Goal: Task Accomplishment & Management: Complete application form

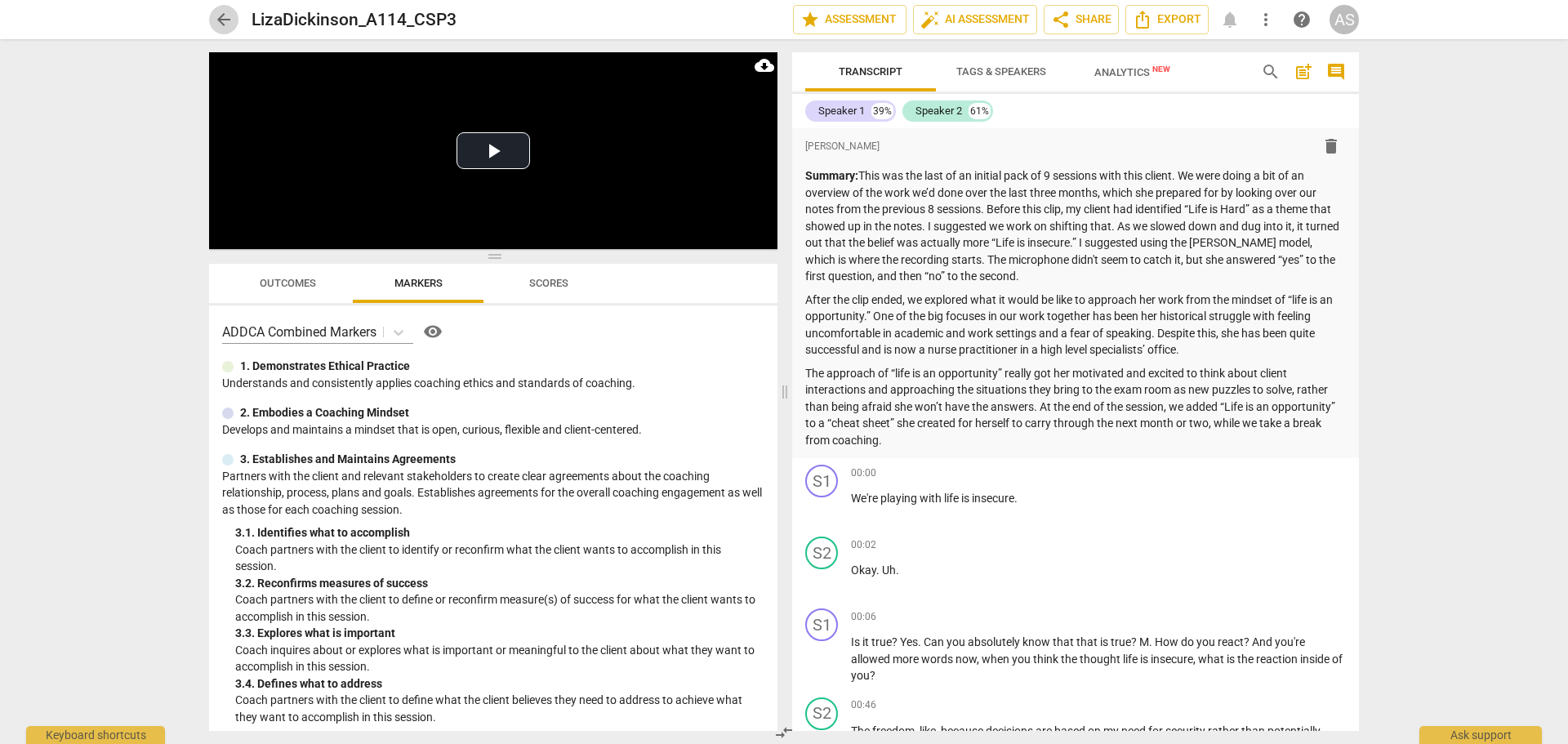
click at [225, 21] on span "arrow_back" at bounding box center [224, 20] width 20 height 20
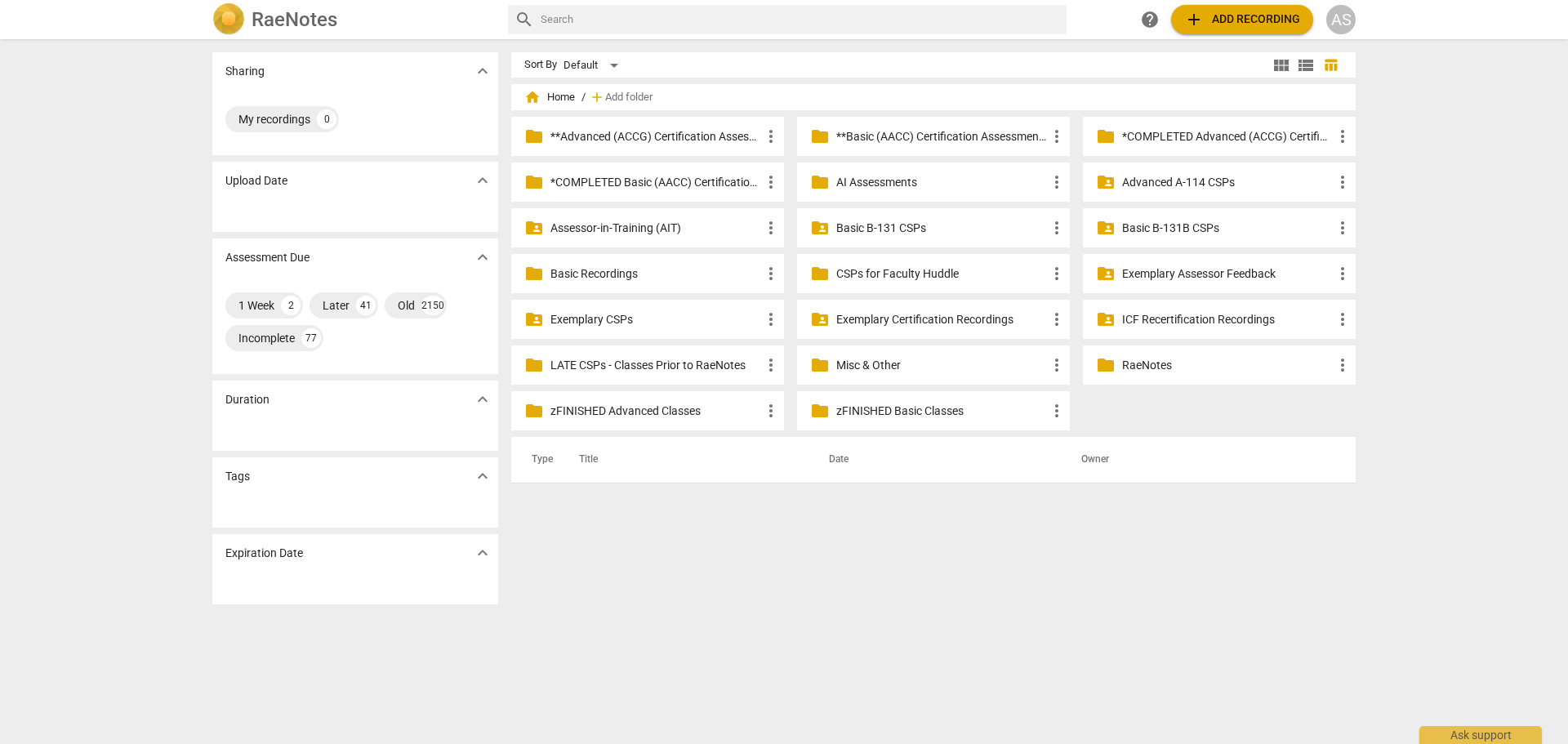
click at [1217, 186] on p "Advanced A-114 CSPs" at bounding box center [1227, 182] width 211 height 17
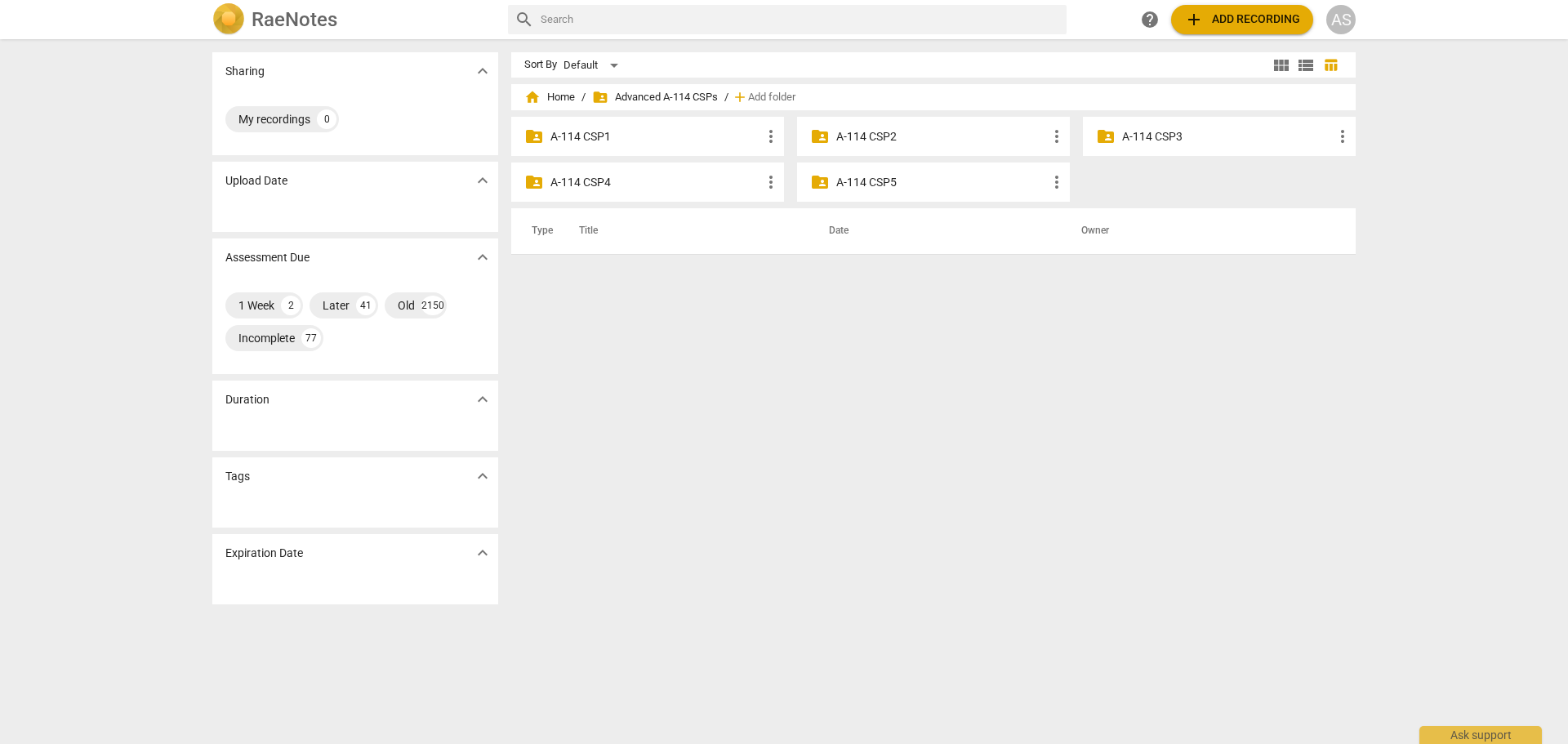
click at [1239, 145] on div "folder_shared A-114 CSP3 more_vert" at bounding box center [1219, 136] width 272 height 39
click at [1231, 133] on p "A-114 CSP3" at bounding box center [1227, 137] width 211 height 17
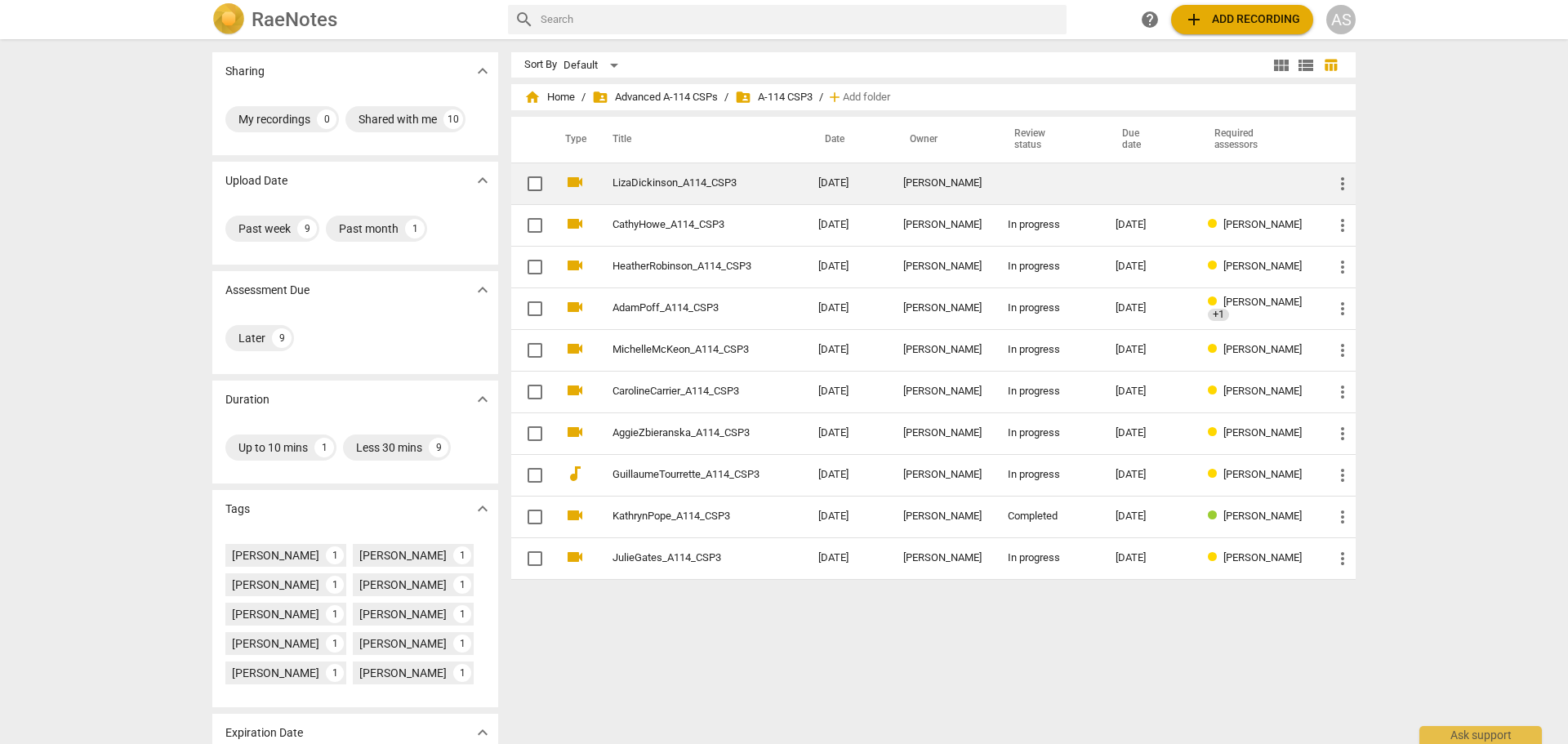
click at [1061, 182] on td at bounding box center [1048, 183] width 107 height 42
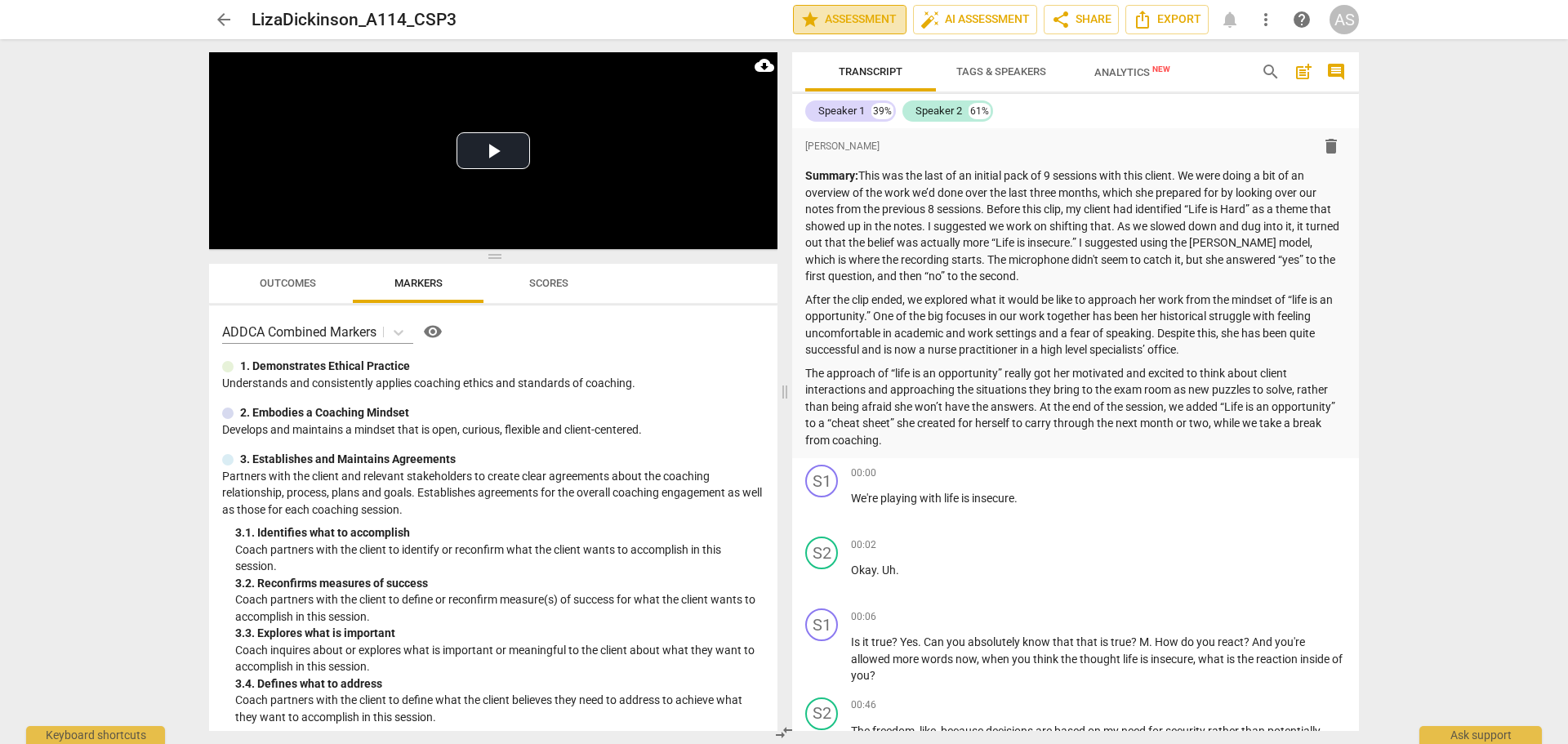
click at [833, 19] on span "star Assessment" at bounding box center [850, 20] width 99 height 20
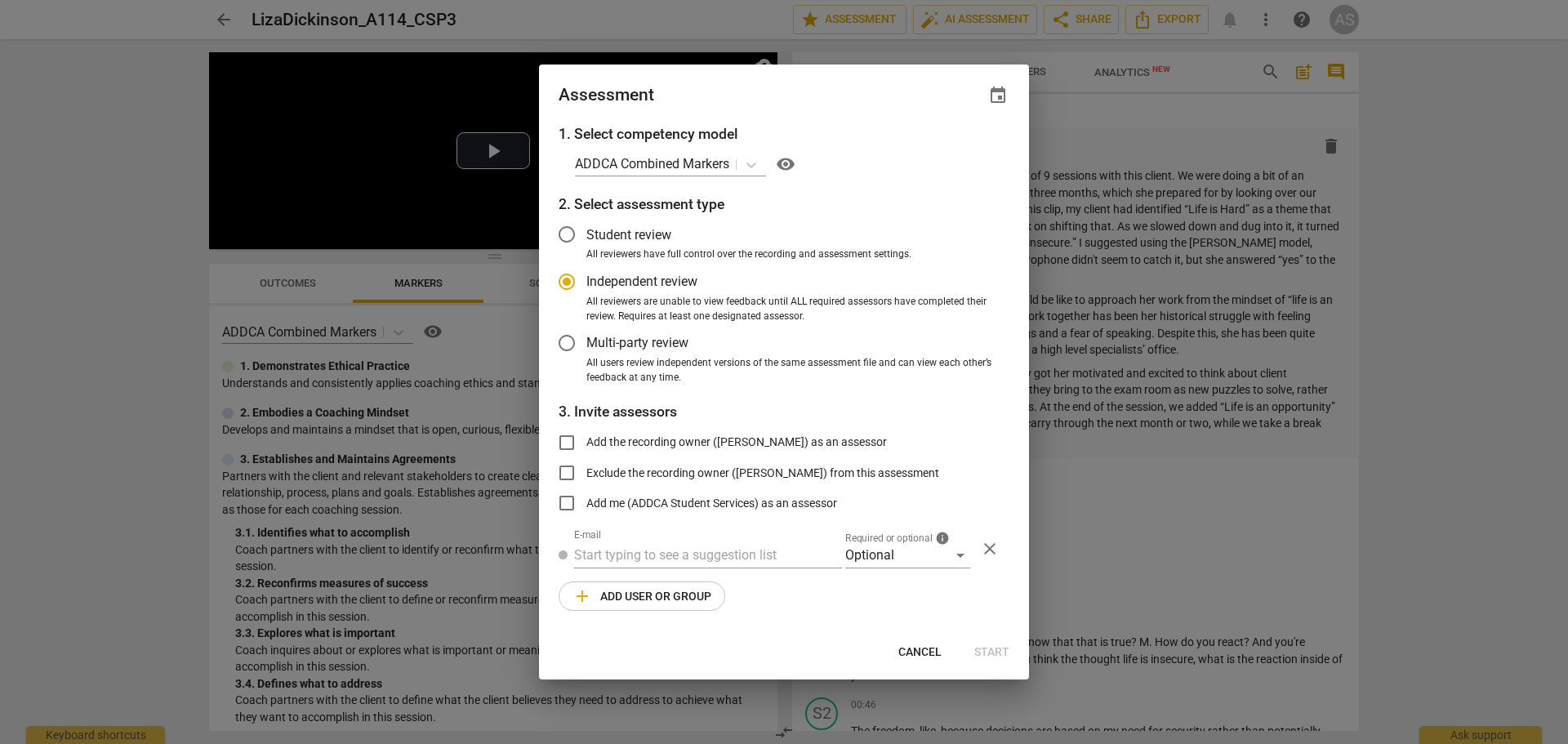
radio input "false"
click at [1002, 90] on span "event" at bounding box center [998, 96] width 20 height 20
click at [950, 155] on input "date" at bounding box center [899, 152] width 114 height 23
type input "2025-08-28"
drag, startPoint x: 786, startPoint y: 90, endPoint x: 888, endPoint y: 441, distance: 365.5
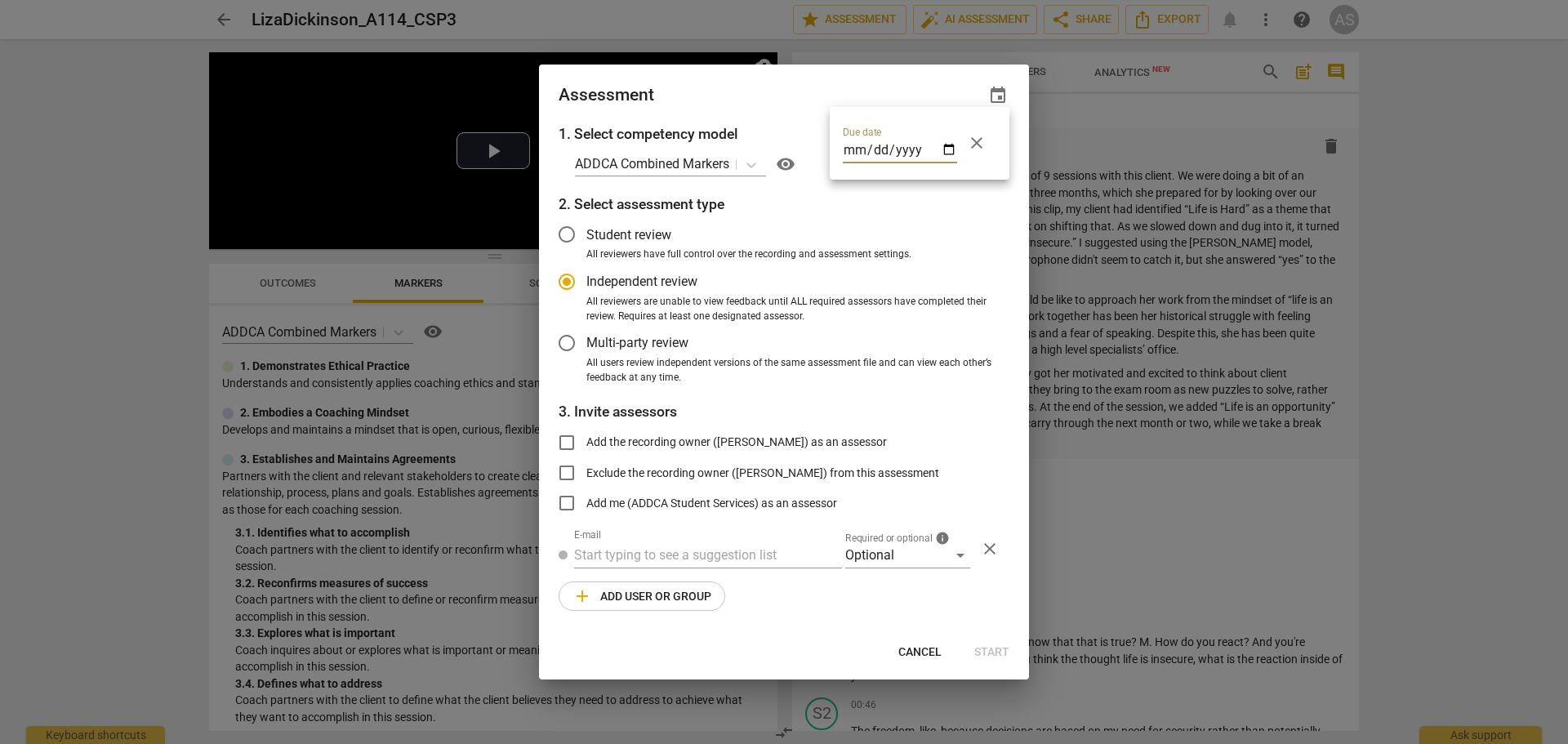
click at [787, 92] on div at bounding box center [784, 372] width 1568 height 744
click at [901, 560] on div "Optional" at bounding box center [907, 555] width 125 height 26
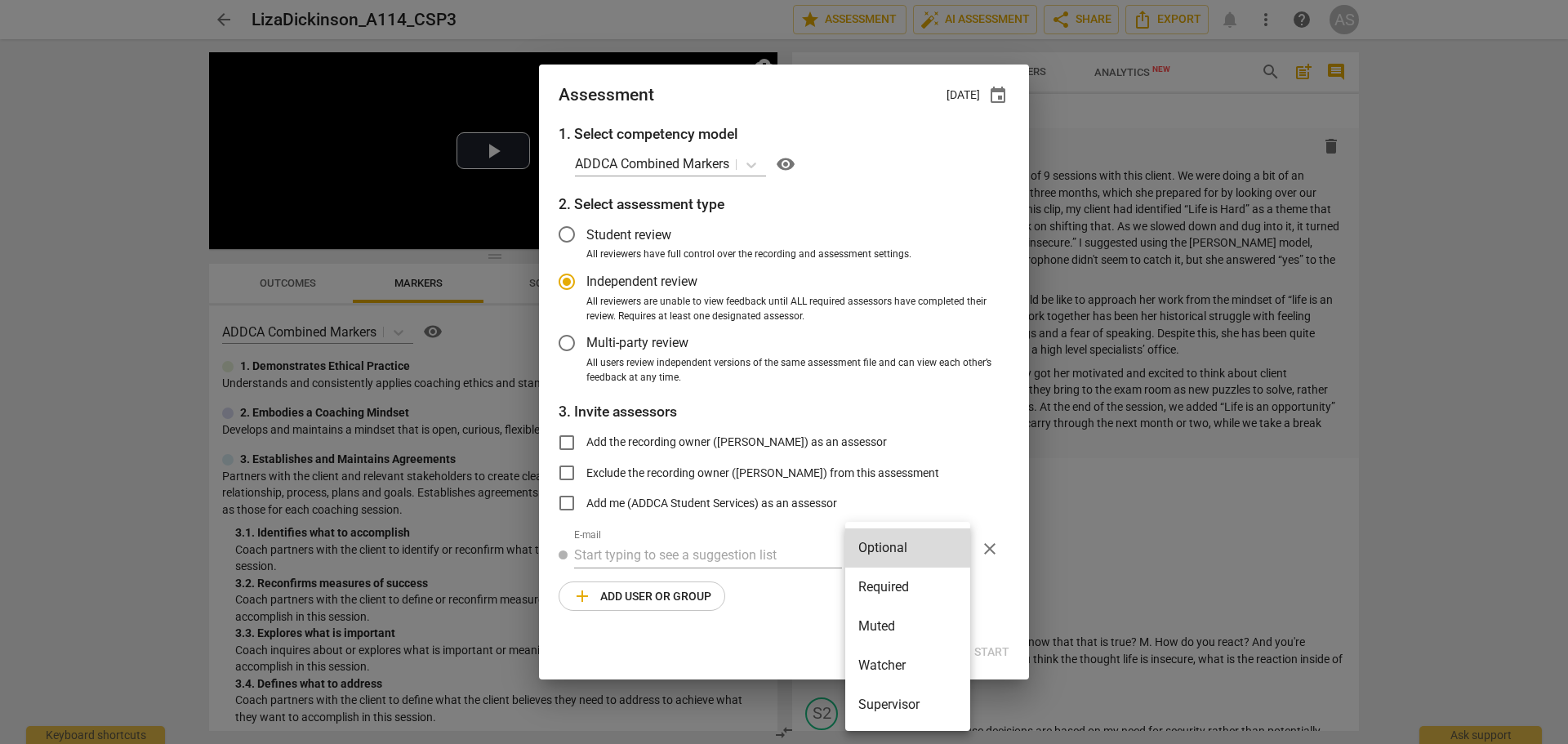
click at [896, 560] on li "Required" at bounding box center [907, 587] width 125 height 39
radio input "false"
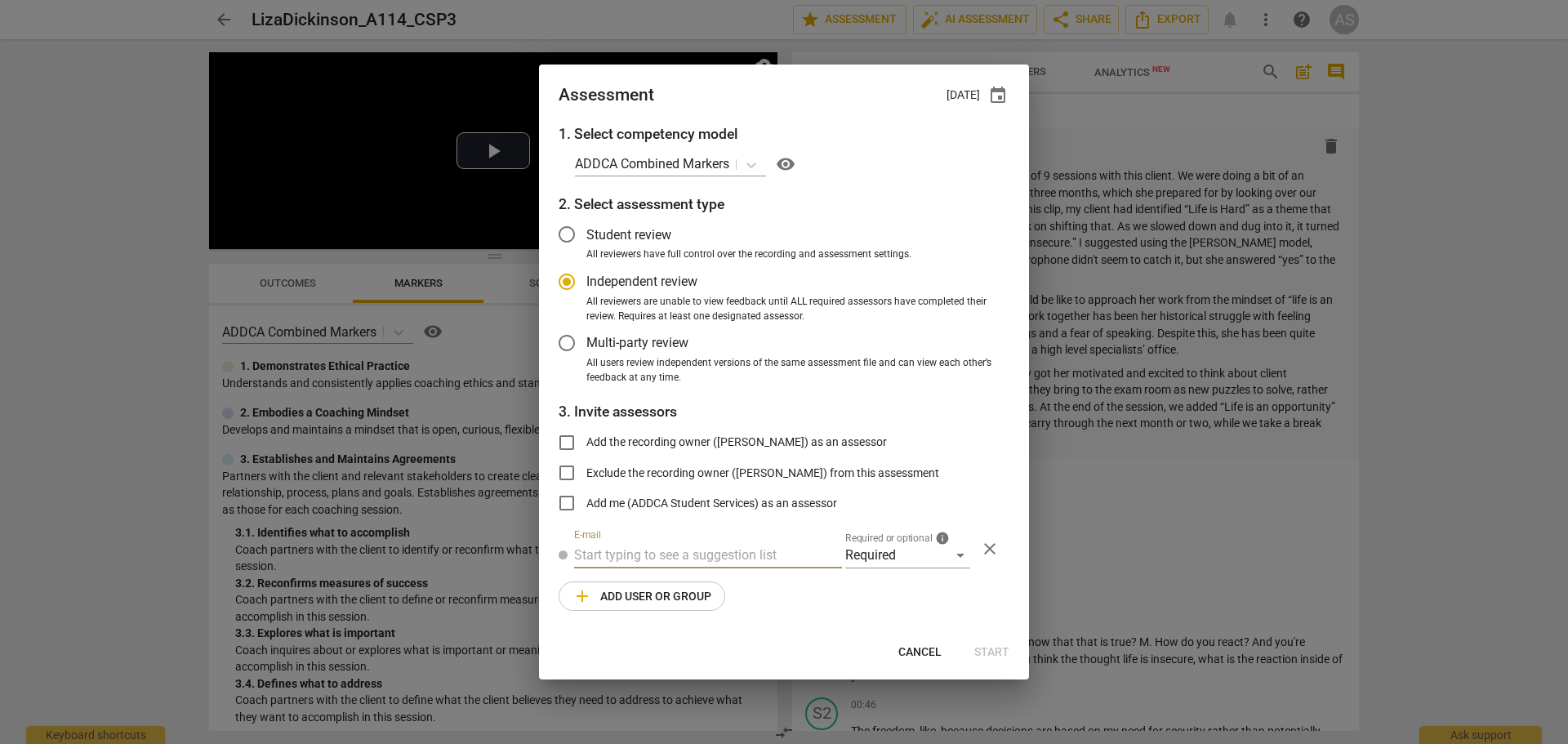
click at [709, 558] on input "text" at bounding box center [707, 555] width 267 height 26
type input "diane@add"
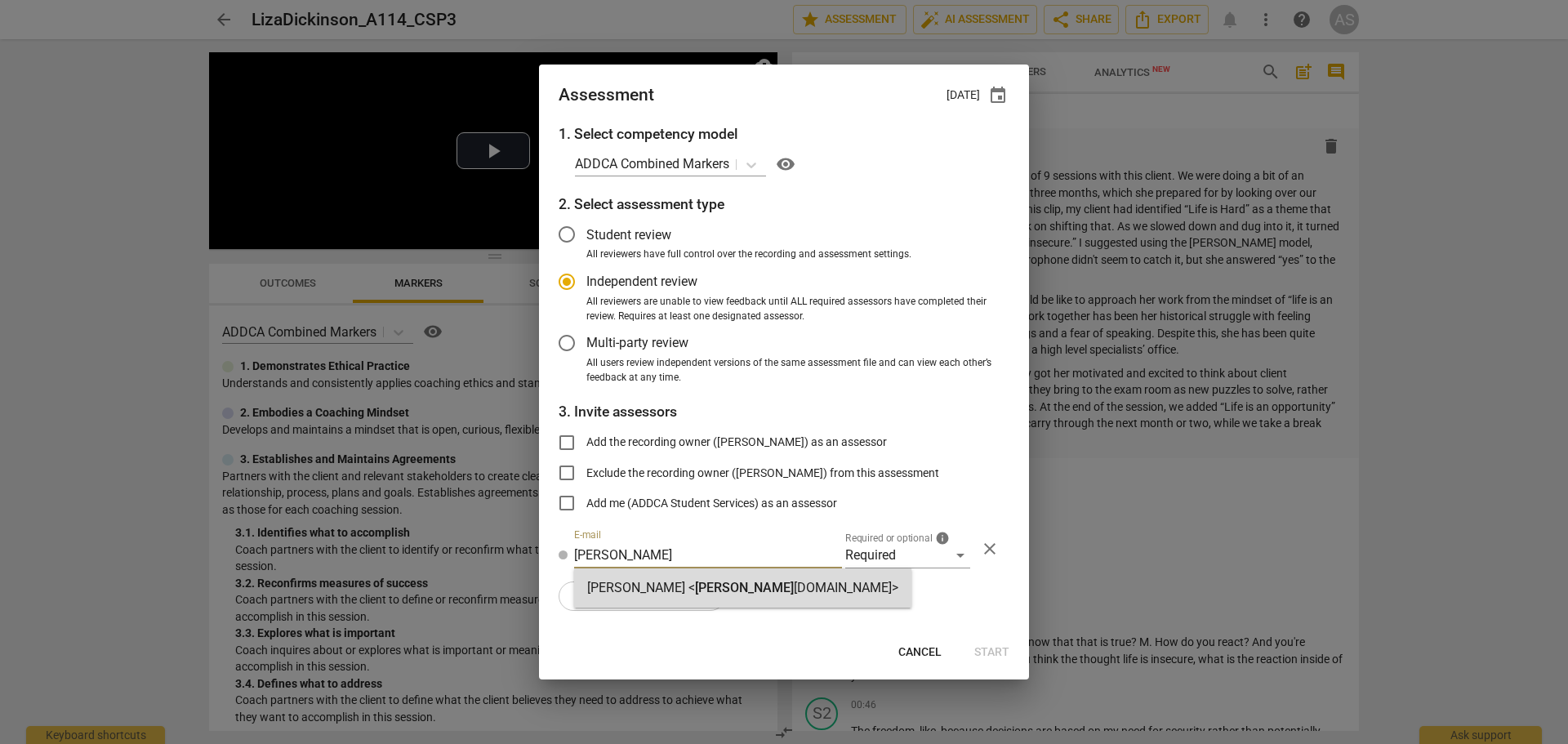
drag, startPoint x: 708, startPoint y: 589, endPoint x: 689, endPoint y: 592, distance: 19.2
click at [709, 560] on span "diane@add" at bounding box center [744, 587] width 99 height 16
radio input "false"
type input "Diane McLean <diane@addca.com>"
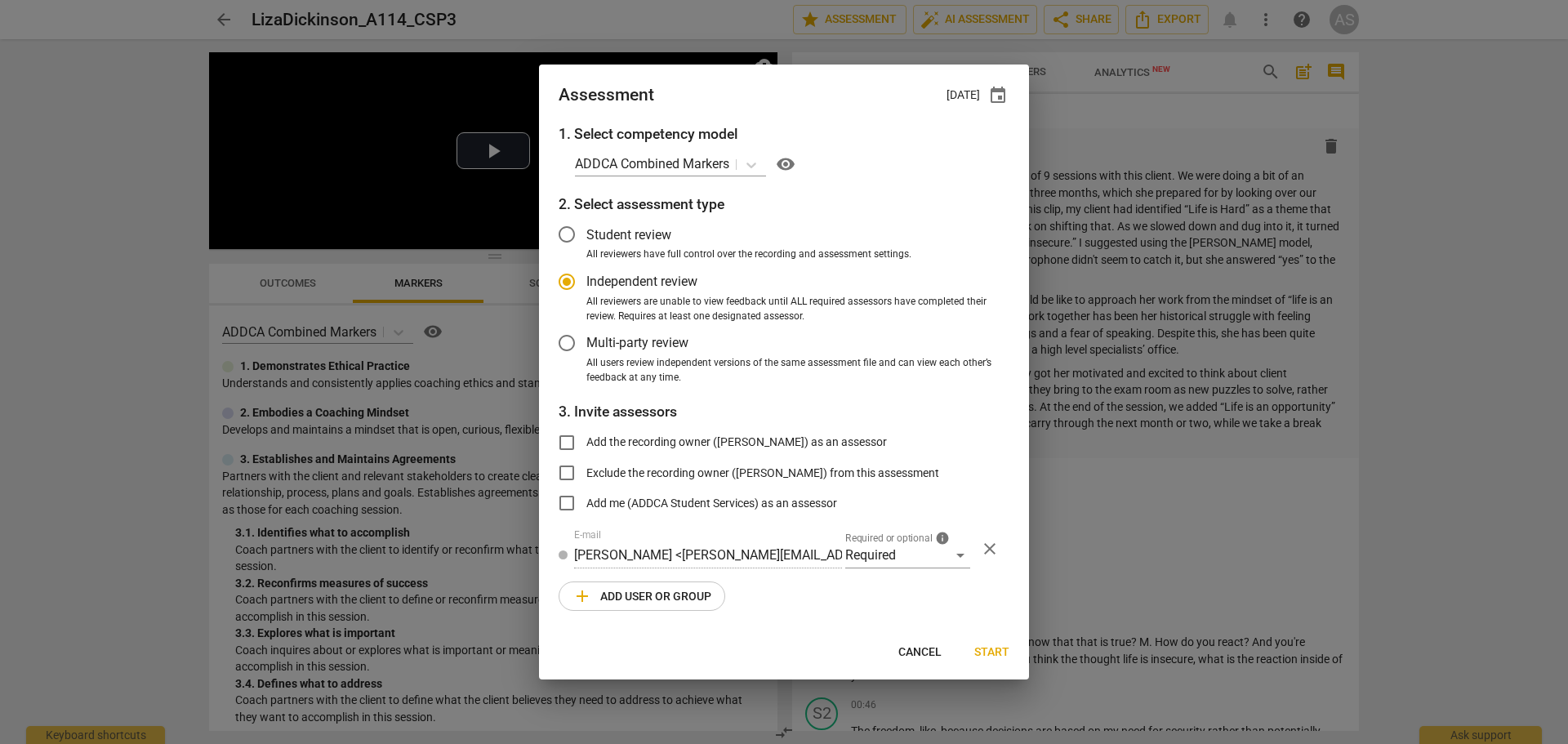
click at [659, 560] on span "add Add user or group" at bounding box center [642, 597] width 139 height 20
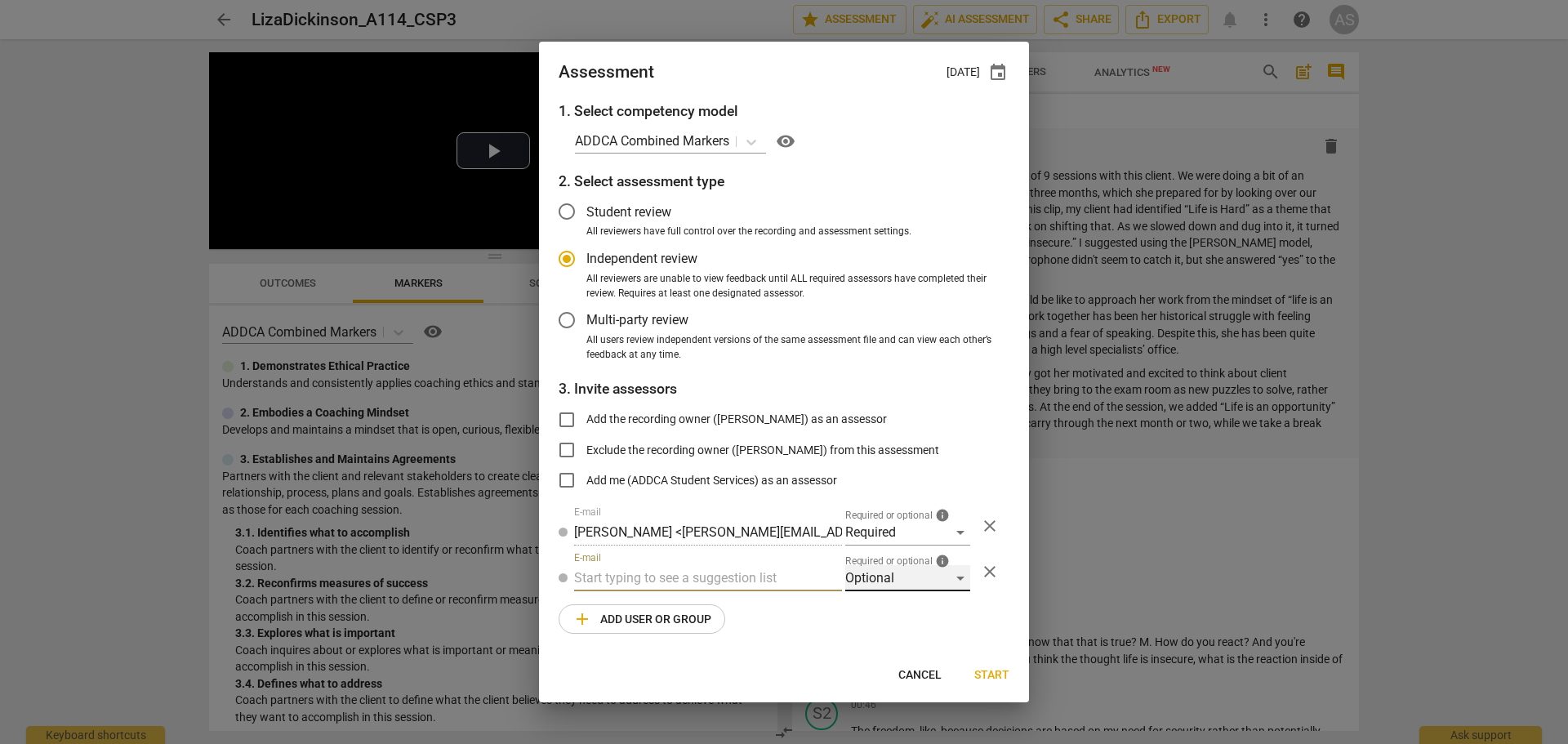
click at [873, 560] on div "Optional" at bounding box center [907, 577] width 125 height 26
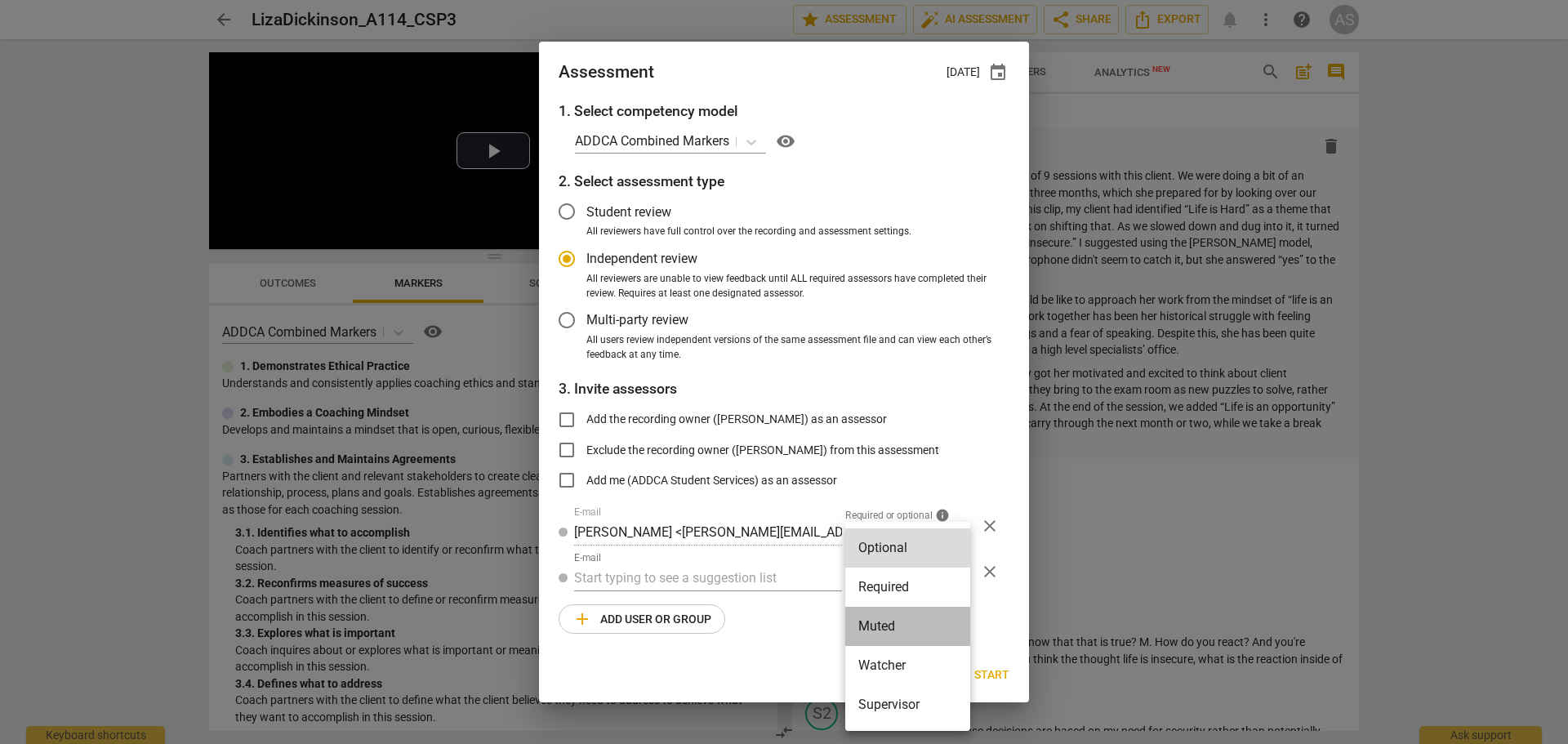
click at [883, 560] on li "Muted" at bounding box center [907, 626] width 125 height 39
radio input "false"
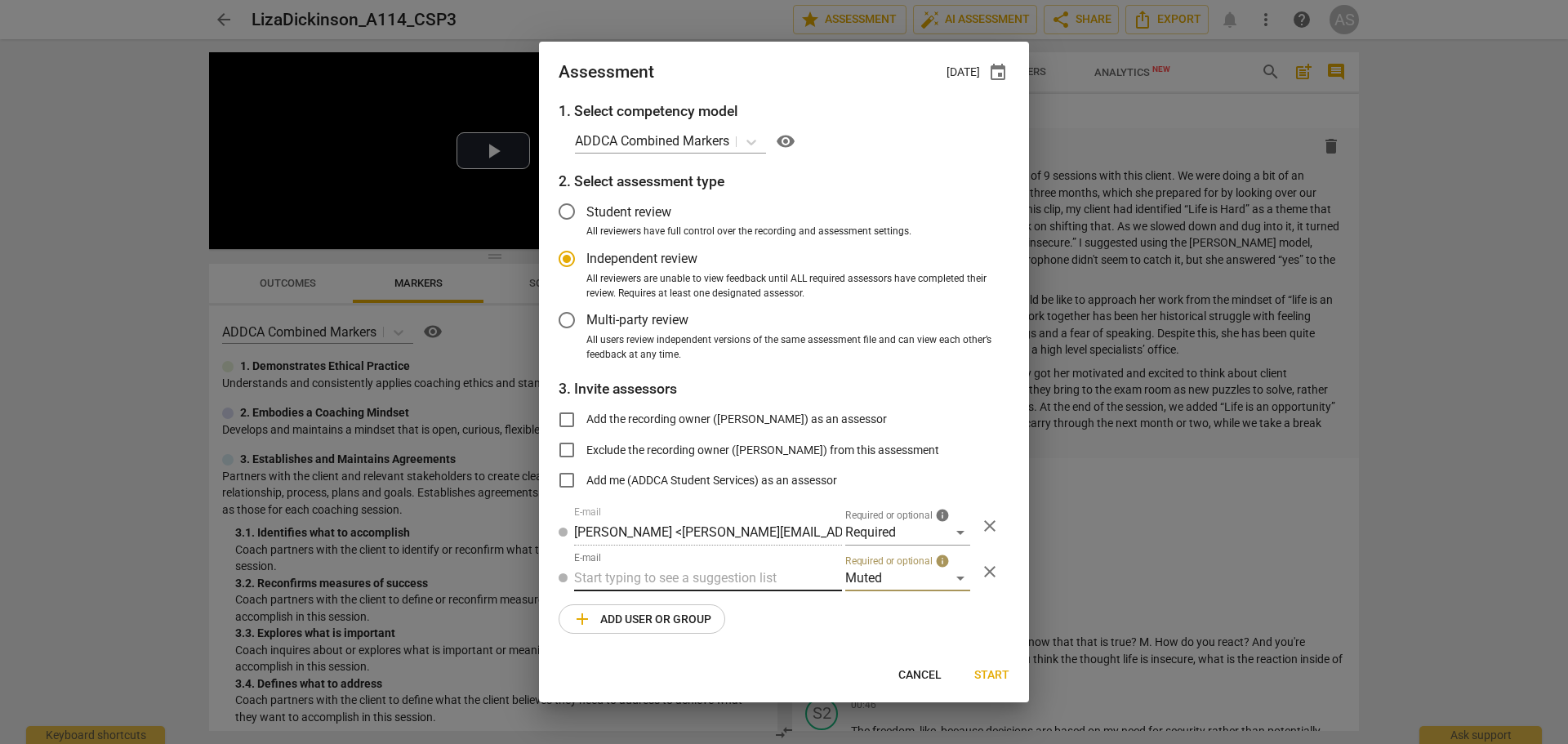
click at [772, 560] on input "text" at bounding box center [707, 577] width 267 height 26
type input "A-114"
click at [755, 560] on div "Advanced A-114 CSPs" at bounding box center [707, 611] width 267 height 39
radio input "false"
type input "Advanced A-114 CSPs"
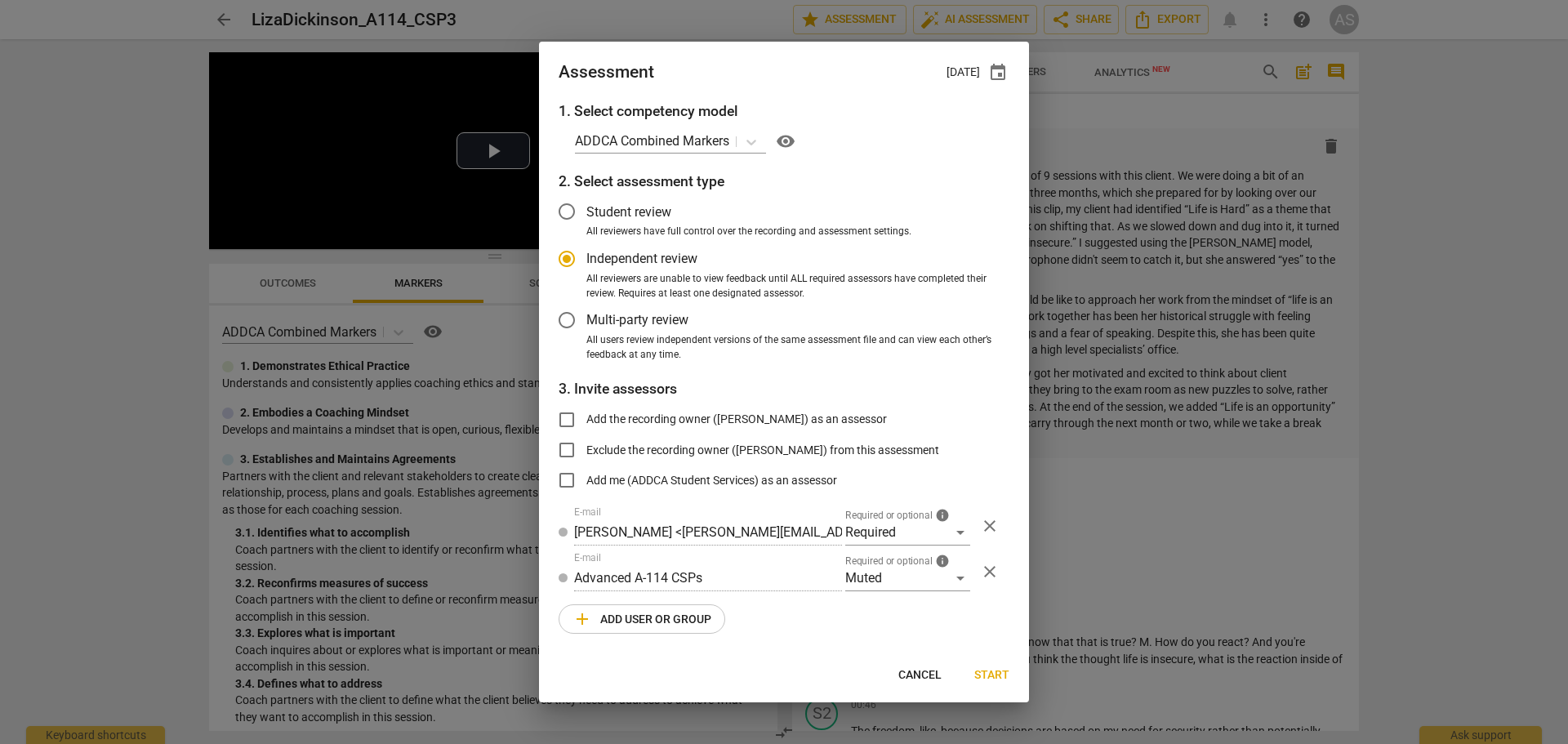
click at [1006, 560] on span "Start" at bounding box center [991, 676] width 35 height 17
radio input "false"
type input "[PERSON_NAME] <[PERSON_NAME][EMAIL_ADDRESS][DOMAIN_NAME]>"
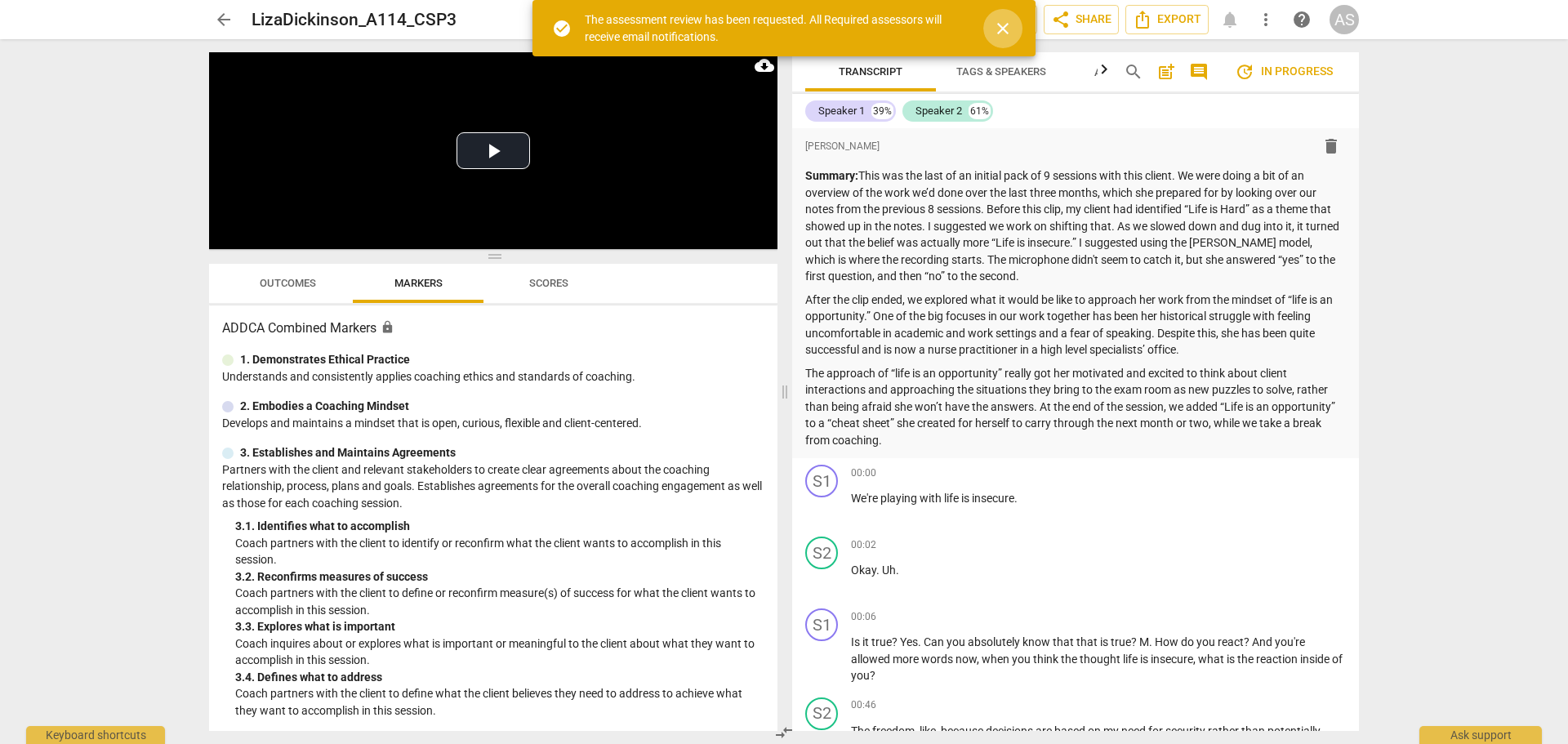
click at [1003, 26] on span "close" at bounding box center [1003, 29] width 20 height 20
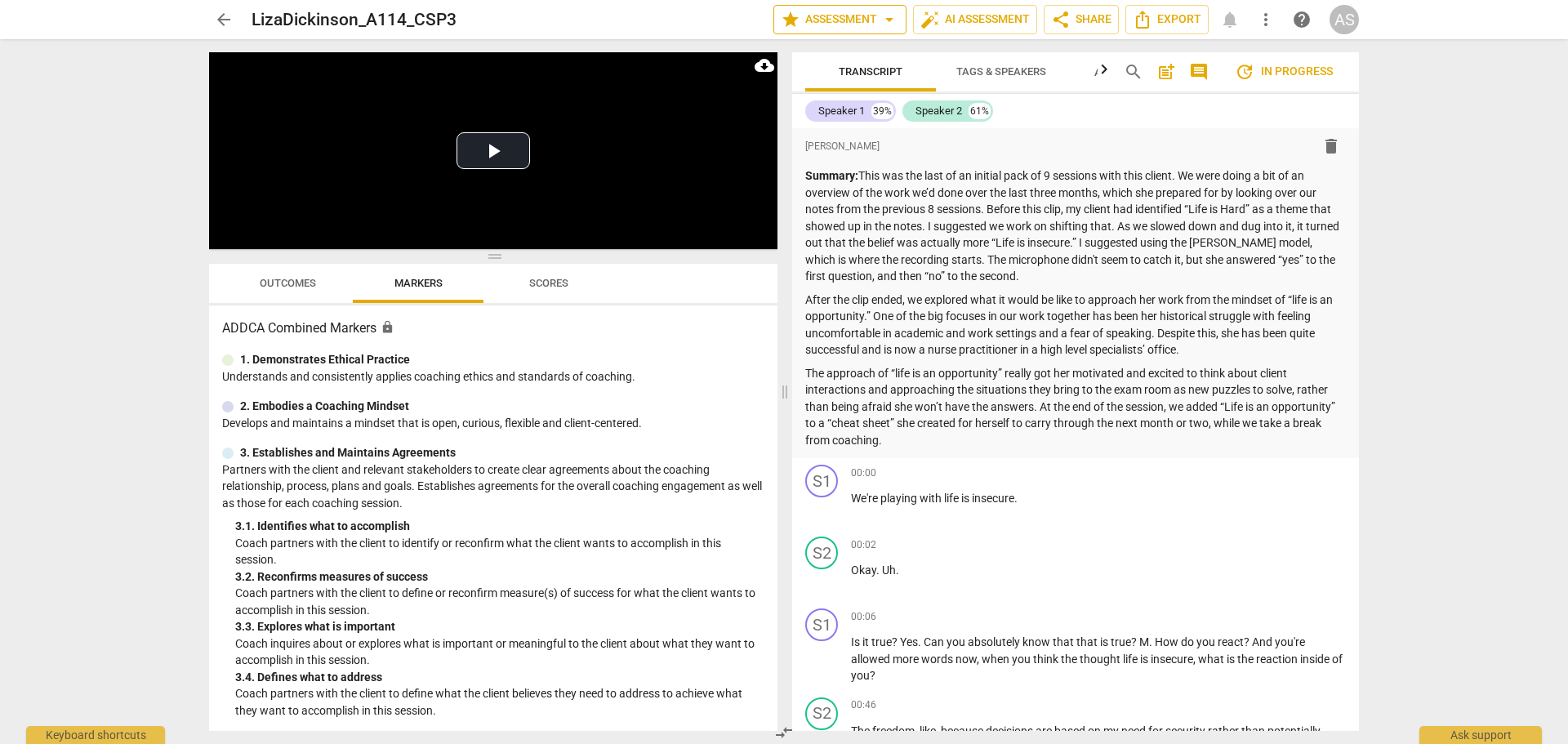
click at [869, 22] on span "star Assessment arrow_drop_down" at bounding box center [840, 20] width 118 height 20
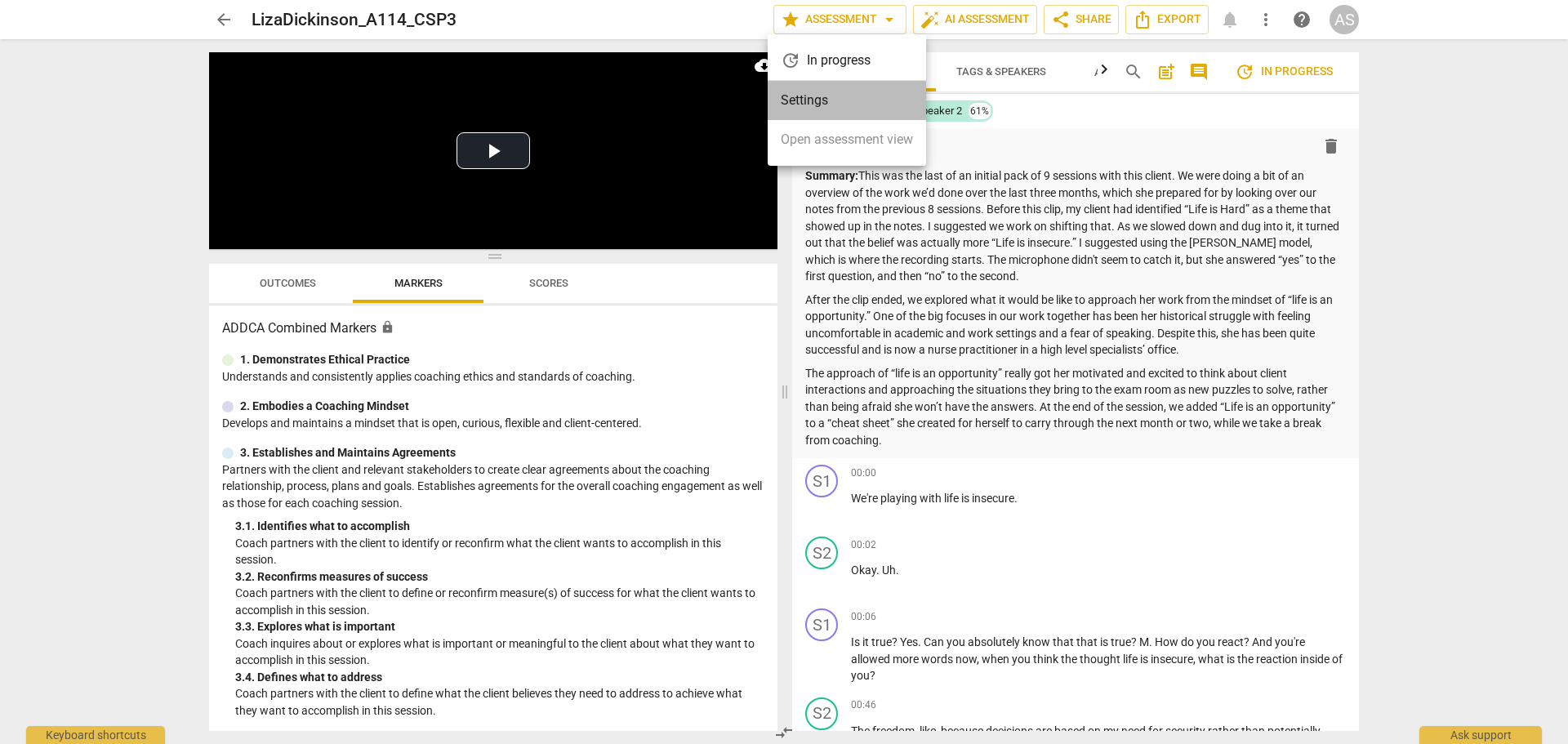
click at [834, 107] on li "Settings" at bounding box center [846, 100] width 158 height 39
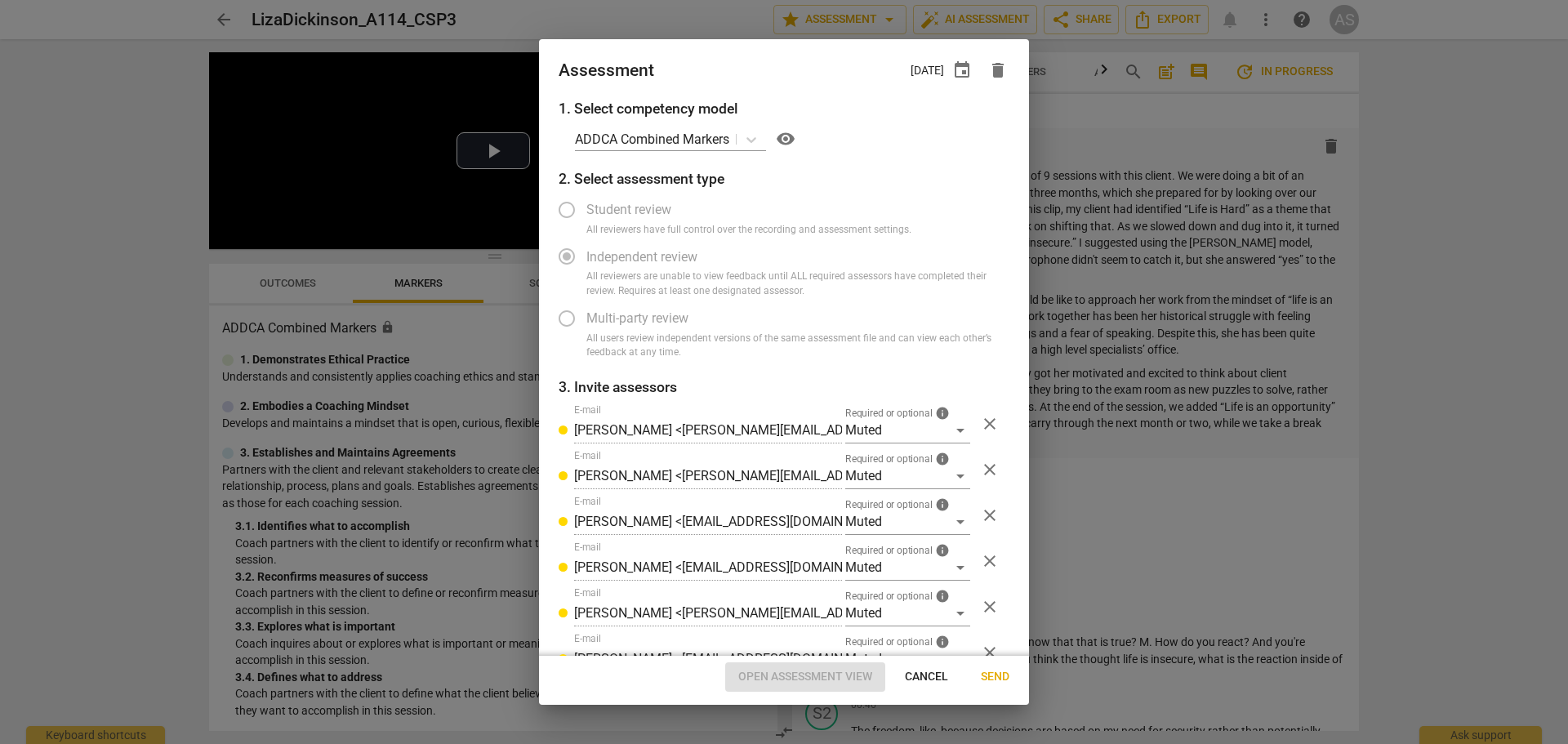
click at [966, 69] on span "event" at bounding box center [962, 71] width 20 height 20
click at [912, 130] on input "2025-08-27" at bounding box center [863, 126] width 114 height 23
click at [817, 57] on div at bounding box center [784, 372] width 1568 height 744
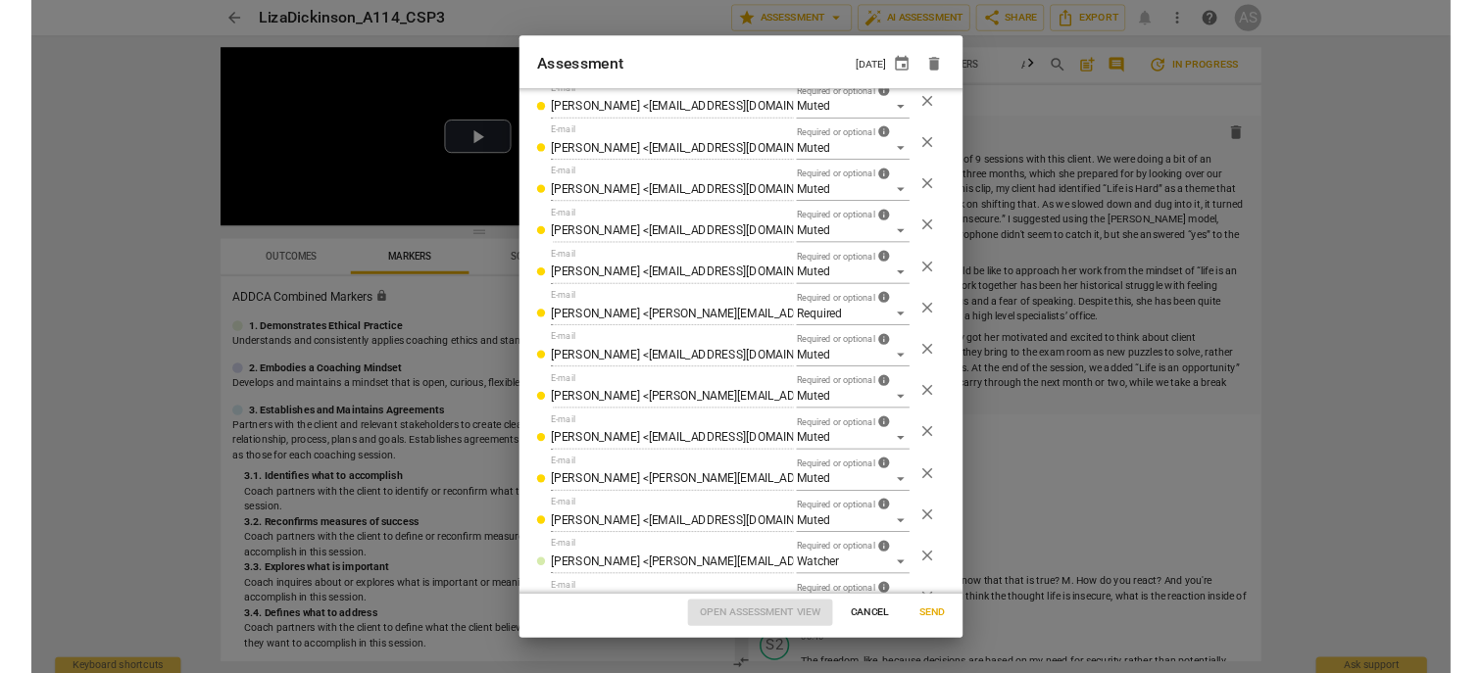
scroll to position [800, 0]
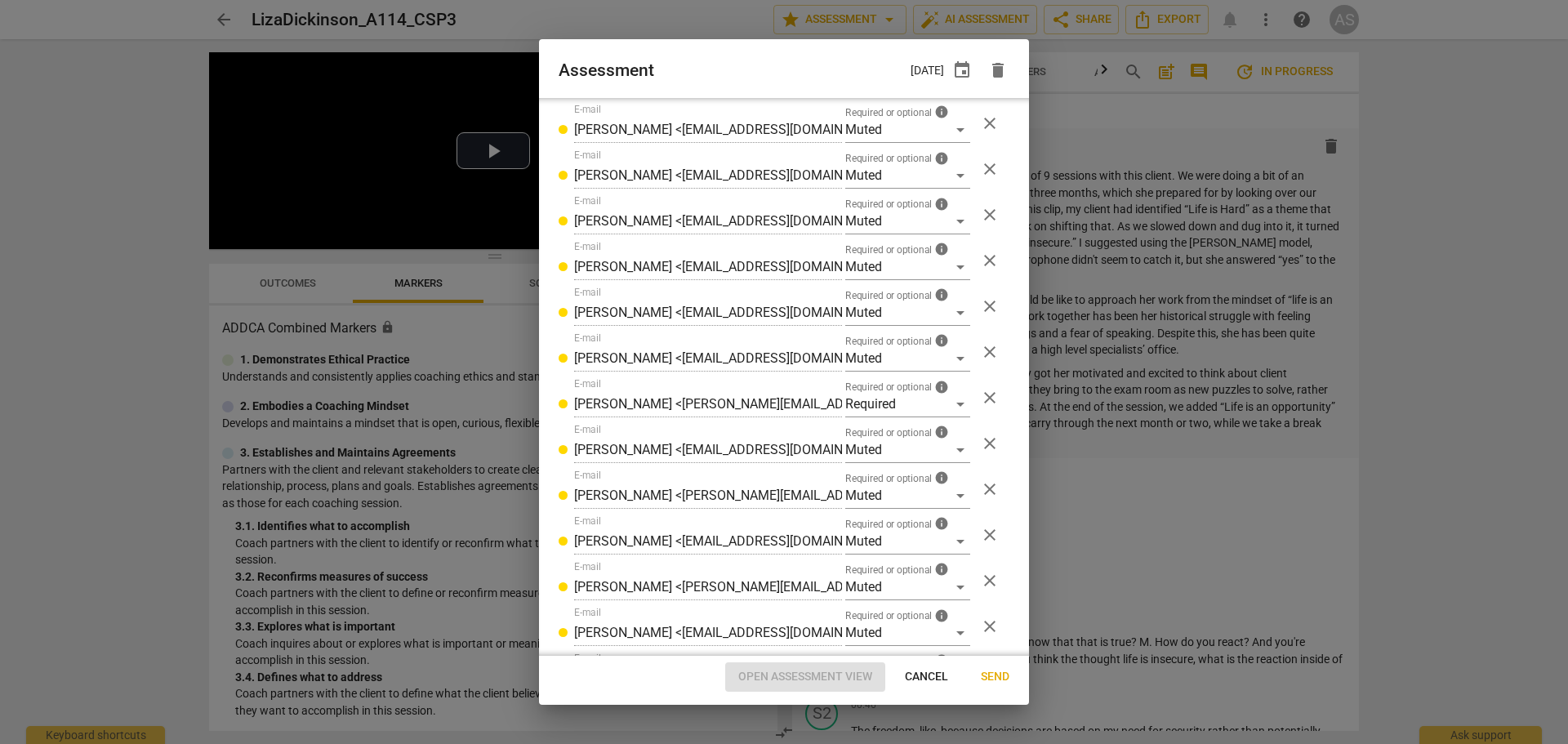
click at [999, 560] on span "Send" at bounding box center [995, 677] width 28 height 17
radio input "false"
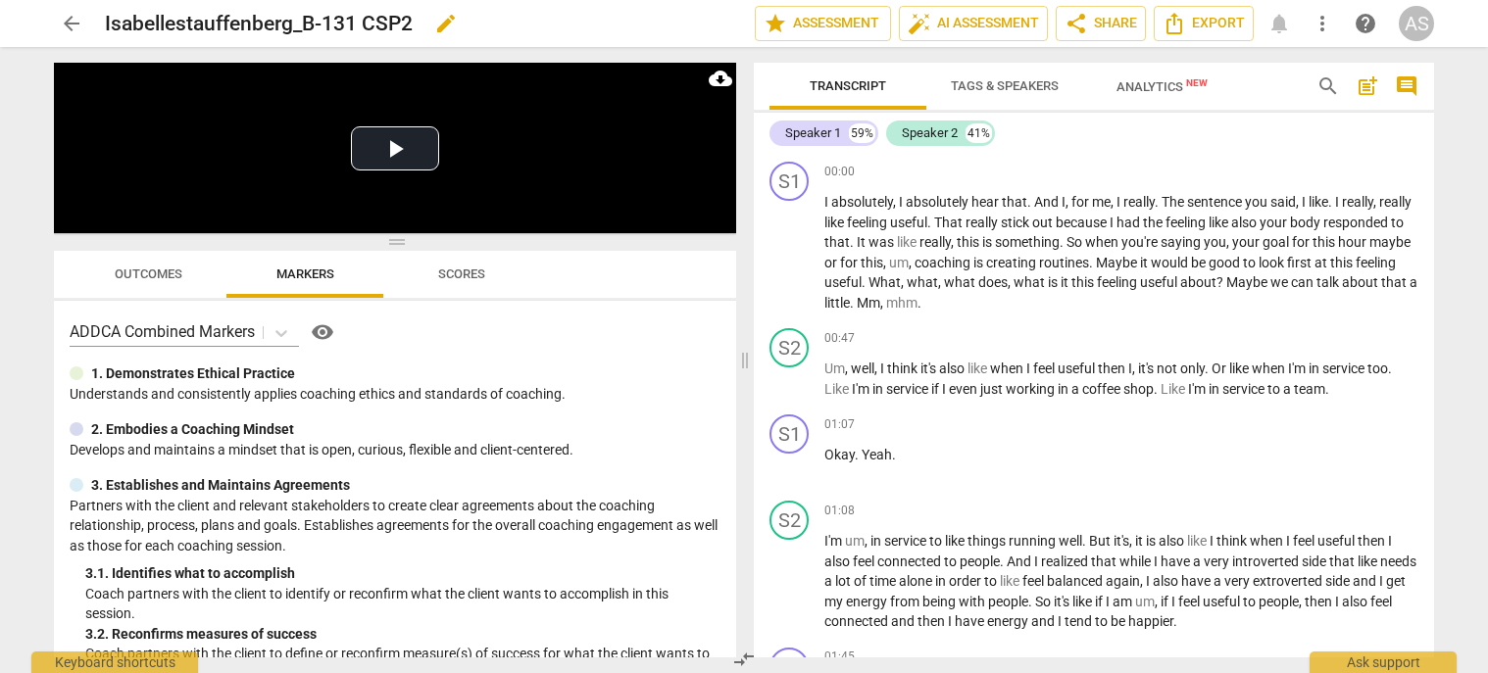
click at [445, 23] on span "edit" at bounding box center [446, 24] width 24 height 24
click at [321, 20] on input "Isabellestauffenberg_B-131 CSP2" at bounding box center [387, 23] width 564 height 37
type input "Isabellestauffenberg_B131_CSP2"
click at [676, 24] on span "done" at bounding box center [686, 24] width 24 height 24
click at [529, 27] on span "edit" at bounding box center [528, 24] width 24 height 24
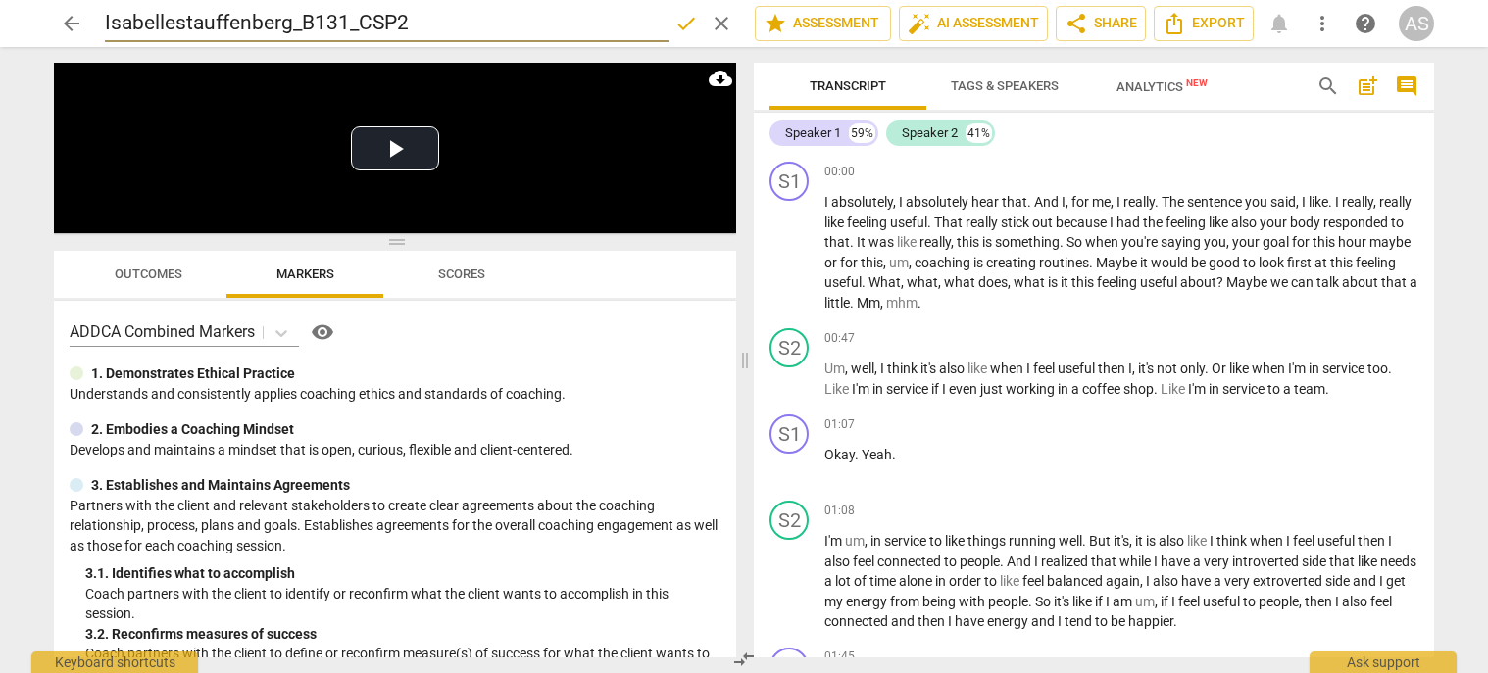
click at [179, 17] on input "Isabellestauffenberg_B131_CSP2" at bounding box center [387, 23] width 564 height 37
type input "IsabelleStauffenberg_B131_CSP2"
click at [675, 26] on span "done" at bounding box center [686, 24] width 24 height 24
click at [60, 17] on span "arrow_back" at bounding box center [71, 24] width 35 height 24
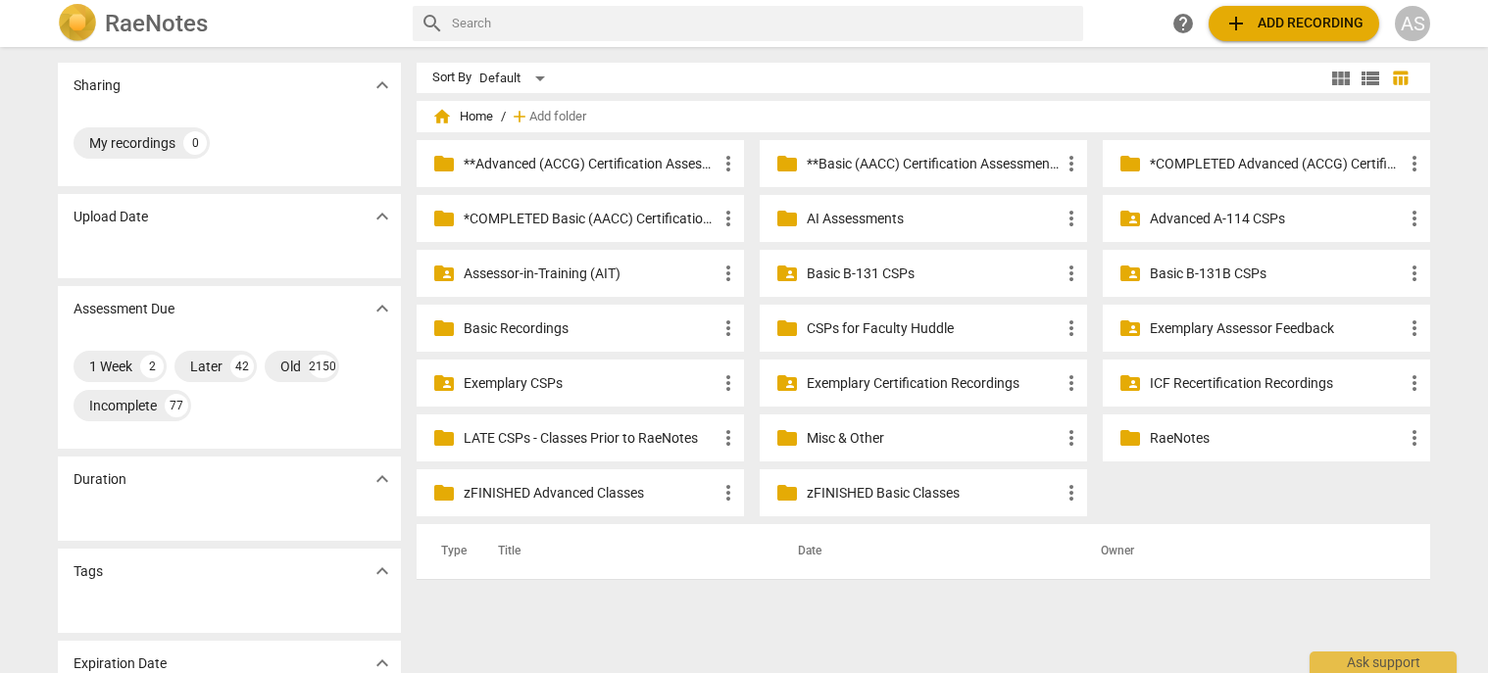
click at [966, 282] on p "Basic B-131 CSPs" at bounding box center [933, 274] width 253 height 21
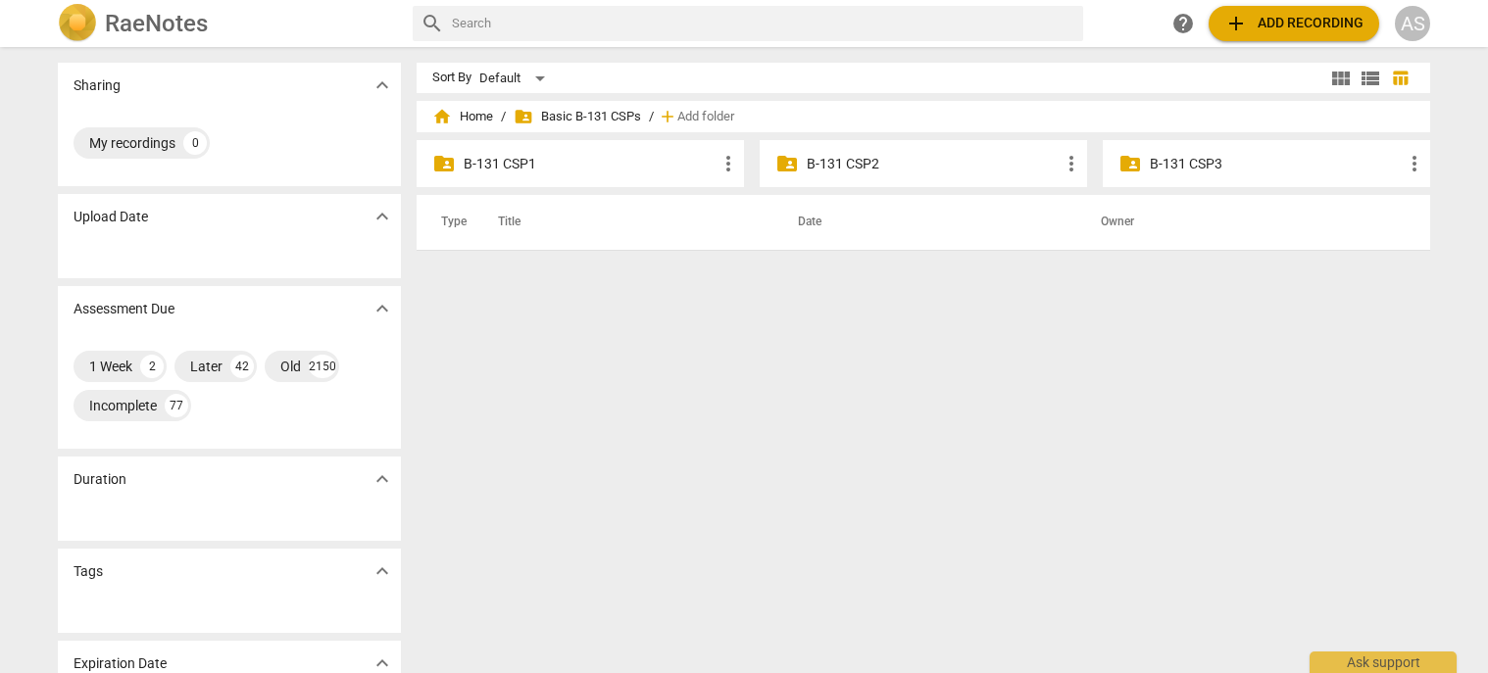
click at [946, 173] on p "B-131 CSP2" at bounding box center [933, 164] width 253 height 21
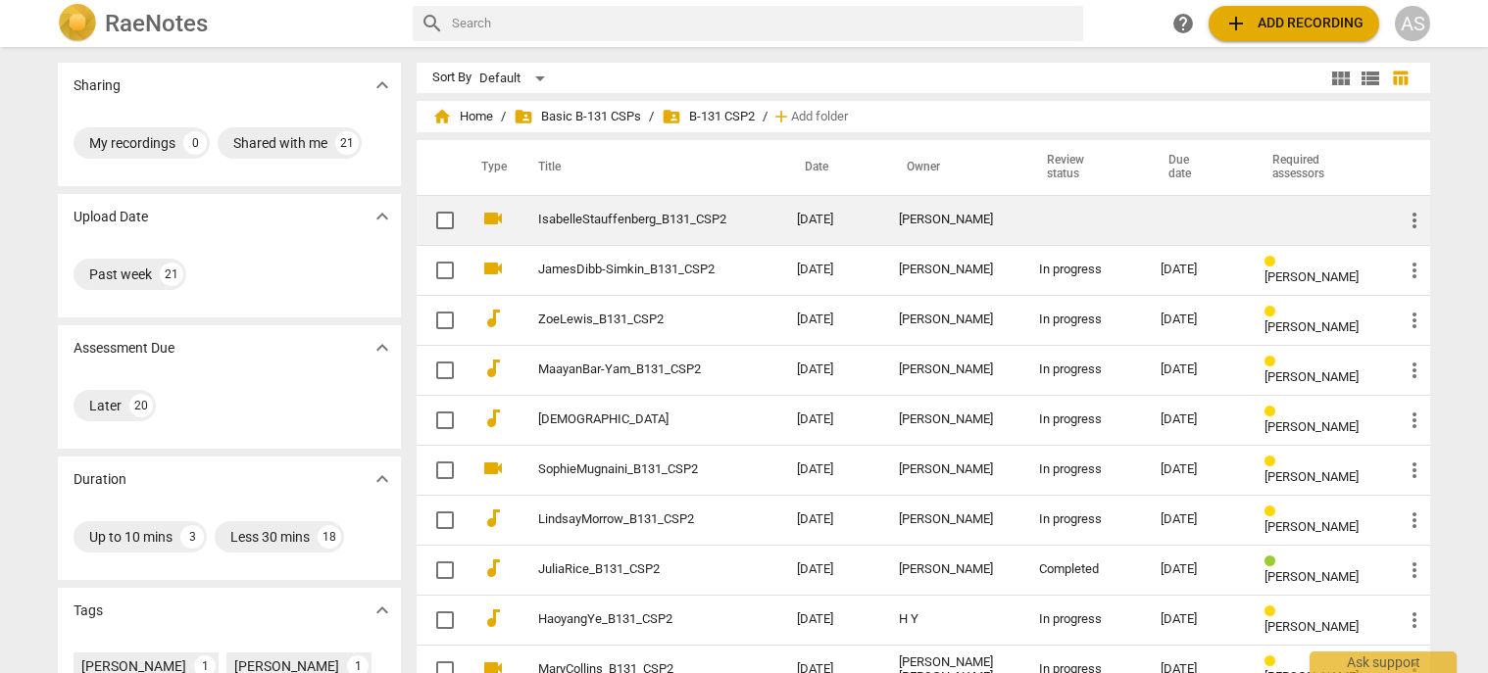
click at [854, 205] on td "[DATE]" at bounding box center [832, 220] width 102 height 50
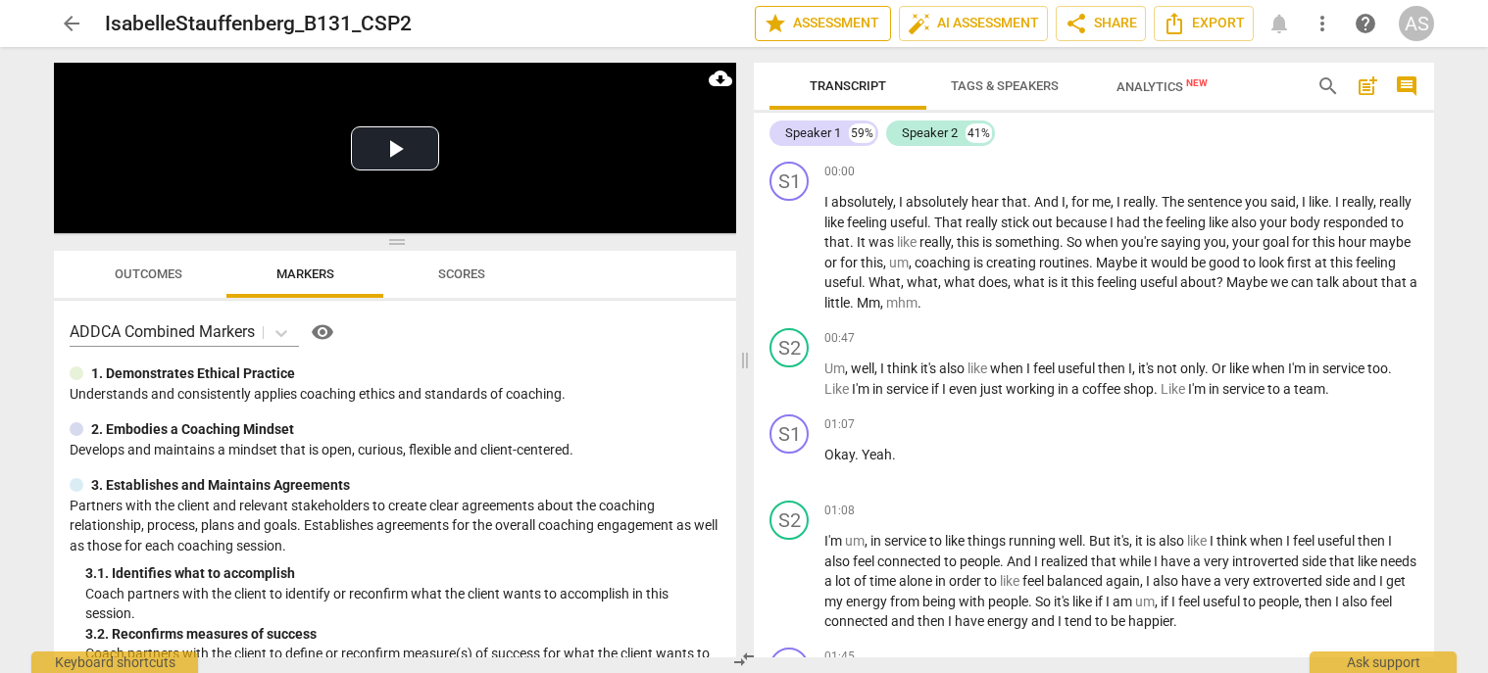
click at [823, 25] on span "star Assessment" at bounding box center [823, 24] width 119 height 24
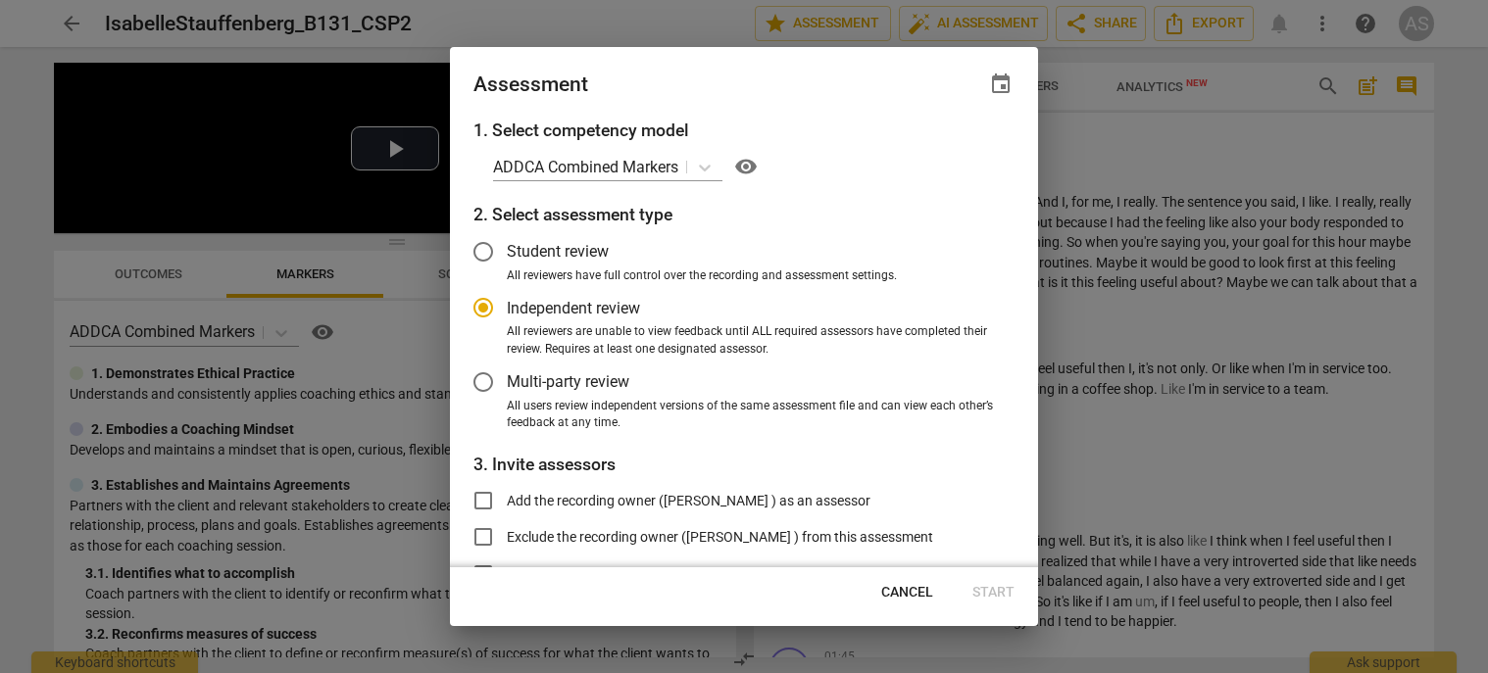
radio input "false"
click at [1000, 80] on span "event" at bounding box center [1001, 85] width 24 height 24
click at [948, 151] on input "date" at bounding box center [882, 151] width 137 height 28
type input "2025-08-28"
click at [748, 77] on div at bounding box center [744, 336] width 1488 height 673
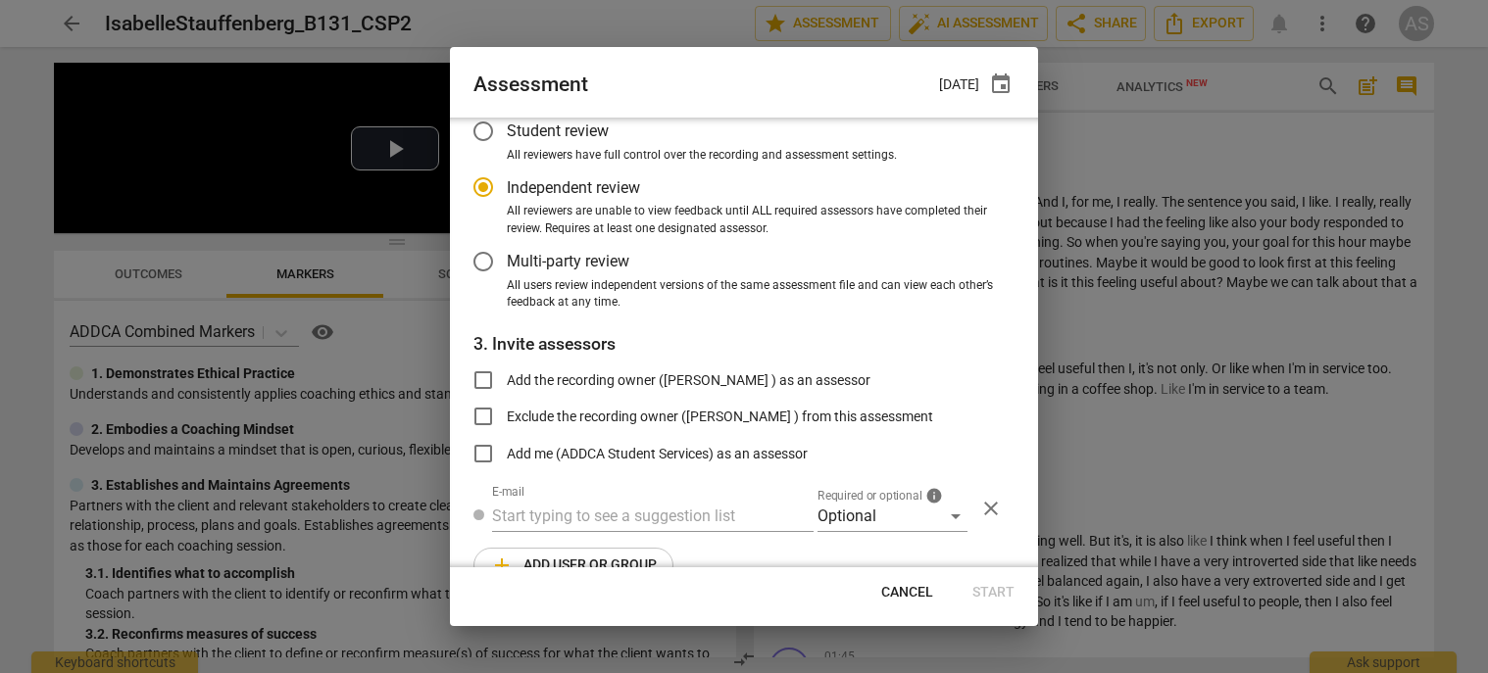
scroll to position [160, 0]
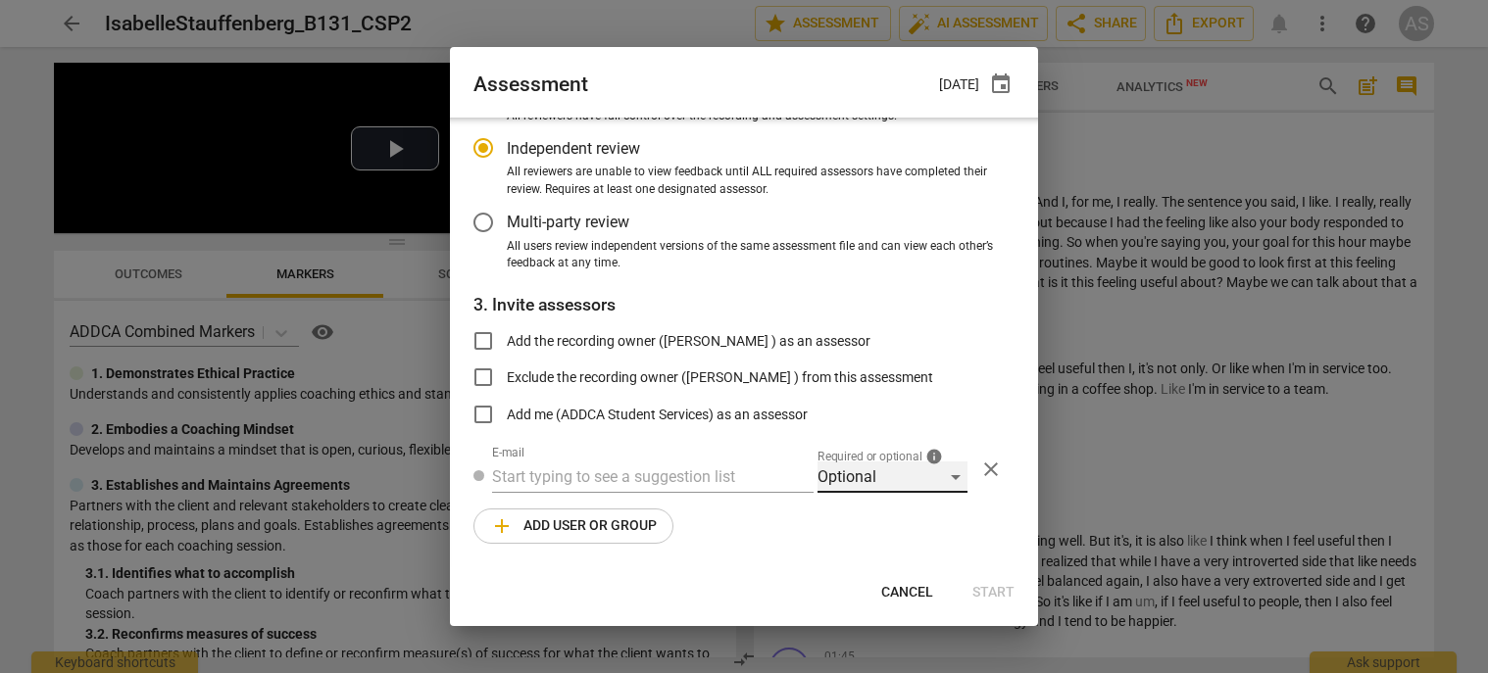
click at [898, 480] on div "Optional" at bounding box center [892, 477] width 150 height 31
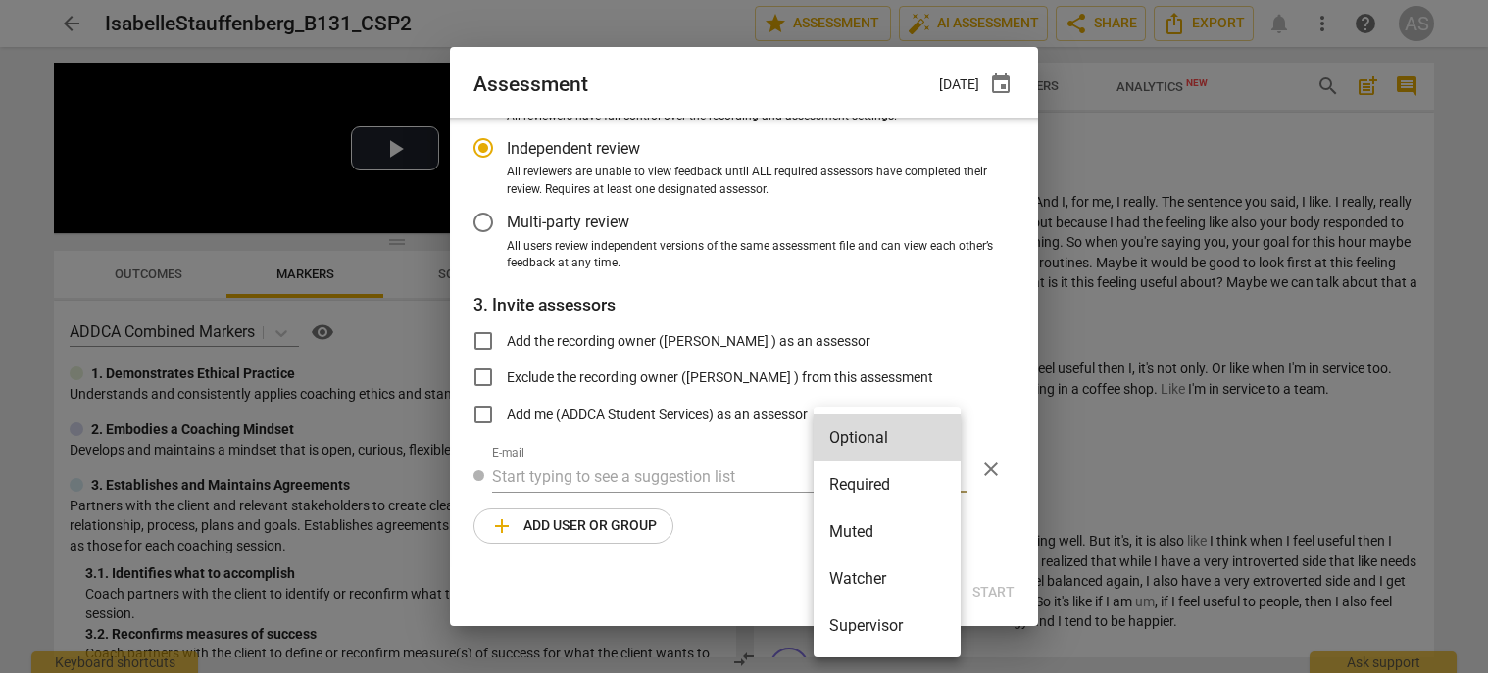
click at [880, 495] on li "Required" at bounding box center [887, 485] width 147 height 47
radio input "false"
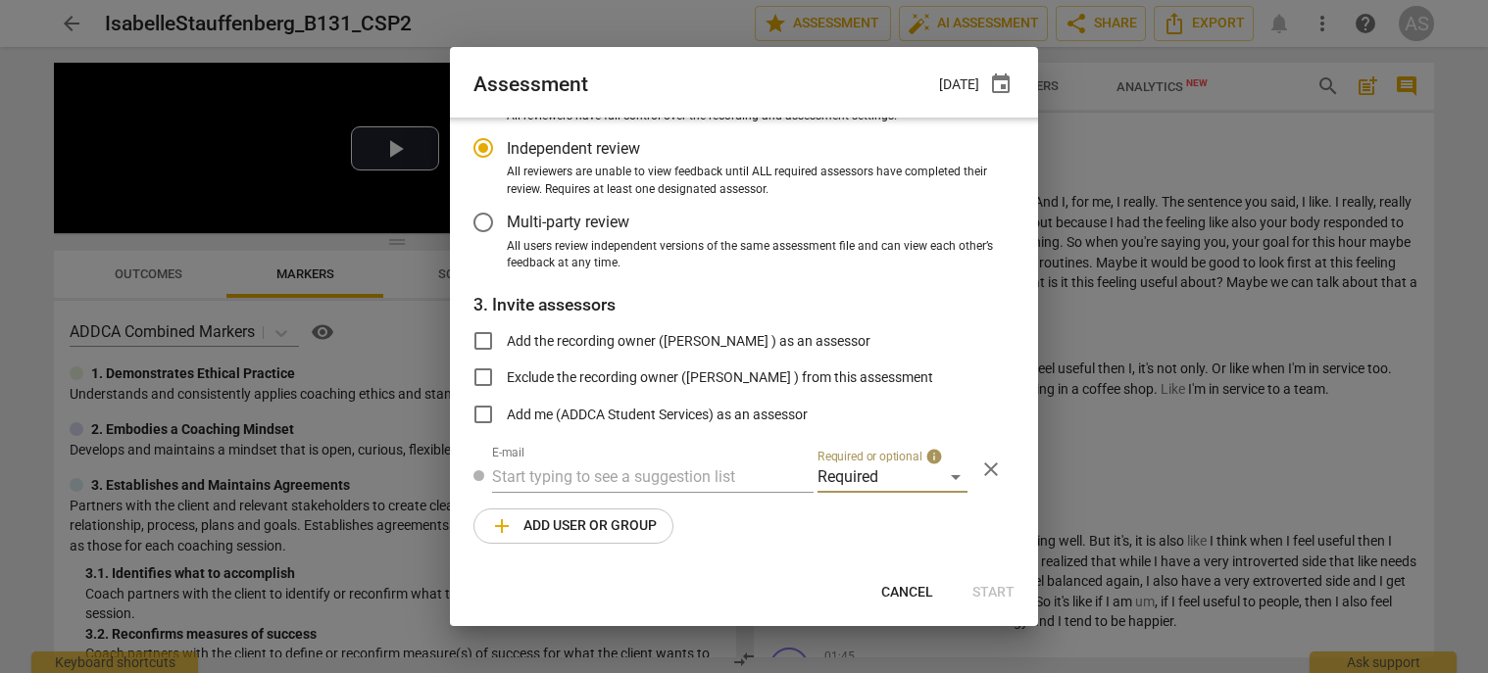
click at [660, 480] on input "text" at bounding box center [652, 477] width 321 height 31
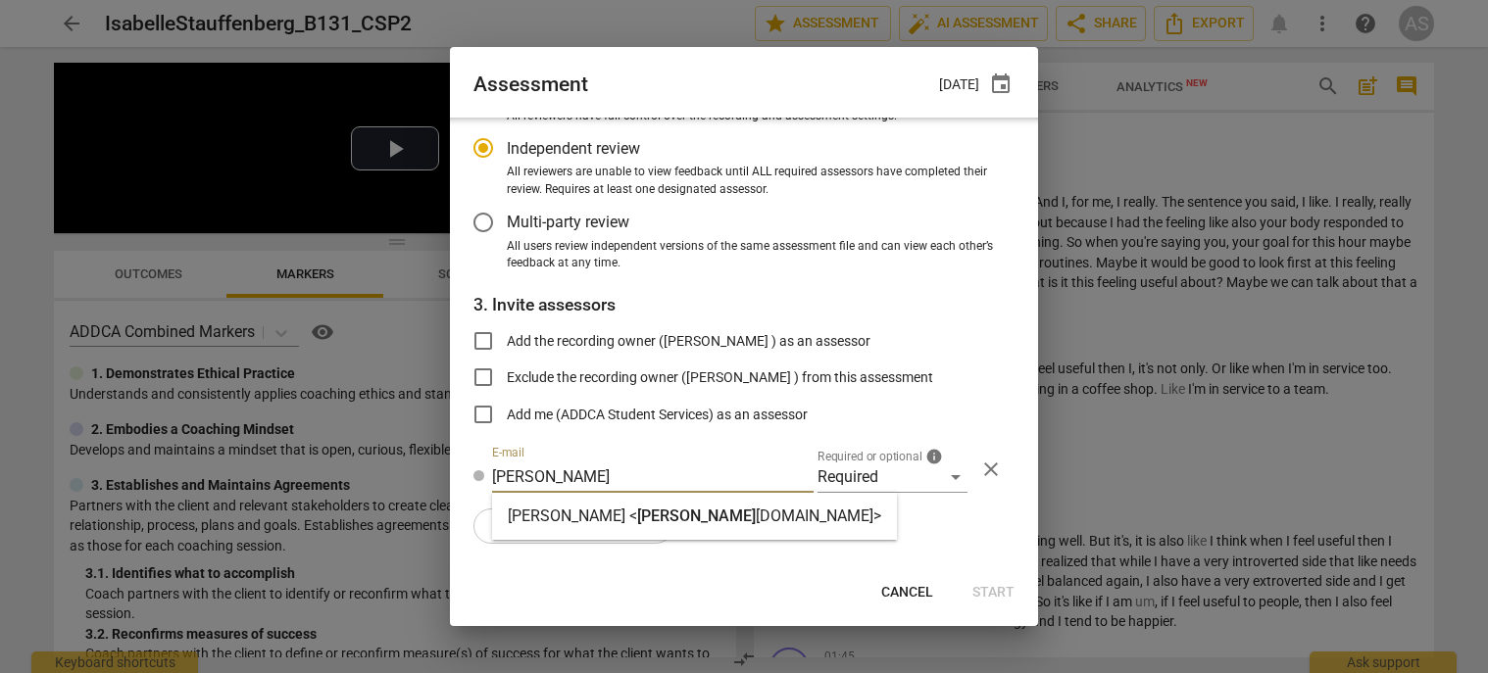
type input "linda@add"
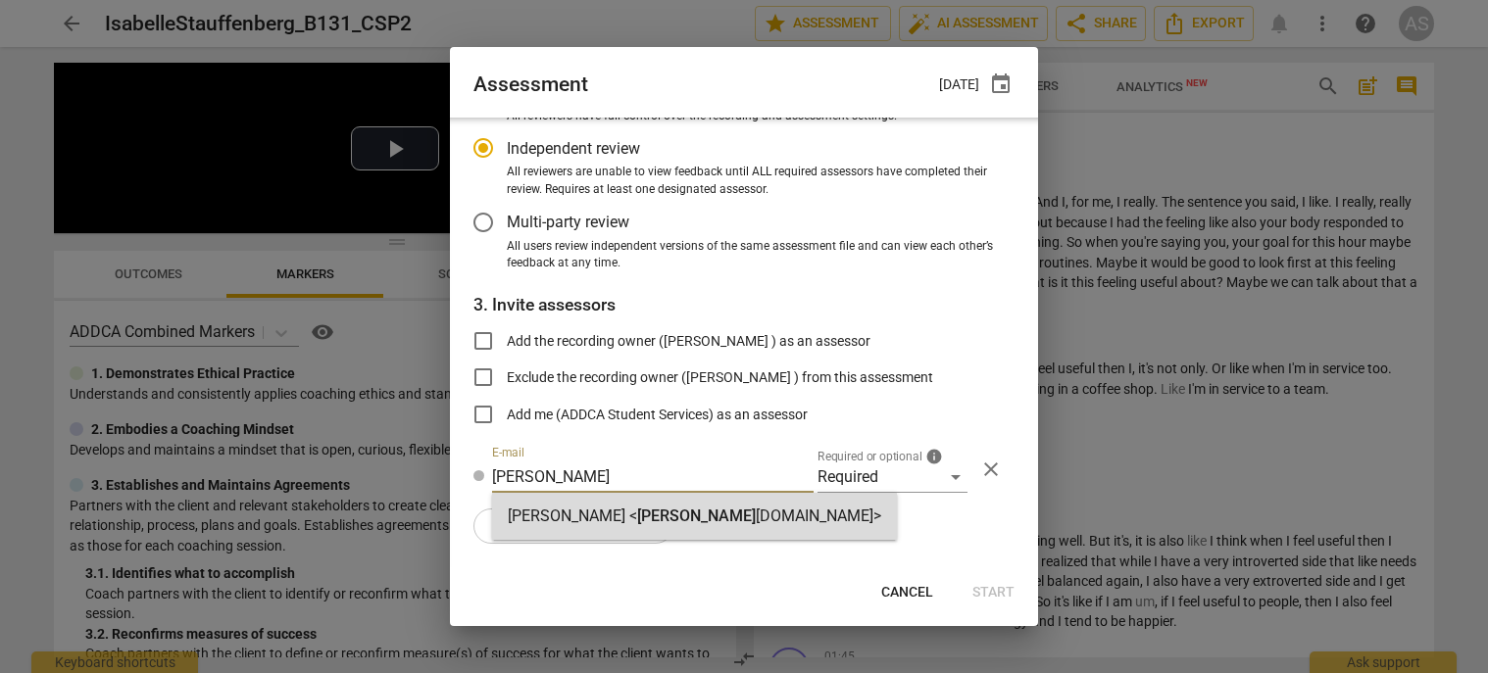
drag, startPoint x: 664, startPoint y: 510, endPoint x: 587, endPoint y: 524, distance: 77.9
click at [661, 508] on span "linda@add" at bounding box center [696, 516] width 119 height 19
radio input "false"
type input "Linda King <linda@addca.com>"
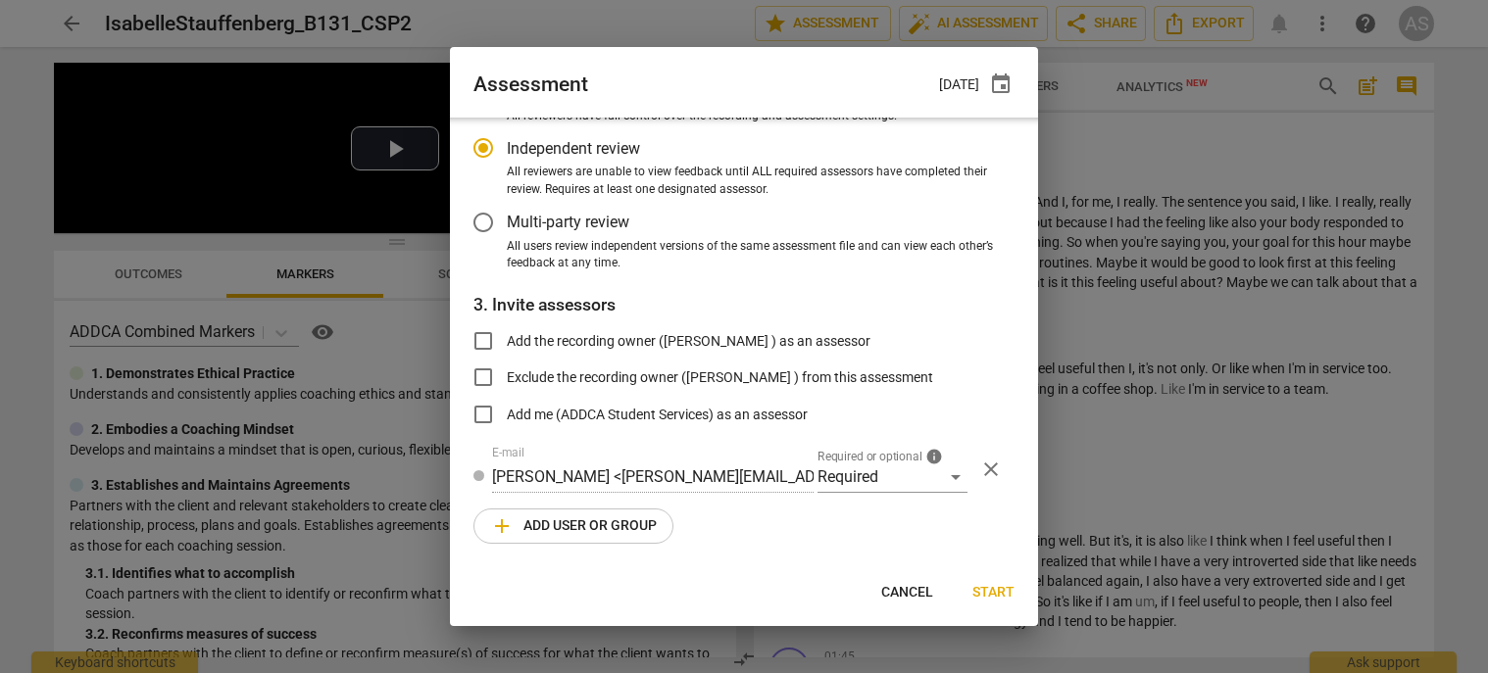
click at [585, 524] on span "add Add user or group" at bounding box center [573, 527] width 167 height 24
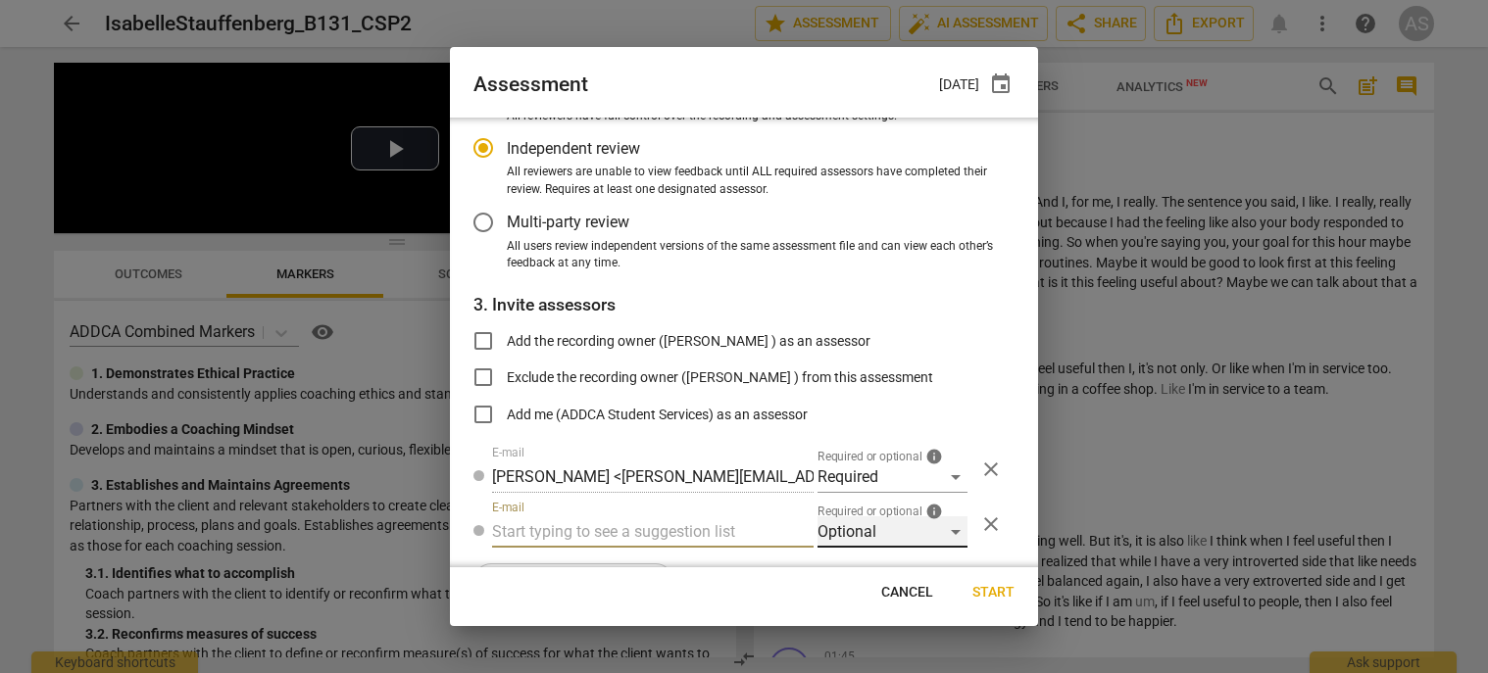
click at [863, 542] on div "Optional" at bounding box center [892, 532] width 150 height 31
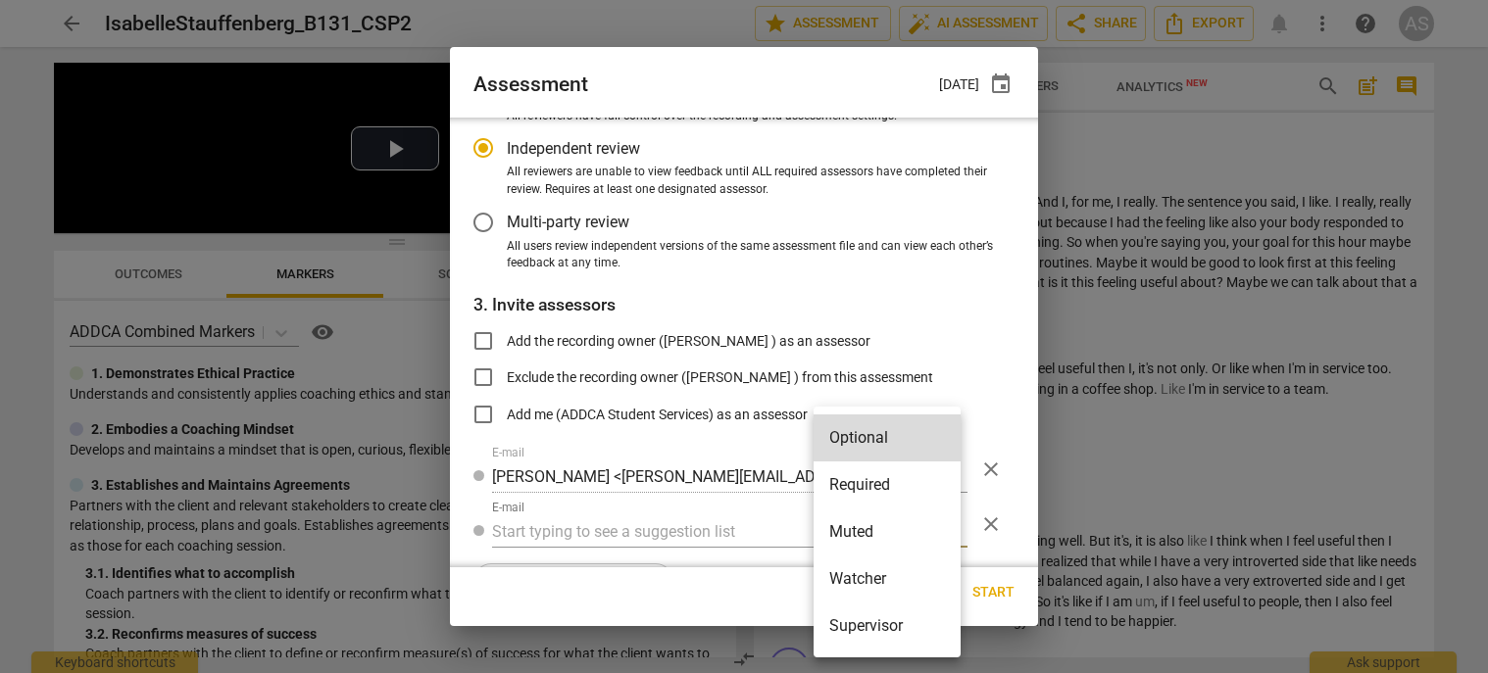
click at [884, 544] on li "Muted" at bounding box center [887, 532] width 147 height 47
radio input "false"
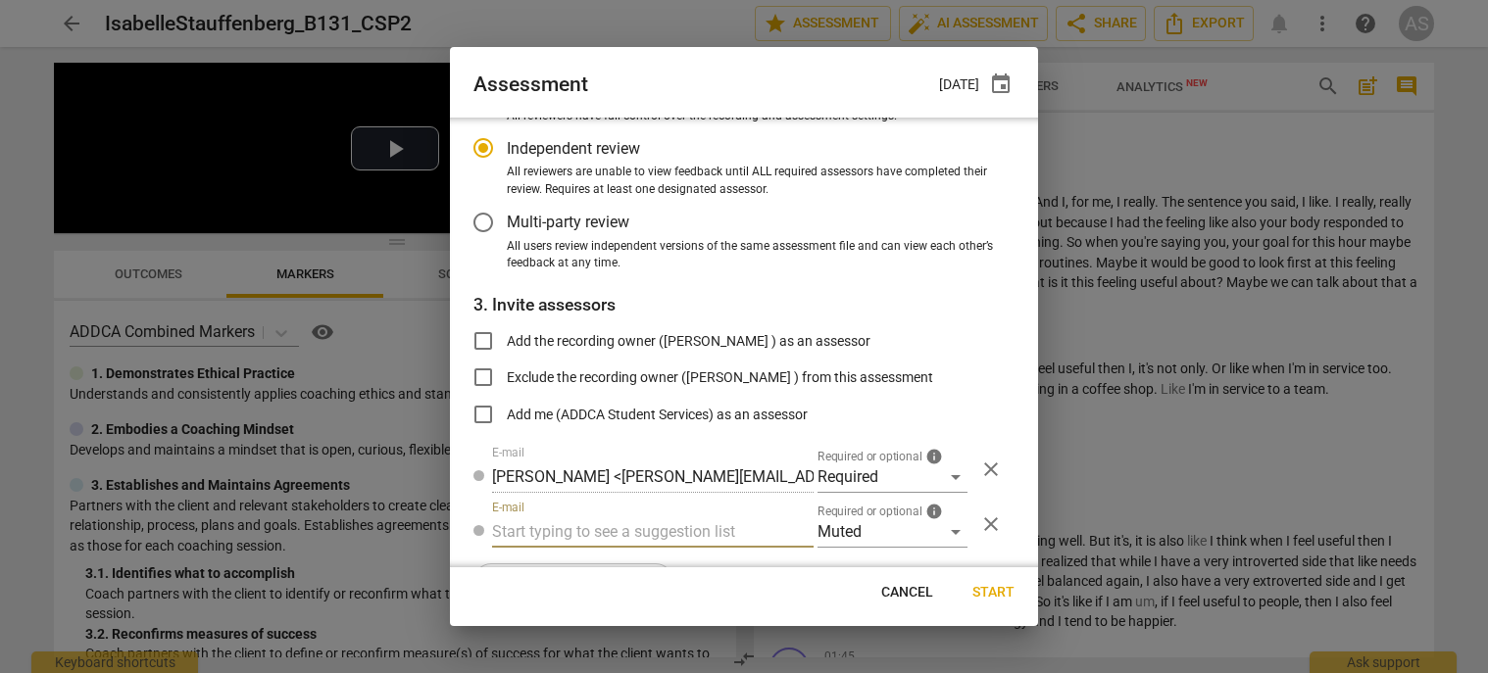
click at [604, 528] on input "text" at bounding box center [652, 532] width 321 height 31
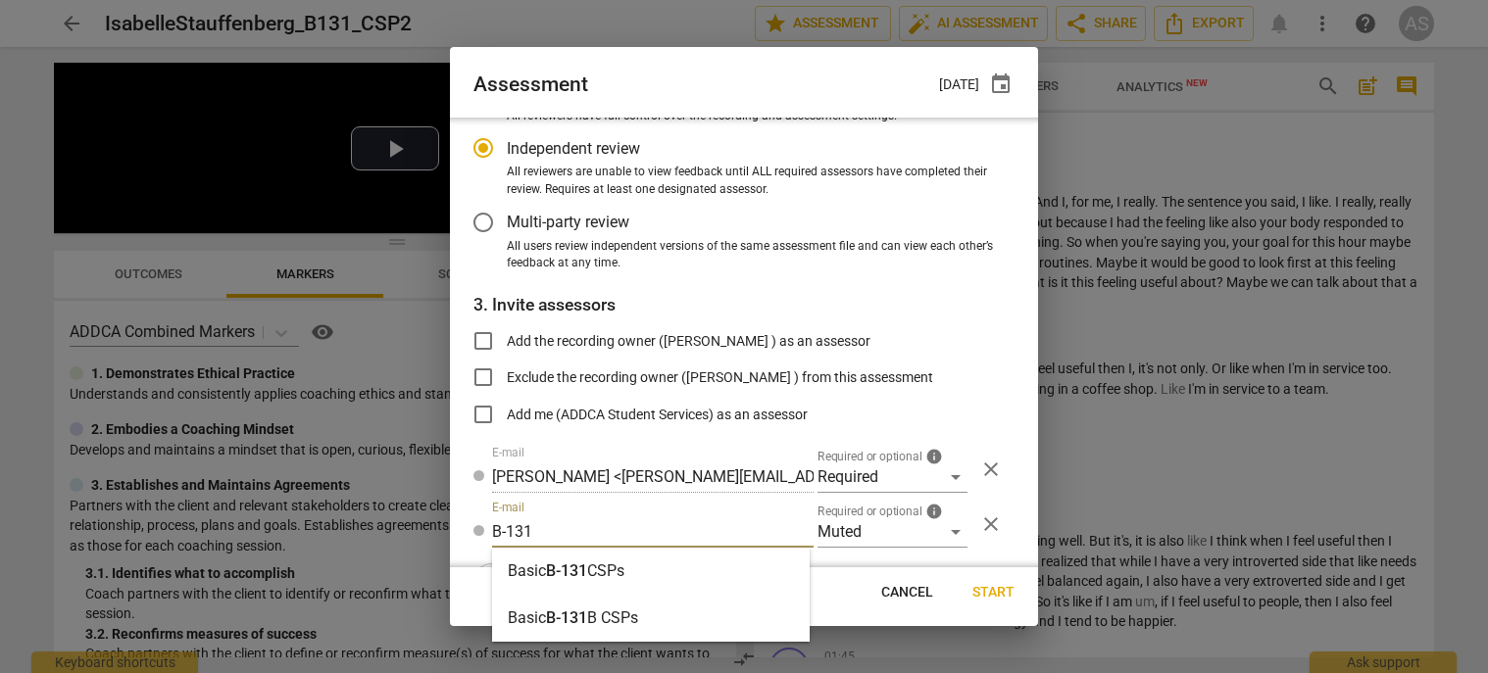
type input "B-131"
click at [607, 557] on div "Basic B-131 CSPs" at bounding box center [651, 571] width 318 height 47
radio input "false"
type input "Basic B-131 CSPs"
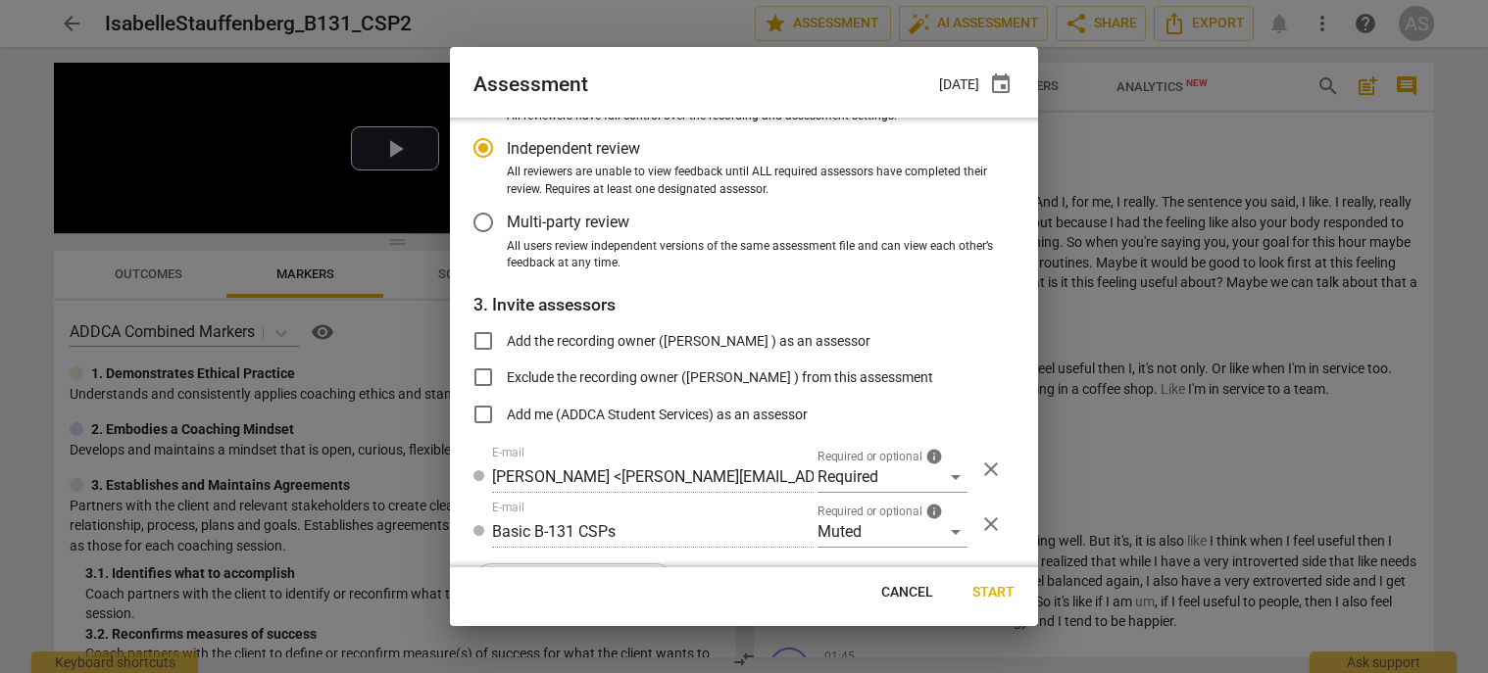
click at [990, 589] on span "Start" at bounding box center [993, 593] width 42 height 20
radio input "false"
type input "Maayan Bar-Yam <playsculptor@gmail.com>"
type input "Zhou Jiang <zhou-jiang@outlook.com>"
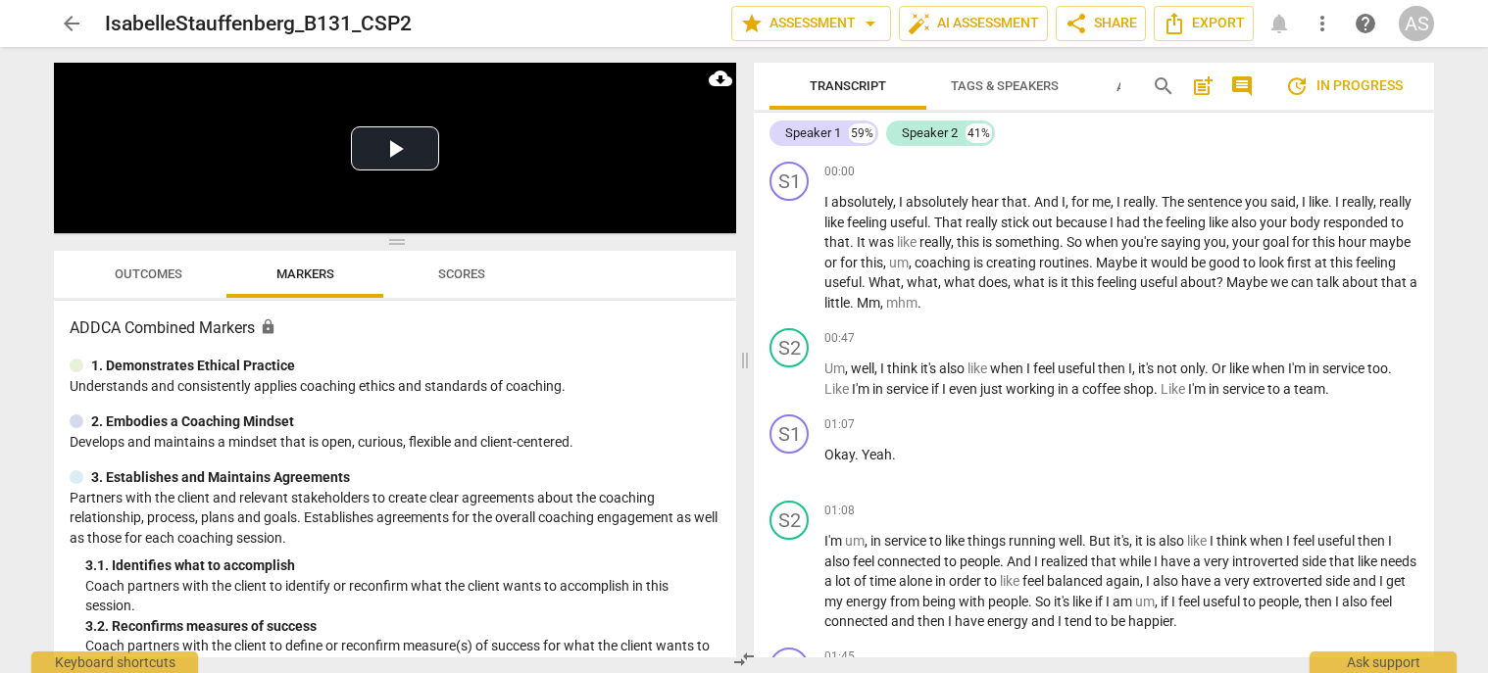
click at [83, 28] on span "arrow_back" at bounding box center [71, 24] width 35 height 24
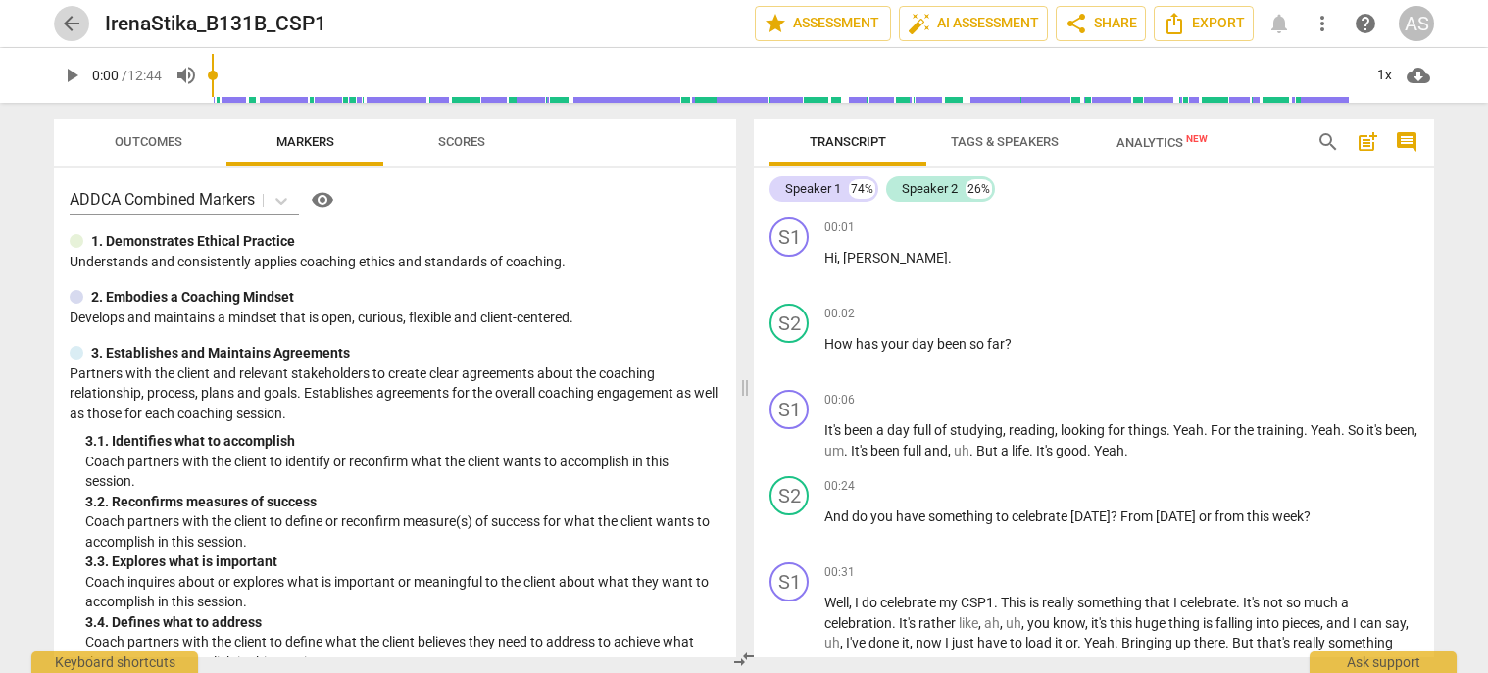
click at [71, 19] on span "arrow_back" at bounding box center [72, 24] width 24 height 24
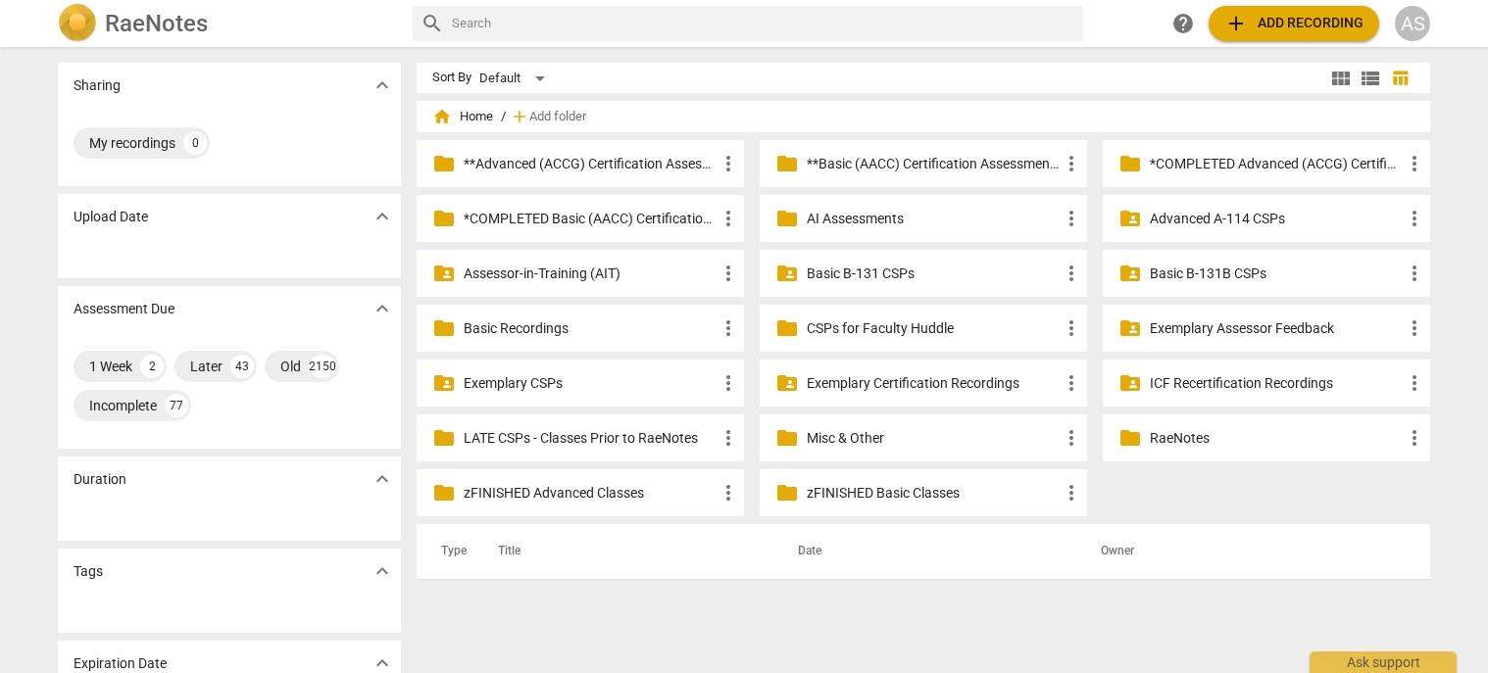
click at [1232, 276] on p "Basic B-131B CSPs" at bounding box center [1276, 274] width 253 height 21
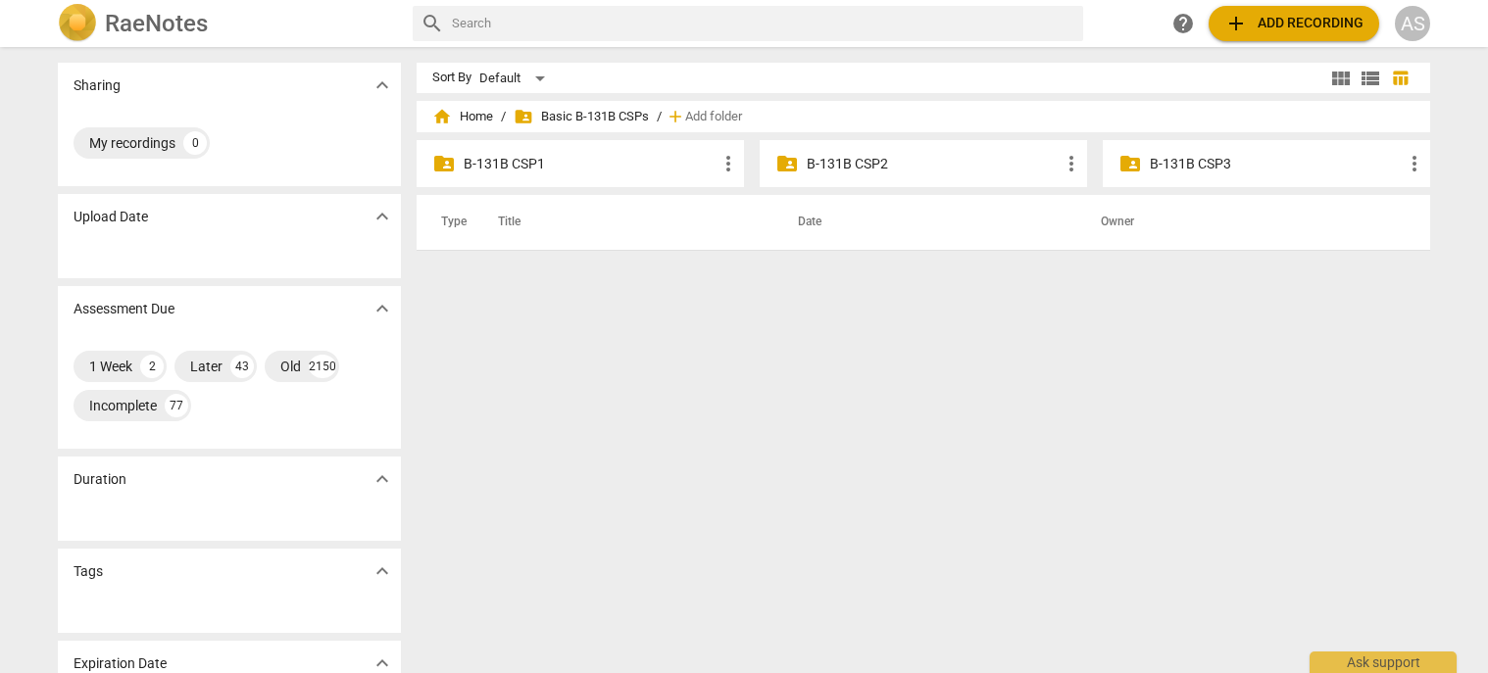
click at [654, 177] on div "folder_shared B-131B CSP1 more_vert" at bounding box center [580, 163] width 327 height 47
click at [635, 152] on div "folder_shared B-131B CSP1 more_vert" at bounding box center [580, 163] width 327 height 47
click at [635, 162] on p "B-131B CSP1" at bounding box center [590, 164] width 253 height 21
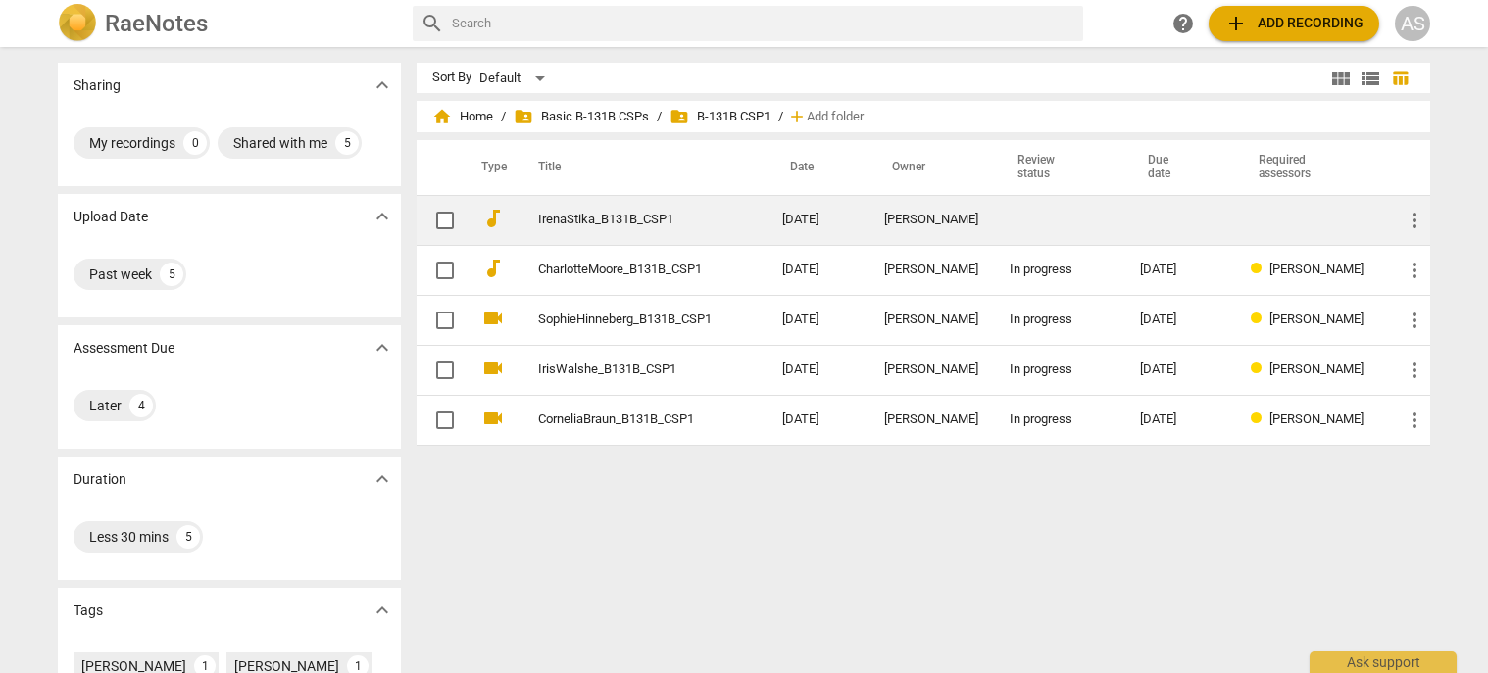
click at [739, 201] on td "IrenaStika_B131B_CSP1" at bounding box center [641, 220] width 252 height 50
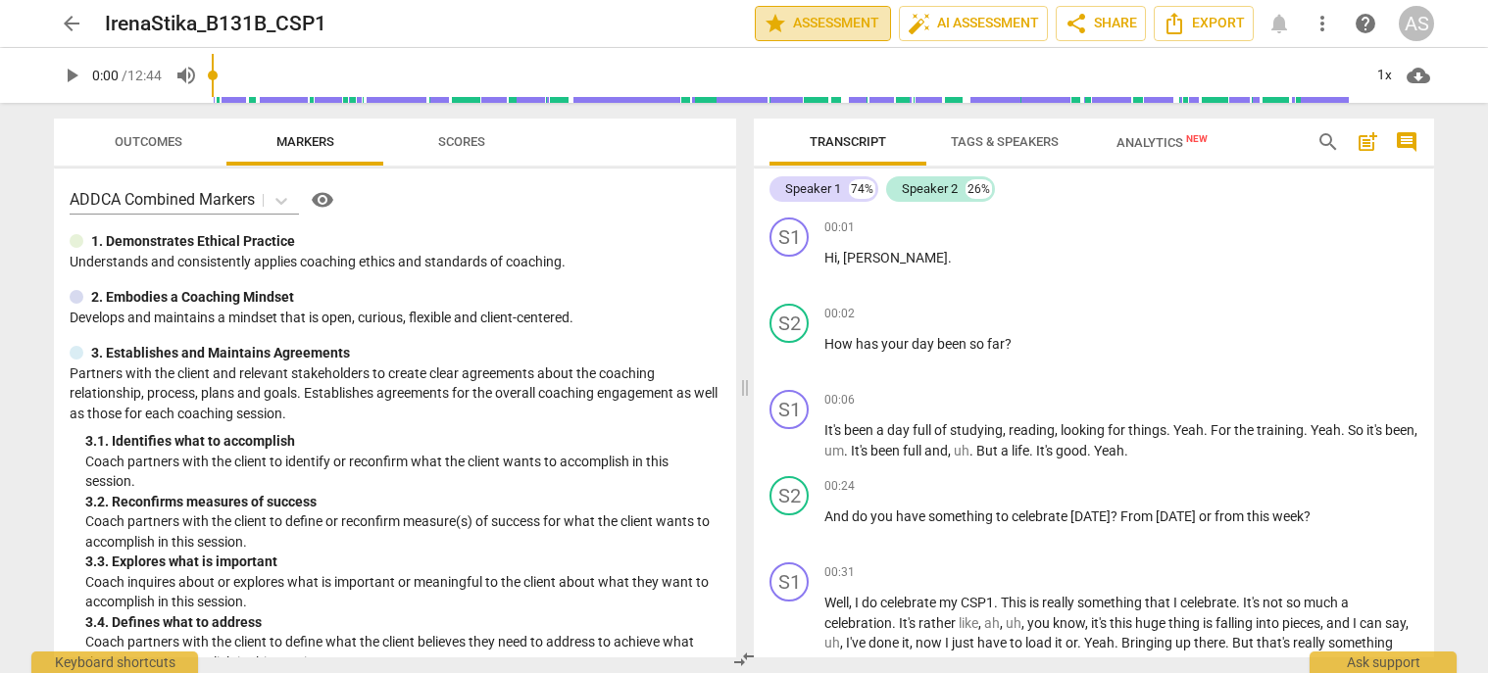
click at [792, 20] on span "star Assessment" at bounding box center [823, 24] width 119 height 24
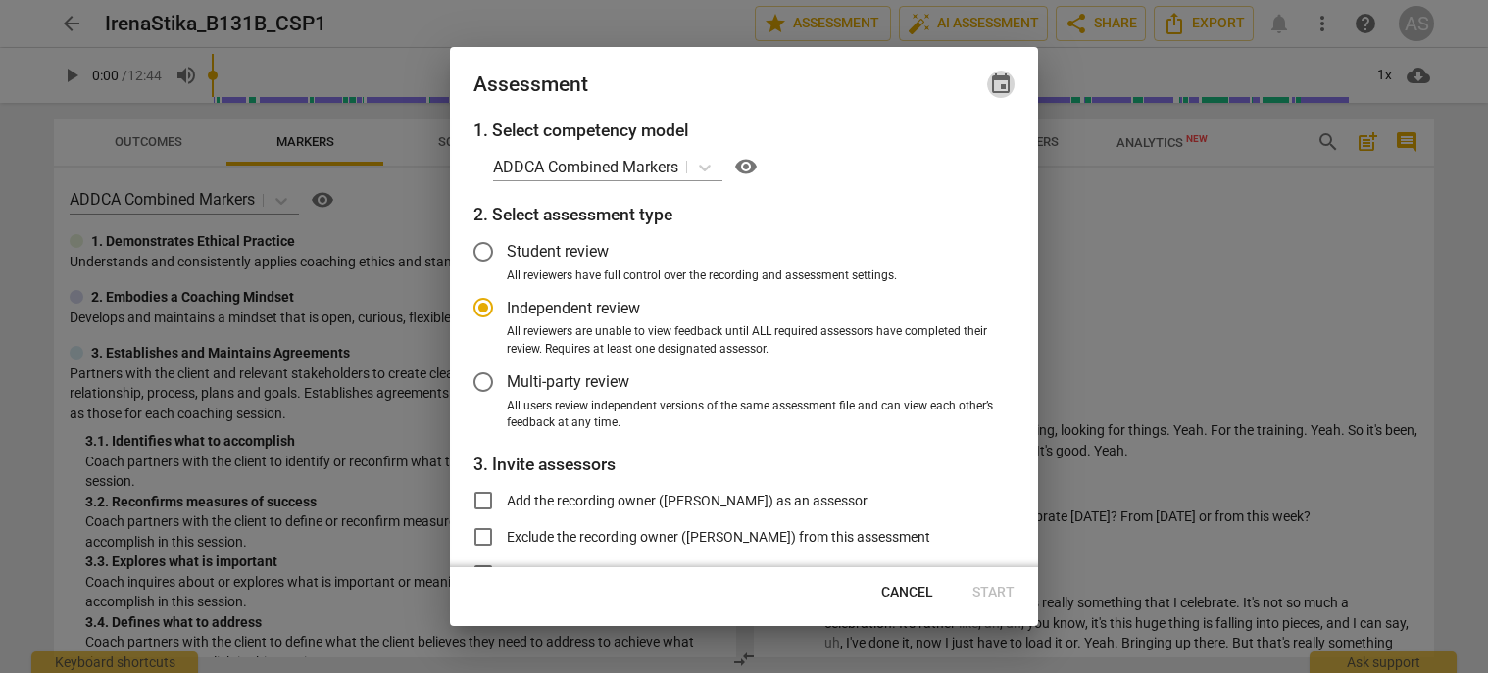
click at [1011, 83] on span "event" at bounding box center [1001, 85] width 24 height 24
radio input "false"
click at [947, 149] on input "date" at bounding box center [882, 151] width 137 height 28
type input "2025-09-03"
click at [784, 68] on div at bounding box center [744, 336] width 1488 height 673
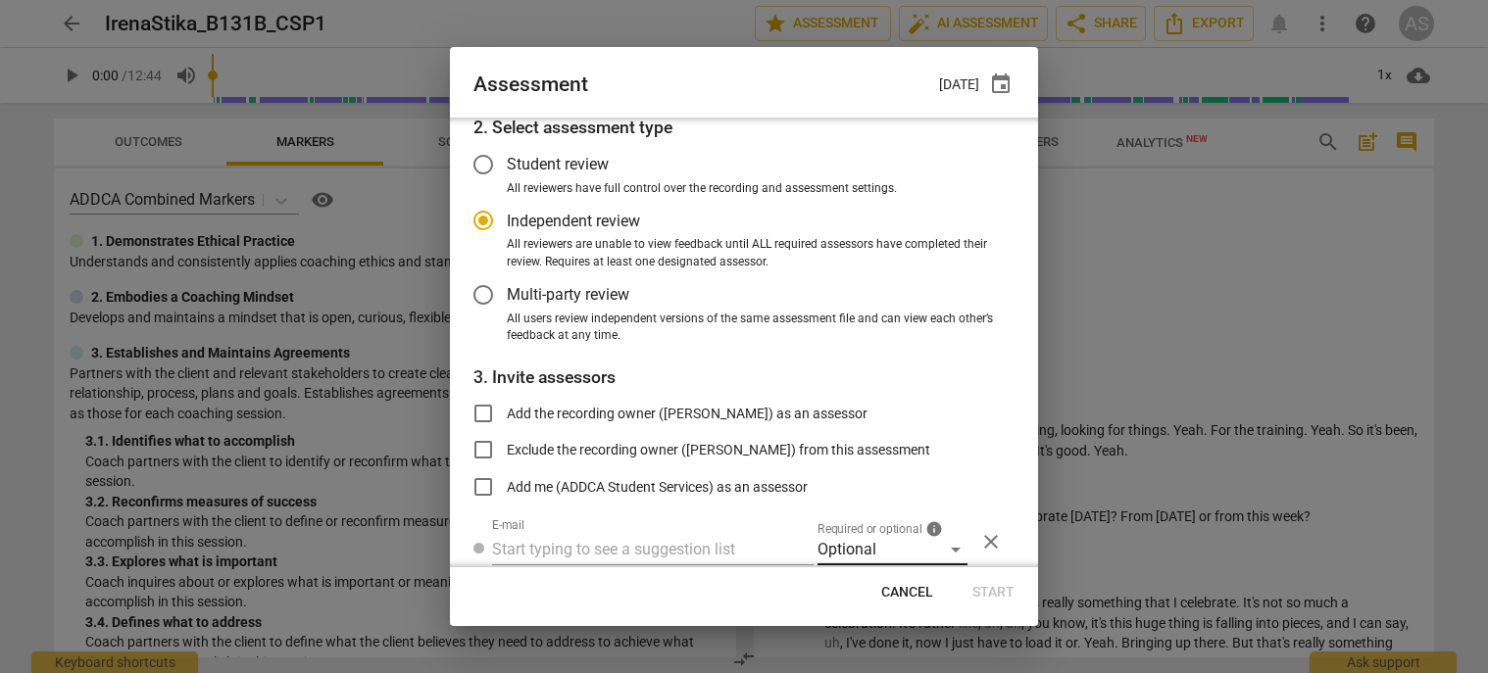
scroll to position [160, 0]
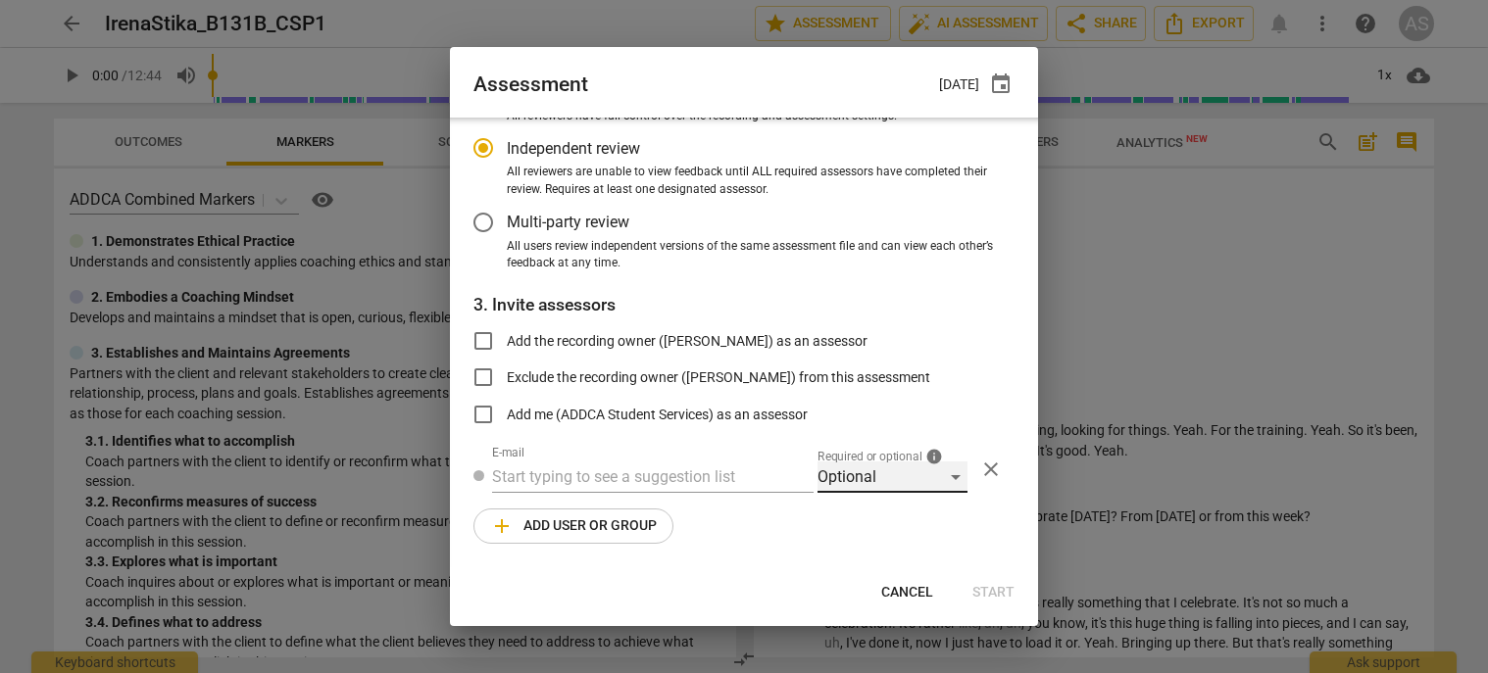
click at [866, 488] on div "Optional" at bounding box center [892, 477] width 150 height 31
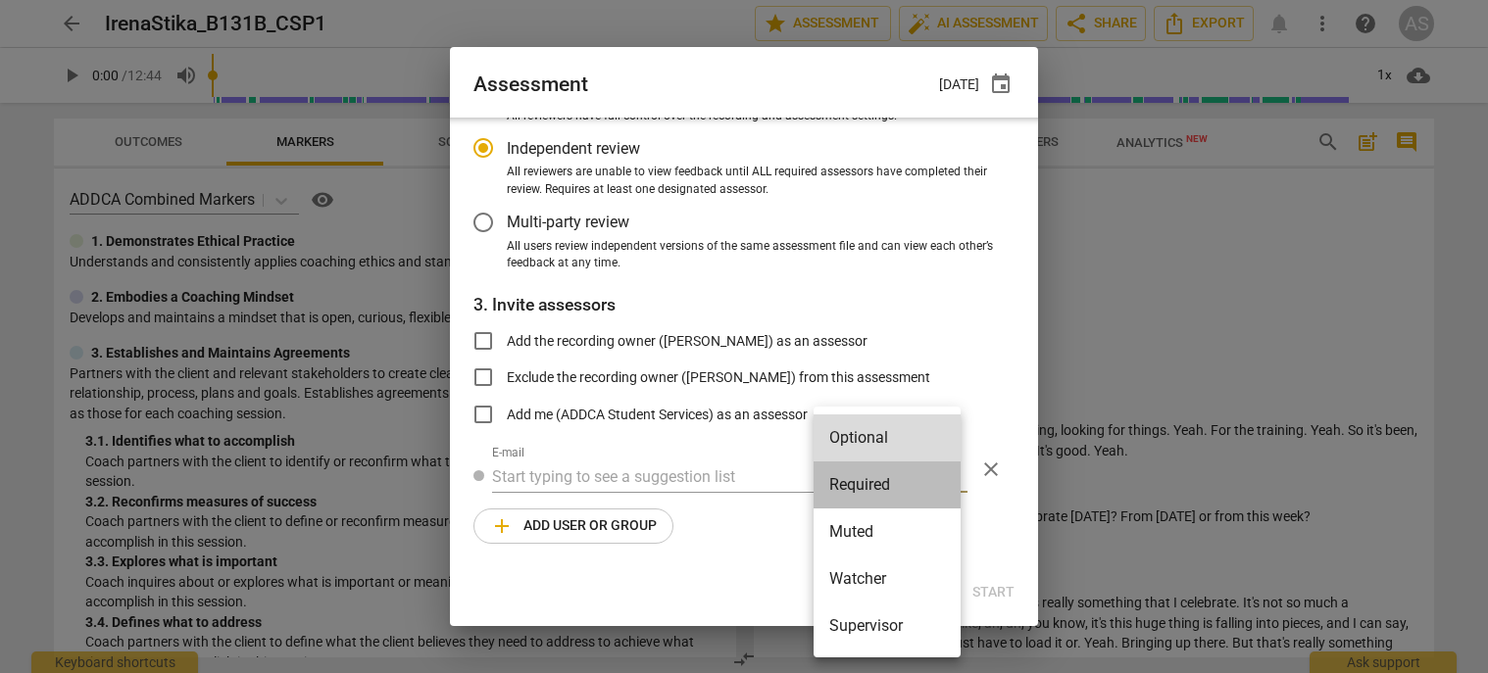
click at [861, 490] on li "Required" at bounding box center [887, 485] width 147 height 47
radio input "false"
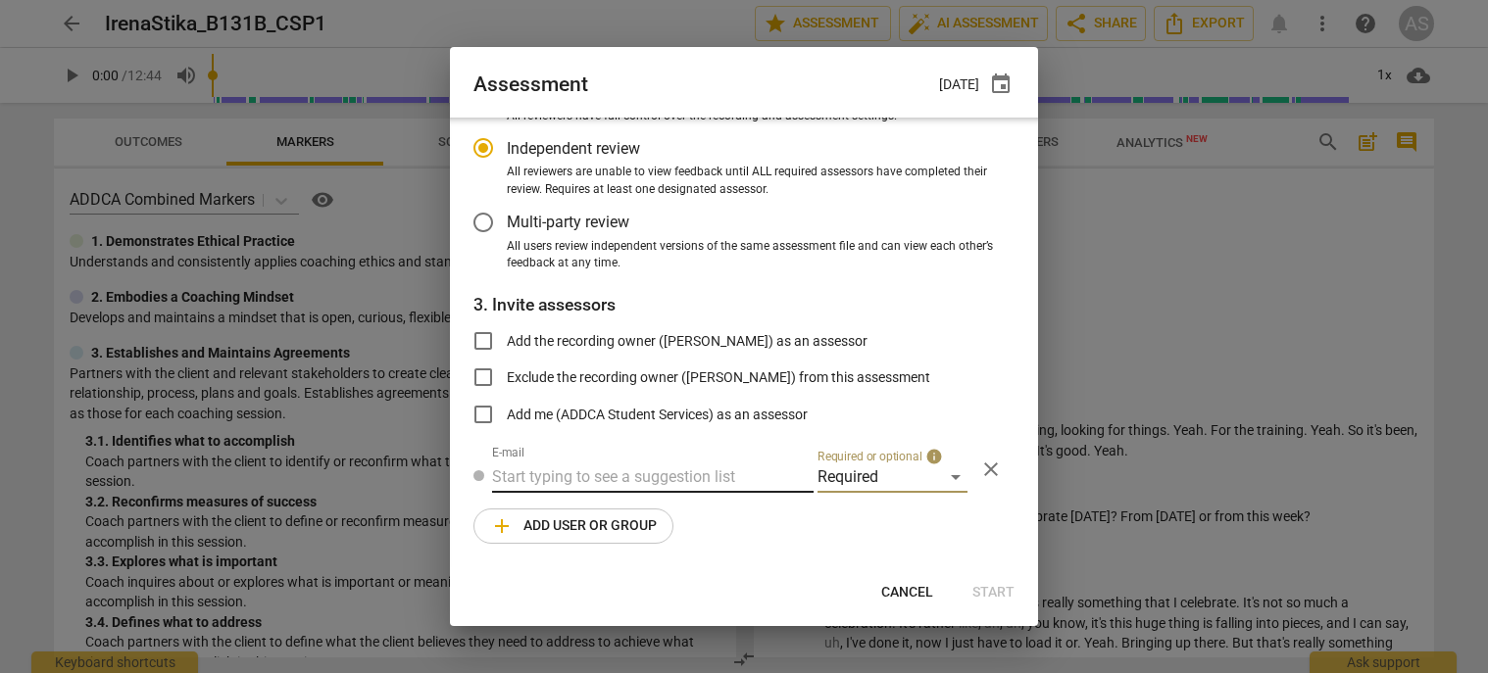
click at [663, 472] on input "text" at bounding box center [652, 477] width 321 height 31
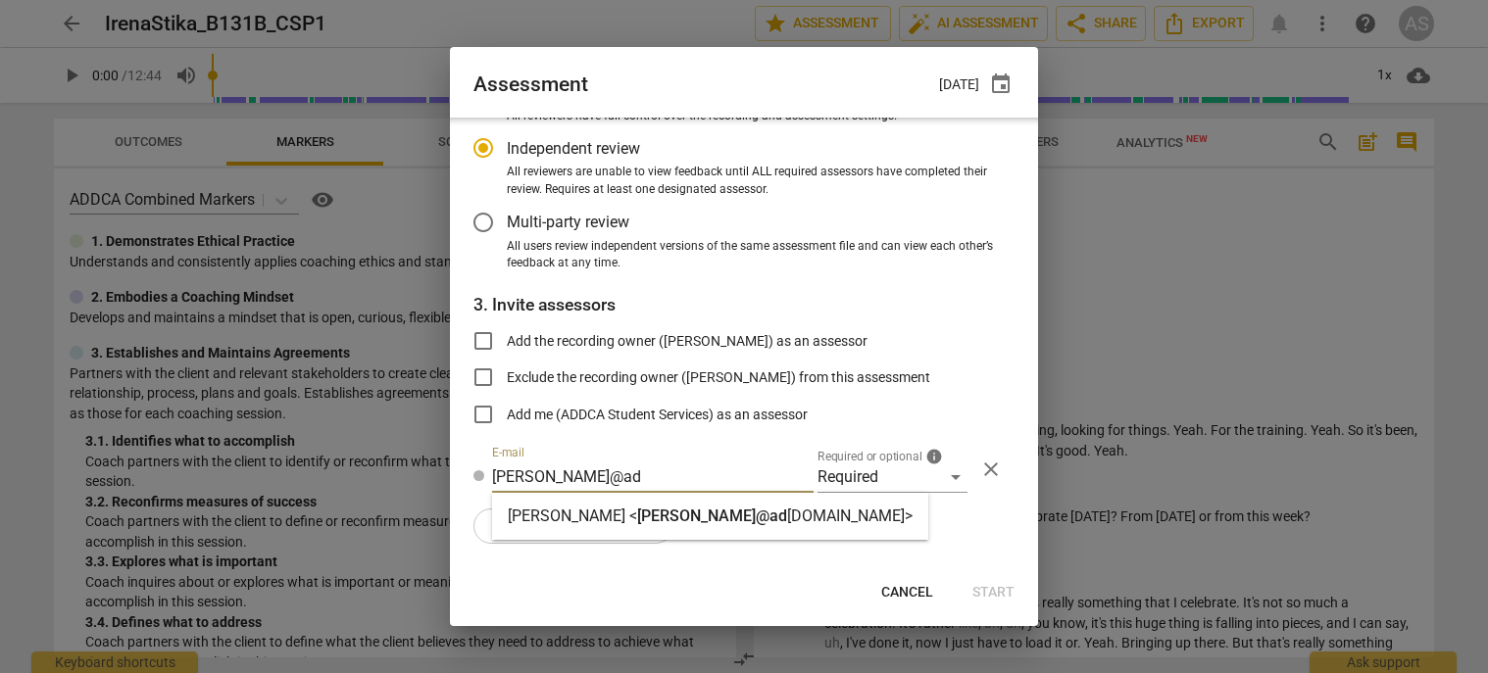
type input "marci@ad"
click at [659, 519] on span "marci@ad" at bounding box center [712, 516] width 150 height 19
radio input "false"
type input "Marci Rubin <marci@addca.com>"
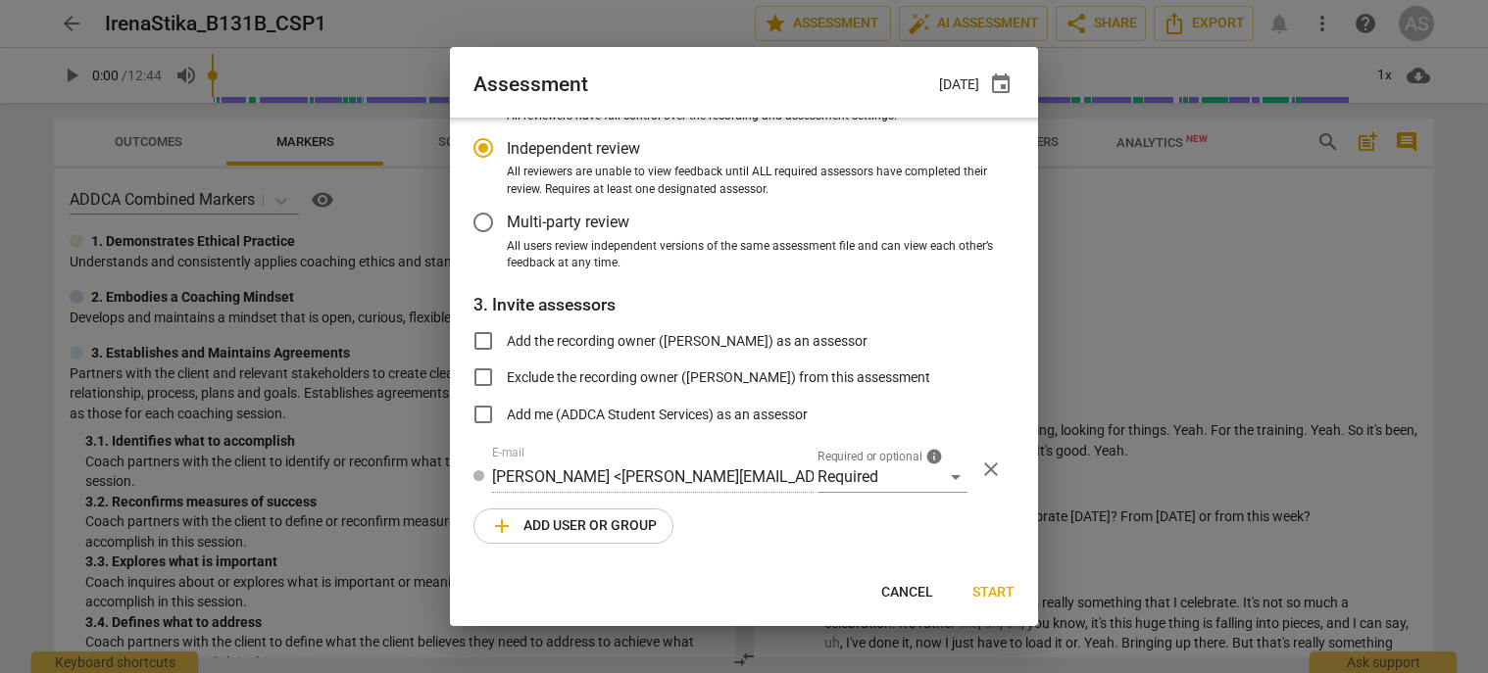
click at [642, 533] on span "add Add user or group" at bounding box center [573, 527] width 167 height 24
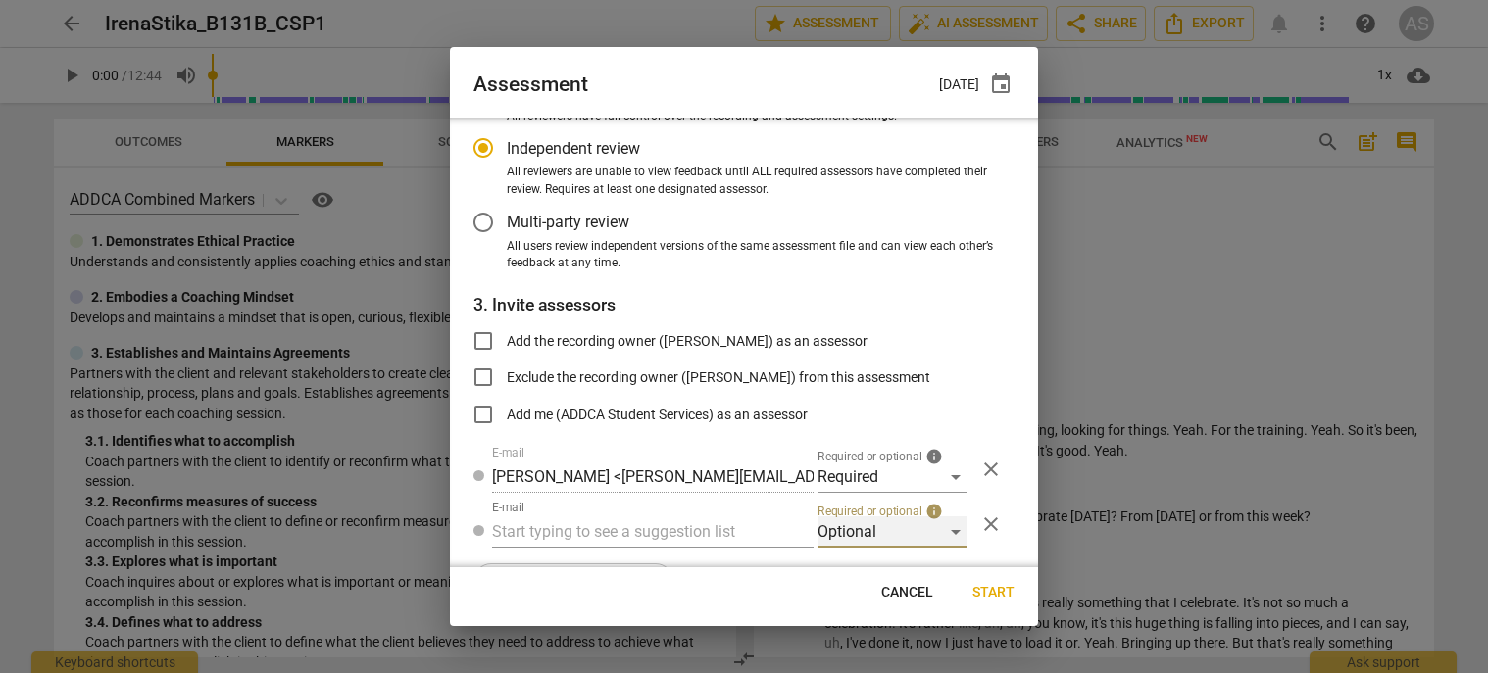
click at [840, 533] on div "Optional" at bounding box center [892, 532] width 150 height 31
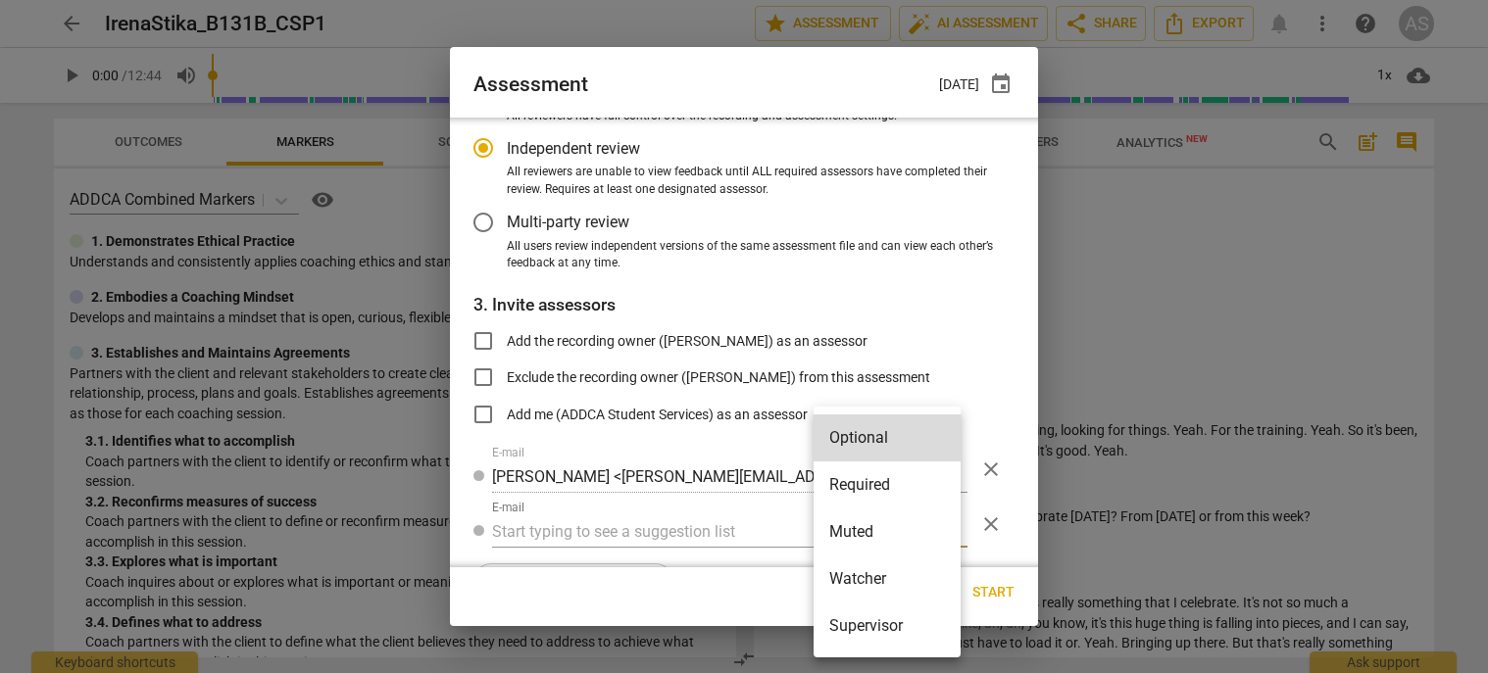
click at [859, 538] on li "Muted" at bounding box center [887, 532] width 147 height 47
radio input "false"
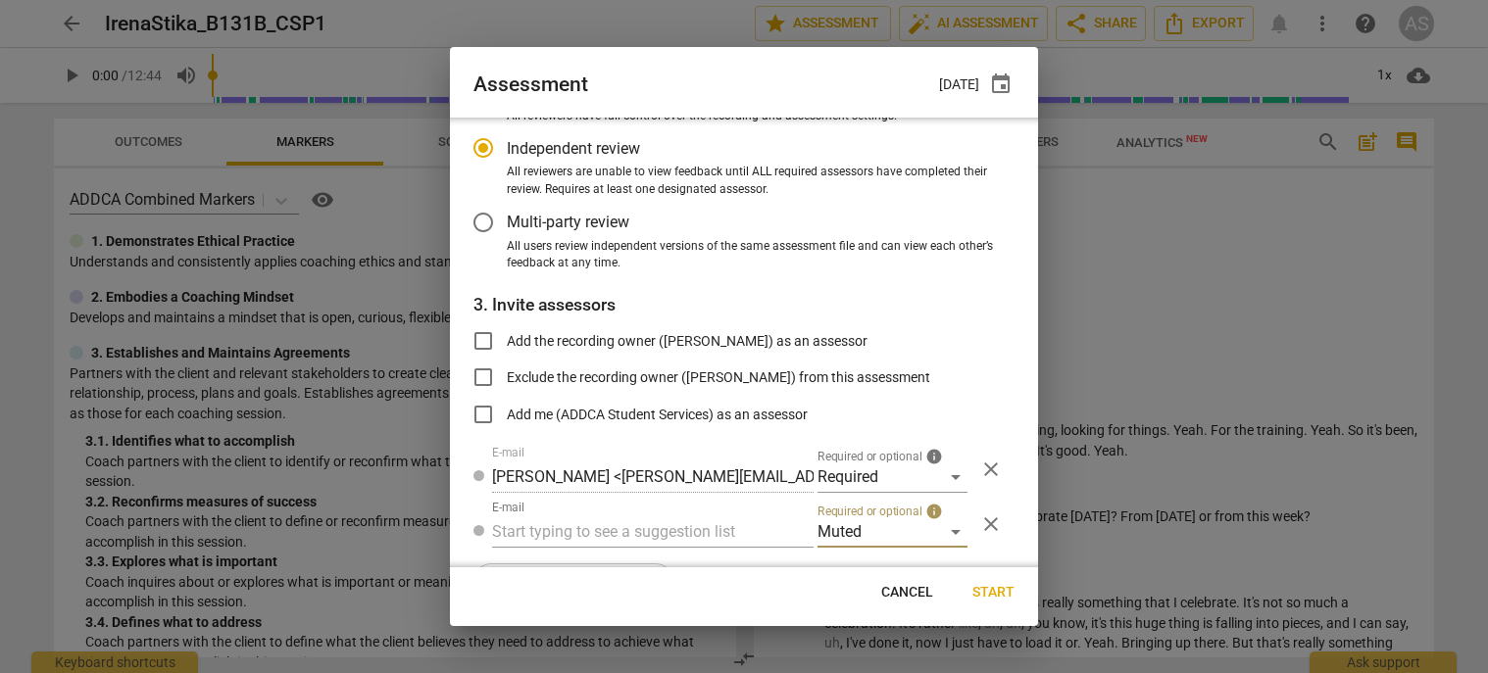
click at [625, 529] on input "text" at bounding box center [652, 532] width 321 height 31
type input "131B"
click at [611, 563] on strong "CSPs" at bounding box center [618, 571] width 37 height 19
radio input "false"
type input "Basic B-131B CSPs"
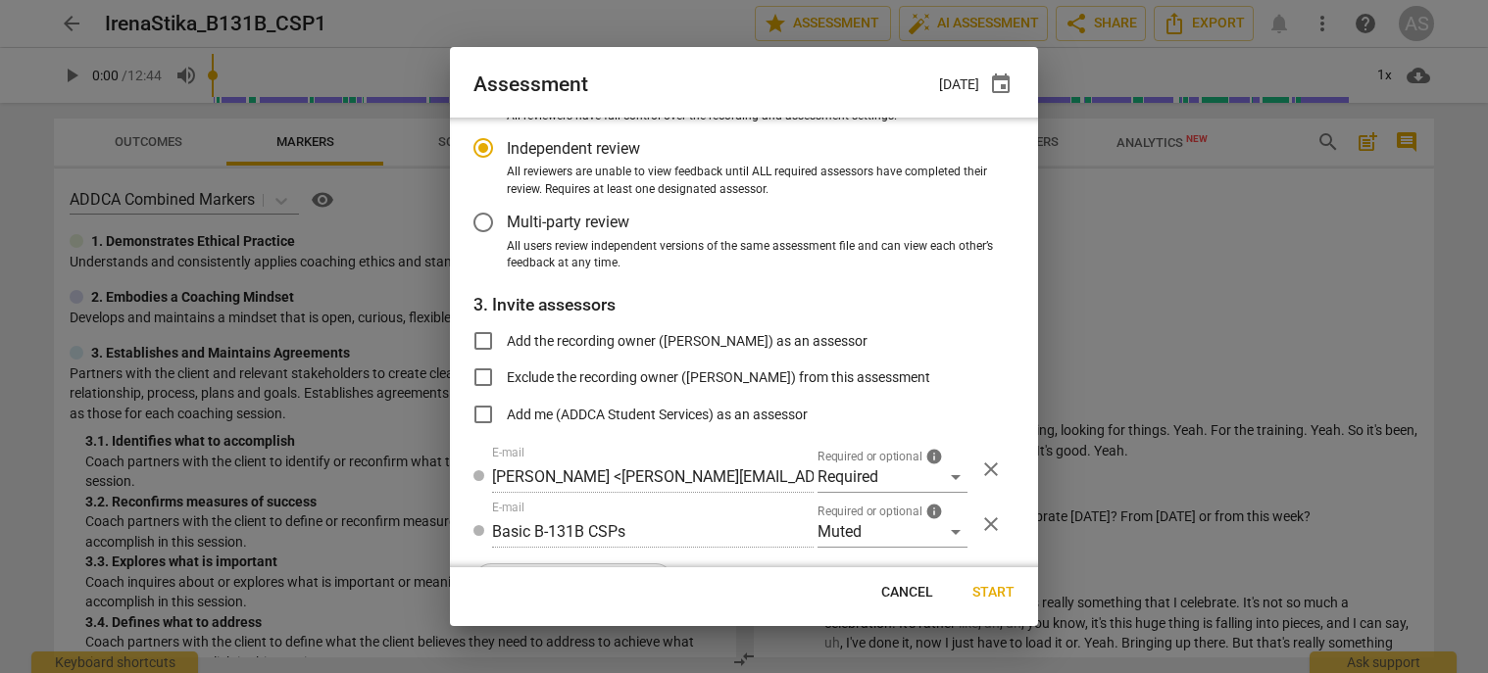
click at [986, 591] on span "Start" at bounding box center [993, 593] width 42 height 20
radio input "false"
type input "Jen Yuan <jenlists@gmail.com>"
type input "Laura Stibol <laurastibol@gmail.com>"
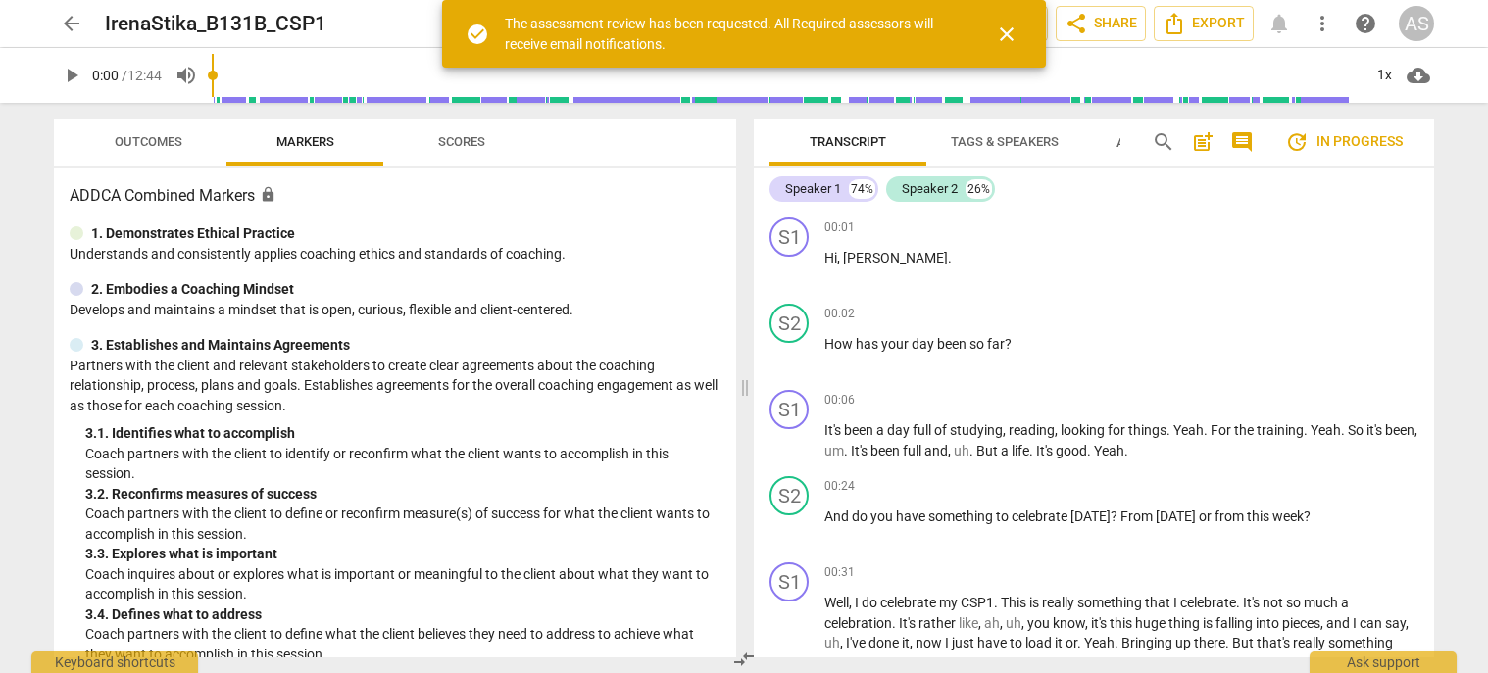
click at [73, 18] on span "arrow_back" at bounding box center [72, 24] width 24 height 24
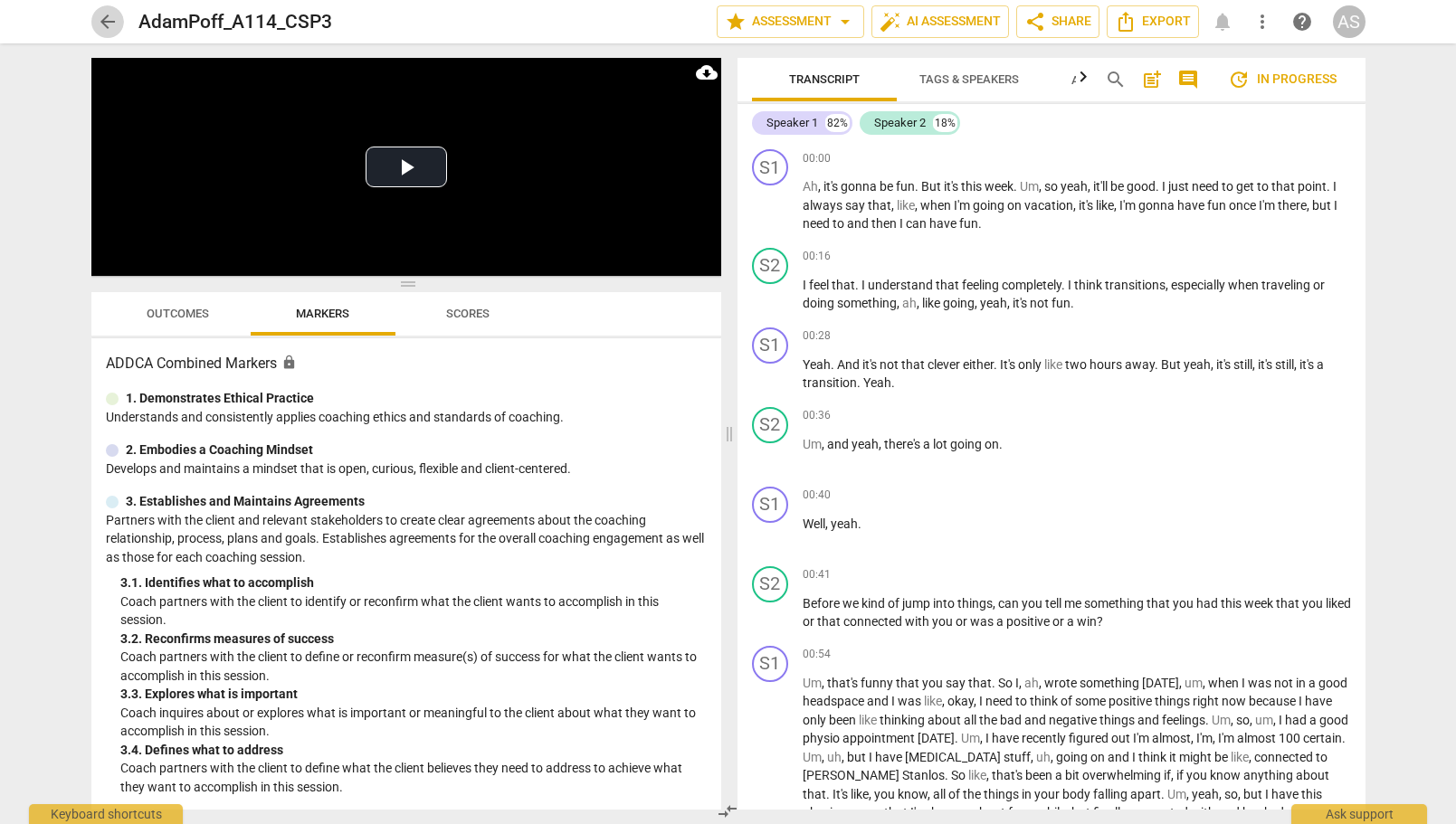
click at [102, 25] on span "arrow_back" at bounding box center [108, 22] width 22 height 22
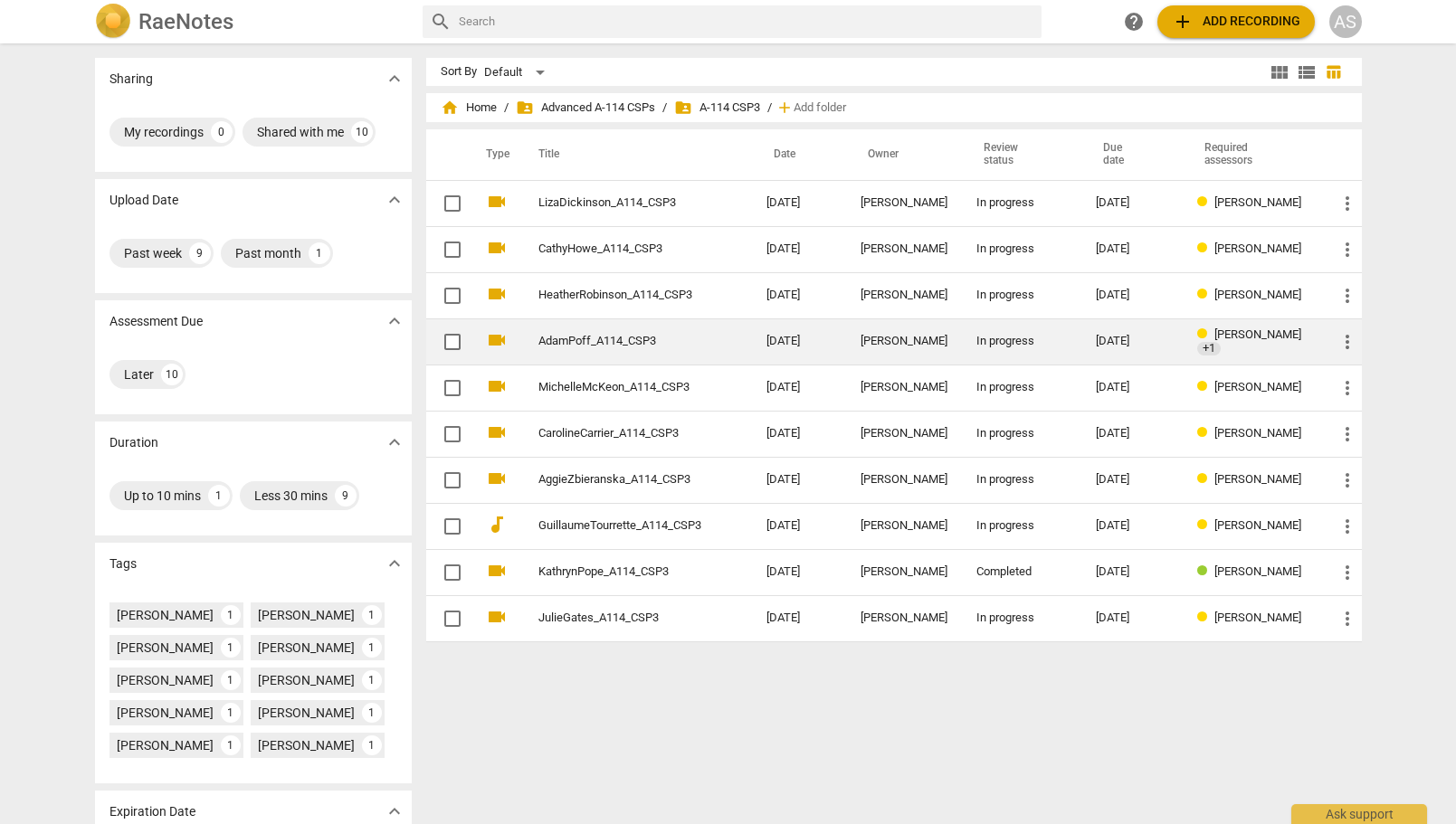
click at [1098, 342] on div "[DATE]" at bounding box center [1132, 341] width 73 height 14
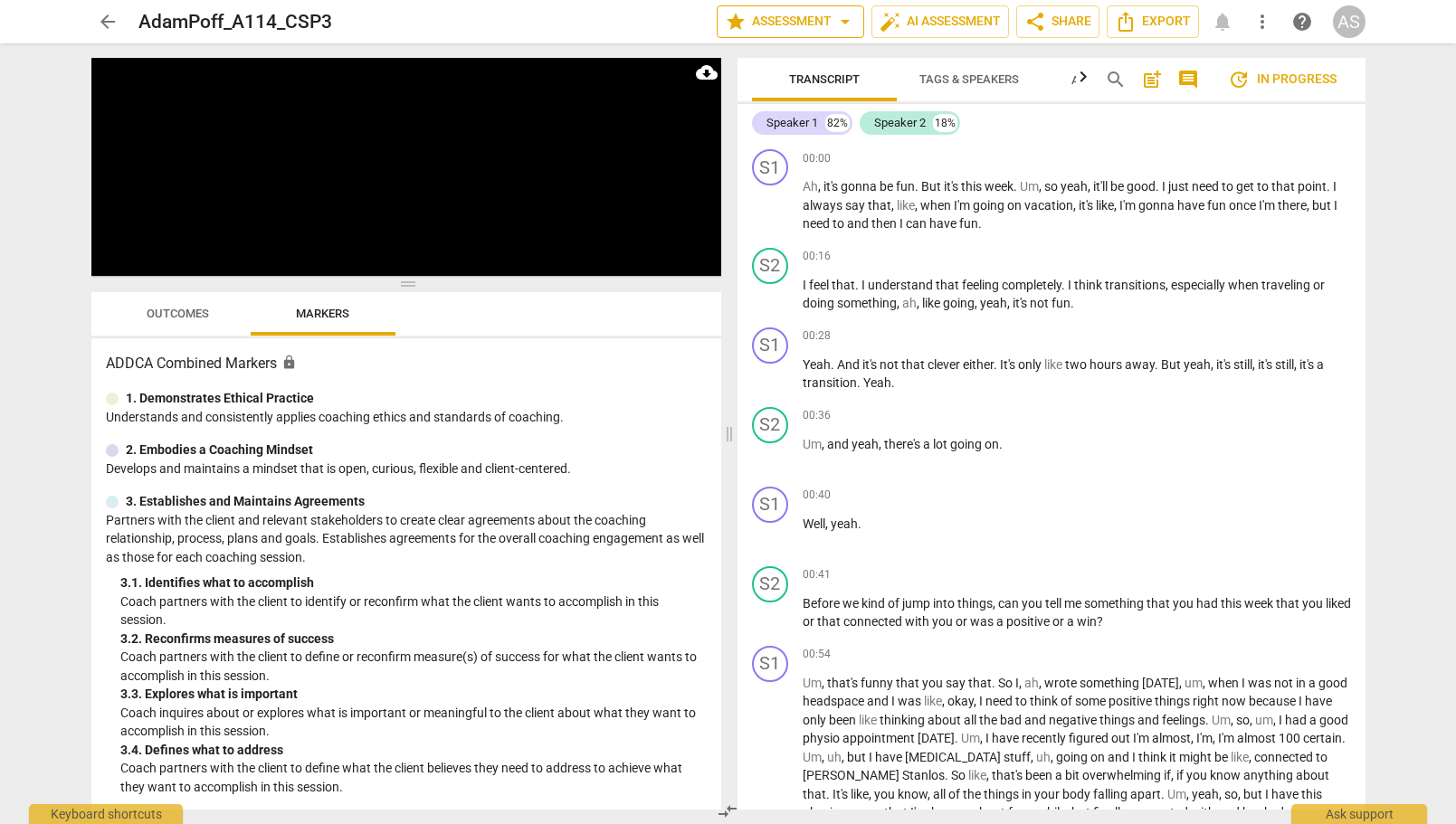
click at [812, 23] on span "star Assessment arrow_drop_down" at bounding box center [790, 22] width 131 height 22
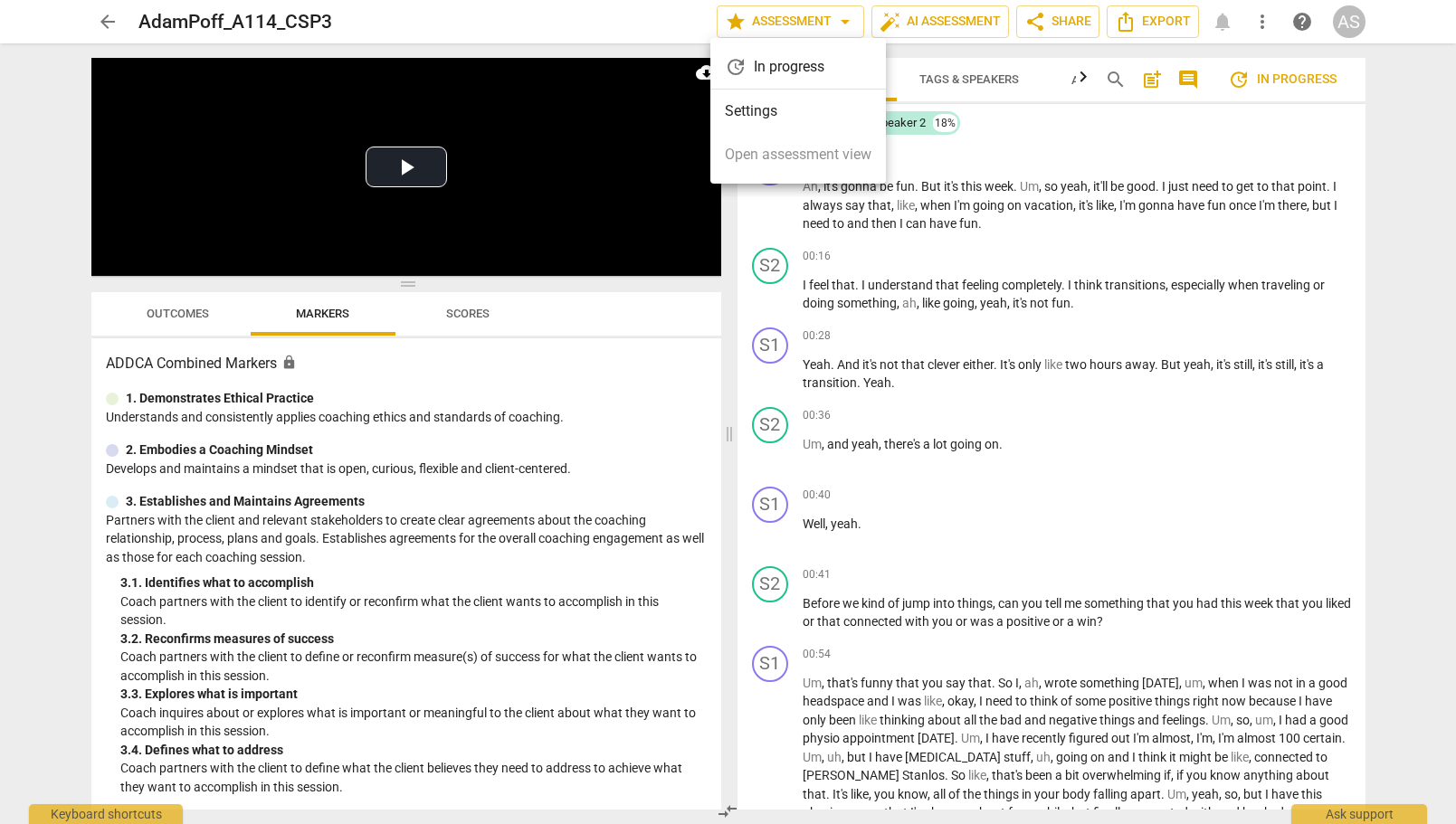
click at [776, 117] on li "Settings" at bounding box center [798, 111] width 175 height 43
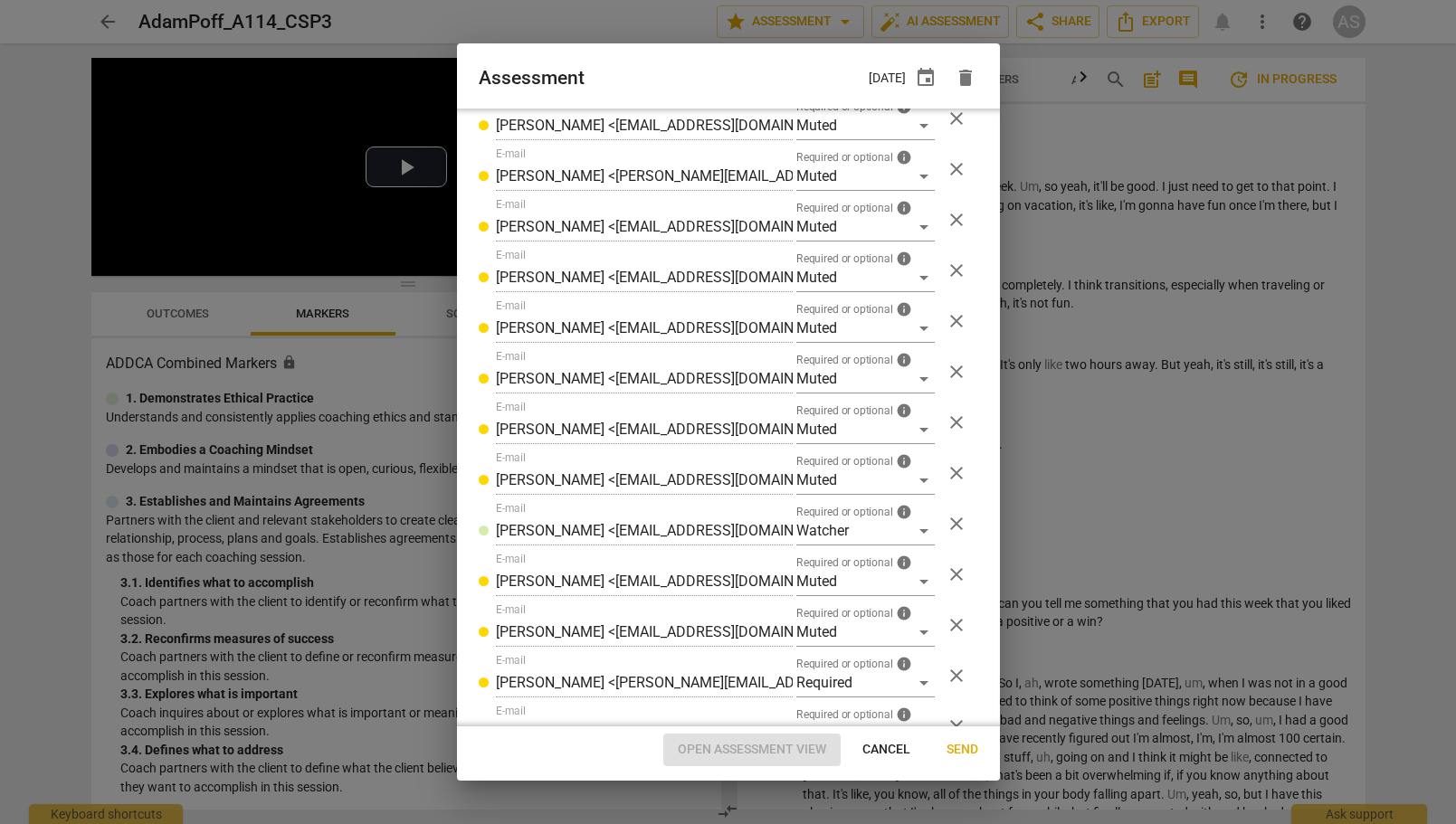
scroll to position [543, 0]
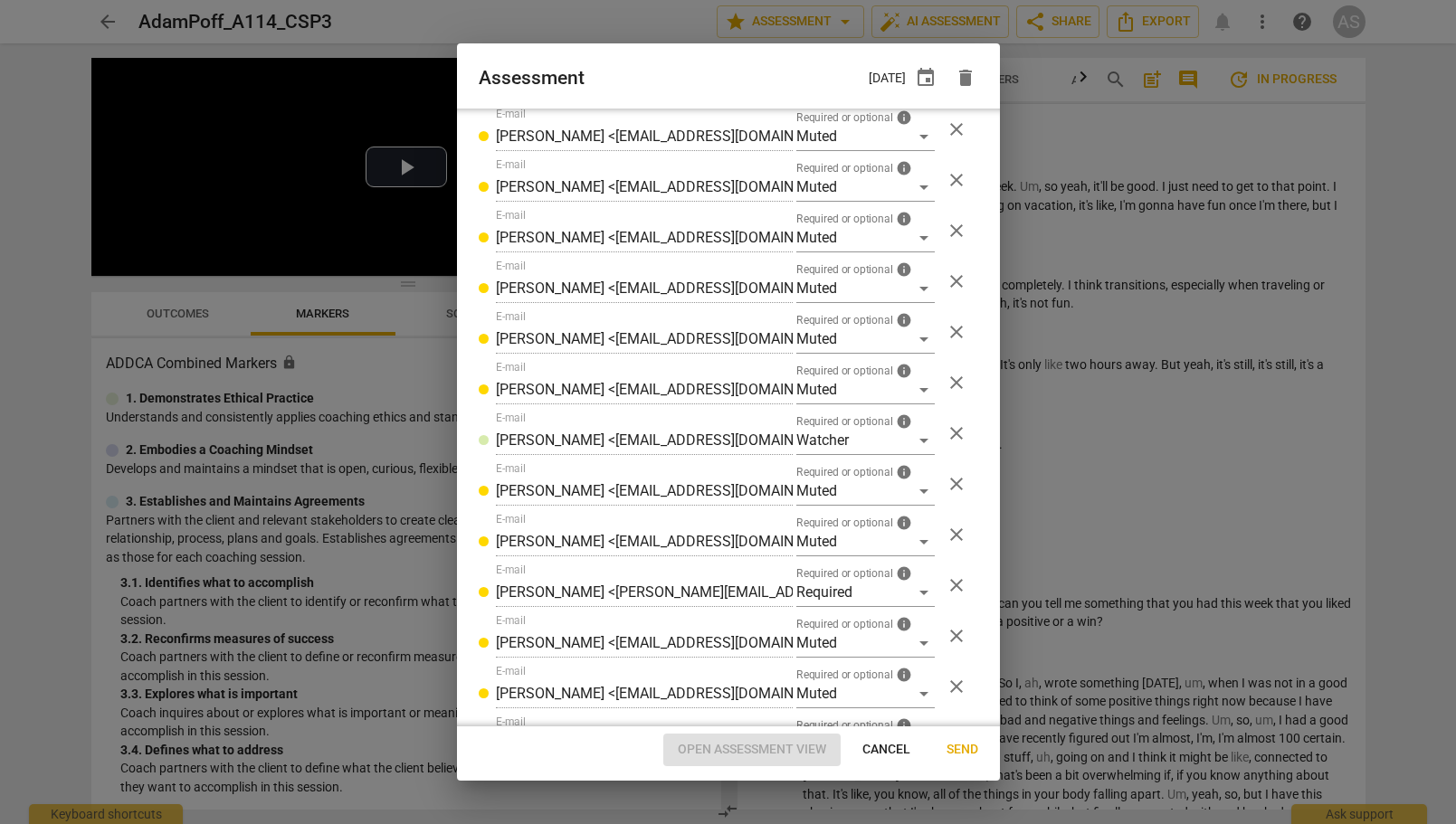
click at [945, 581] on span "close" at bounding box center [957, 585] width 22 height 22
radio input "false"
type input "[PERSON_NAME] <[EMAIL_ADDRESS][DOMAIN_NAME]>"
type input "[PERSON_NAME] <[PERSON_NAME][EMAIL_ADDRESS][DOMAIN_NAME]>"
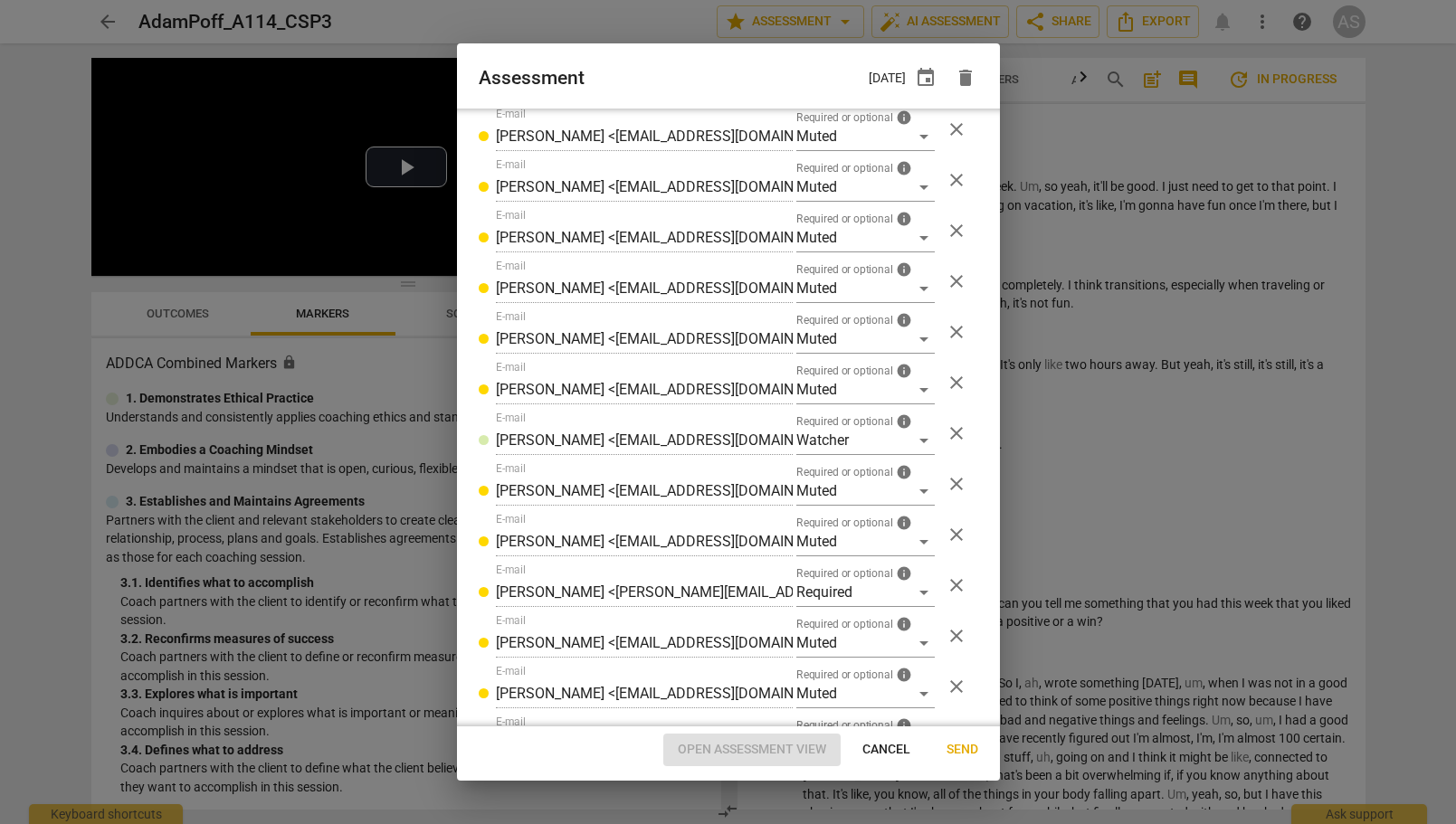
type input "[PERSON_NAME] <[EMAIL_ADDRESS][DOMAIN_NAME]>"
type input "[PERSON_NAME] <[PERSON_NAME][EMAIL_ADDRESS][PERSON_NAME][DOMAIN_NAME]>"
type input "[PERSON_NAME] <[EMAIL_ADDRESS][DOMAIN_NAME]>"
type input "[PERSON_NAME] <[PERSON_NAME][EMAIL_ADDRESS][DOMAIN_NAME]>"
type input "[PERSON_NAME] <[EMAIL_ADDRESS][DOMAIN_NAME]>"
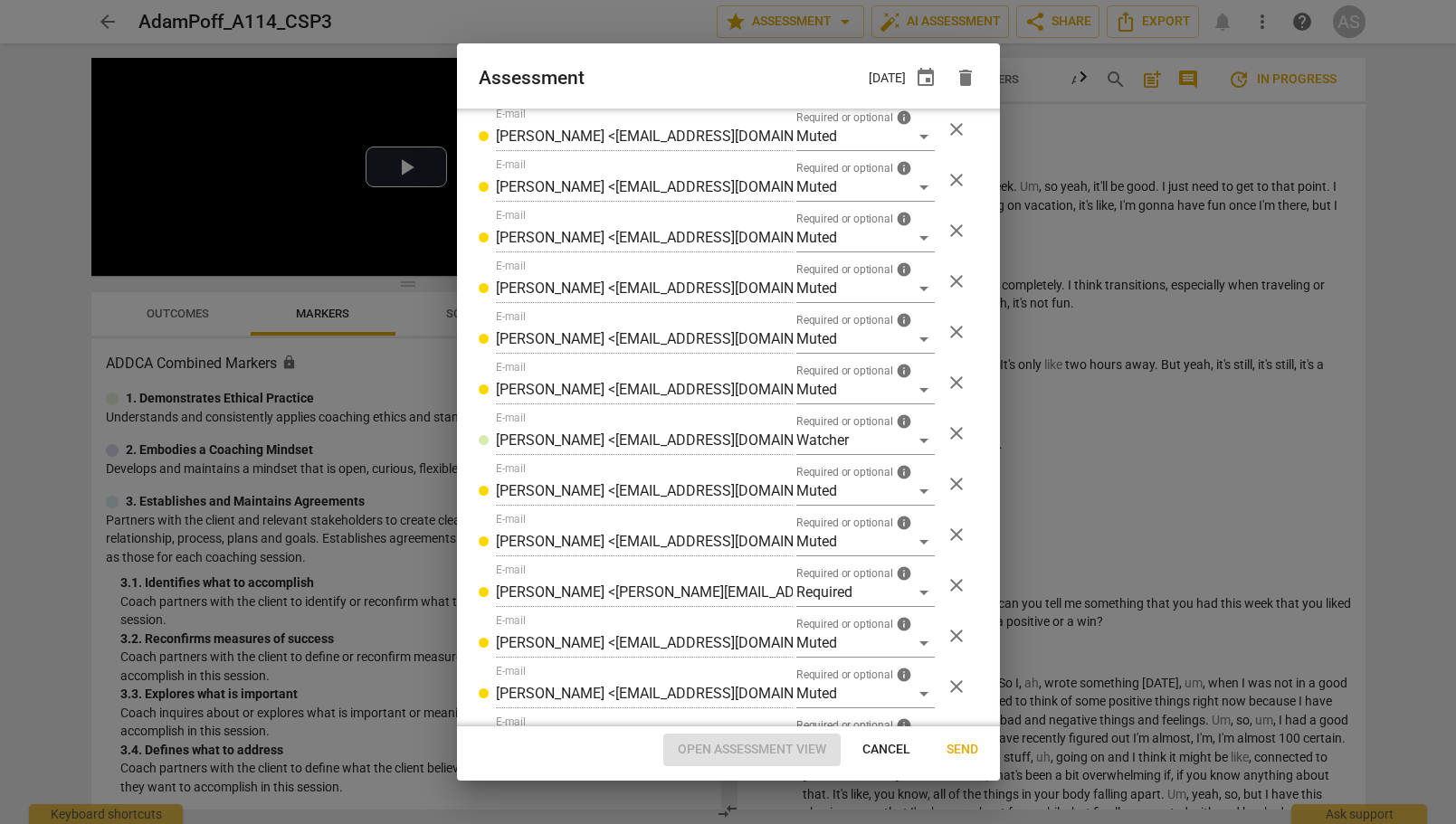
type input "ADDCA Student Services <[EMAIL_ADDRESS][DOMAIN_NAME]>"
type input "[PERSON_NAME] <[PERSON_NAME][EMAIL_ADDRESS][DOMAIN_NAME]>"
type input "[PERSON_NAME] <[EMAIL_ADDRESS][DOMAIN_NAME]>"
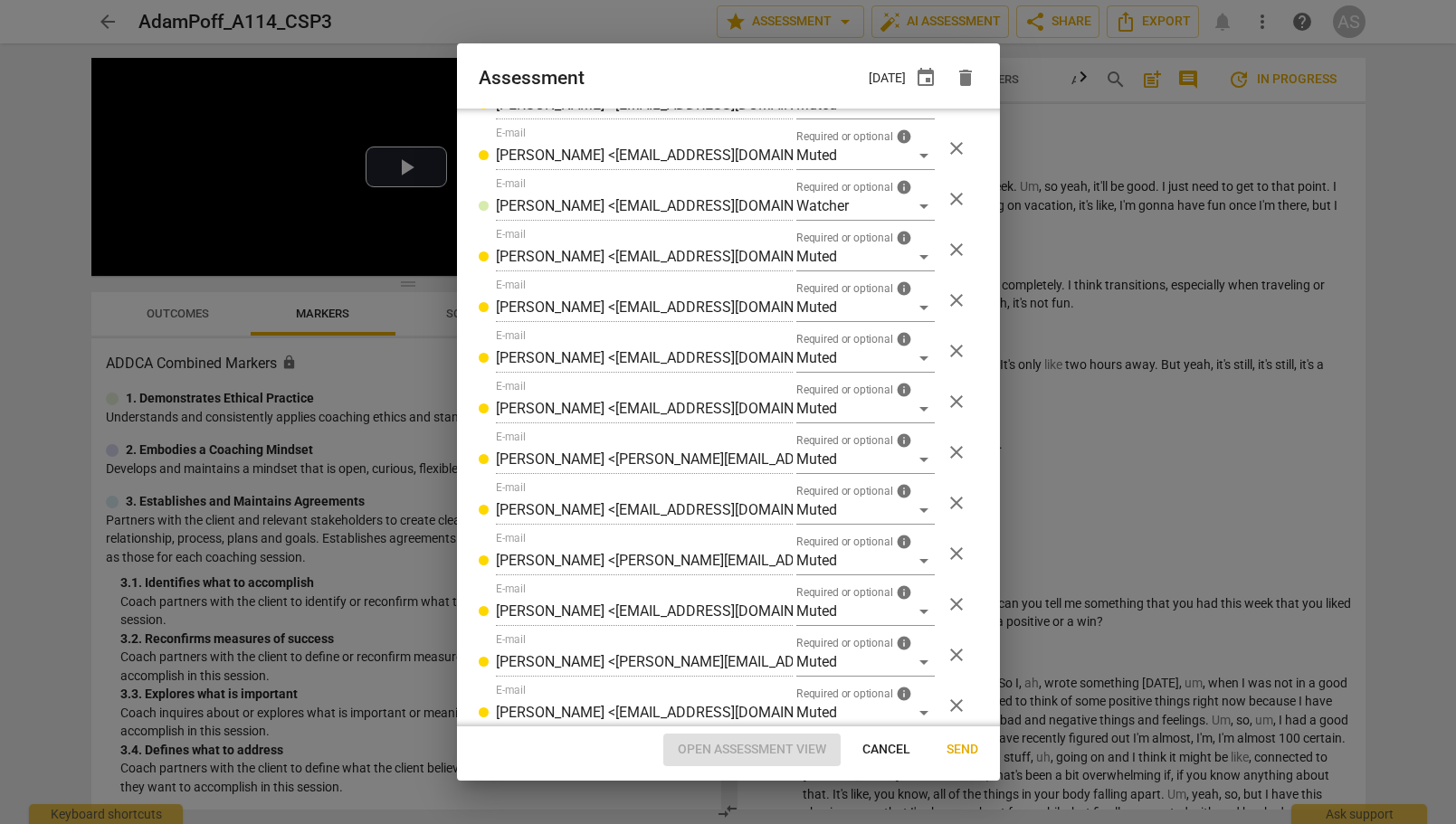
scroll to position [1049, 0]
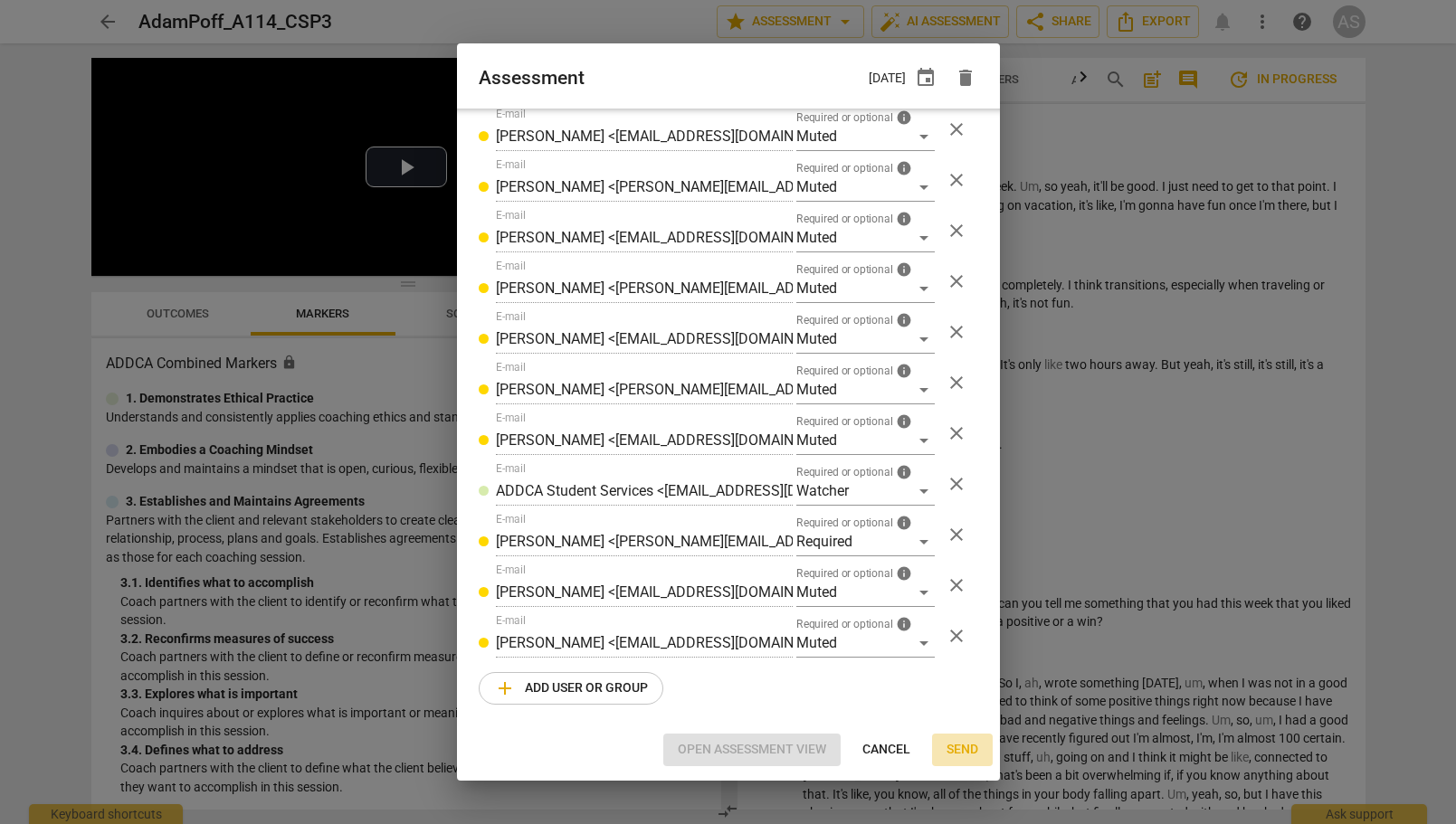
click at [965, 752] on span "Send" at bounding box center [962, 750] width 31 height 18
radio input "false"
type input "[PERSON_NAME] <[PERSON_NAME][EMAIL_ADDRESS][DOMAIN_NAME]>"
type input "[PERSON_NAME] <[EMAIL_ADDRESS][DOMAIN_NAME]>"
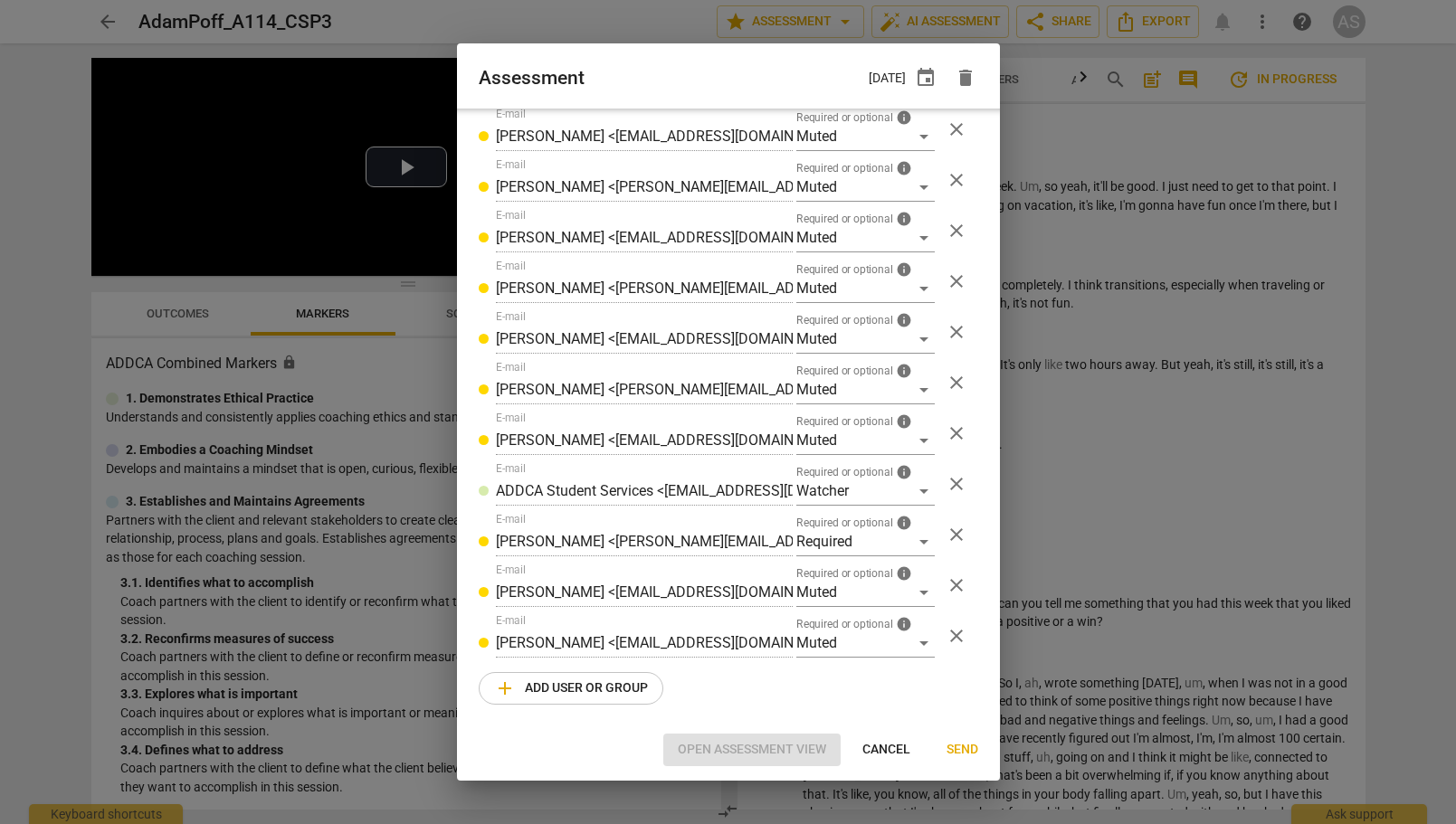
type input "[PERSON_NAME] <[PERSON_NAME][EMAIL_ADDRESS][DOMAIN_NAME]>"
type input "[PERSON_NAME] <[EMAIL_ADDRESS][DOMAIN_NAME]>"
type input "[PERSON_NAME] <[PERSON_NAME][EMAIL_ADDRESS][PERSON_NAME][DOMAIN_NAME]>"
type input "[PERSON_NAME] <[EMAIL_ADDRESS][DOMAIN_NAME]>"
type input "[PERSON_NAME] <[PERSON_NAME][EMAIL_ADDRESS][DOMAIN_NAME]>"
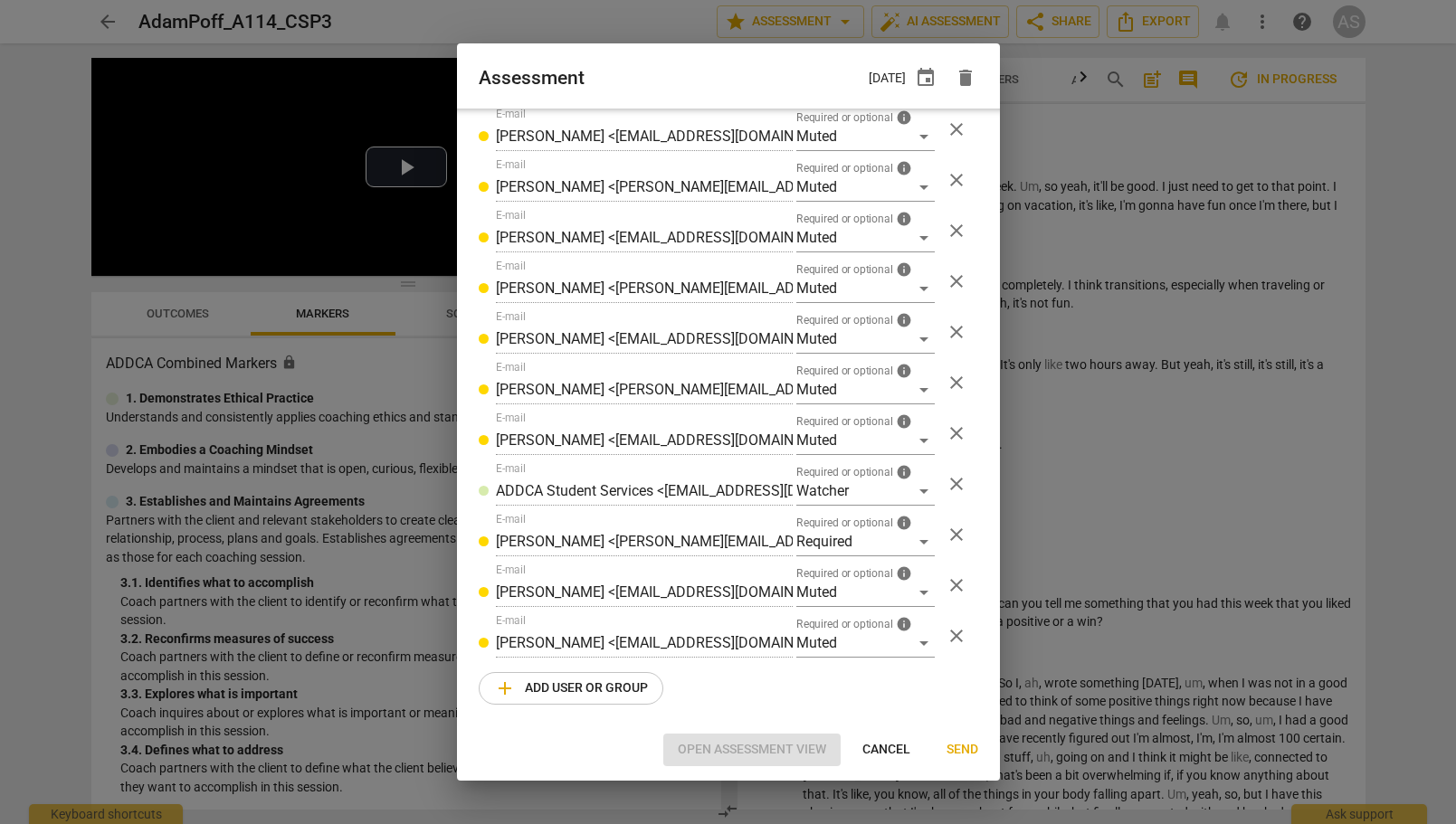
type input "[PERSON_NAME] <[EMAIL_ADDRESS][DOMAIN_NAME]>"
type input "ADDCA Student Services <[EMAIL_ADDRESS][DOMAIN_NAME]>"
type input "[PERSON_NAME] <[PERSON_NAME][EMAIL_ADDRESS][DOMAIN_NAME]>"
type input "[PERSON_NAME] <[EMAIL_ADDRESS][DOMAIN_NAME]>"
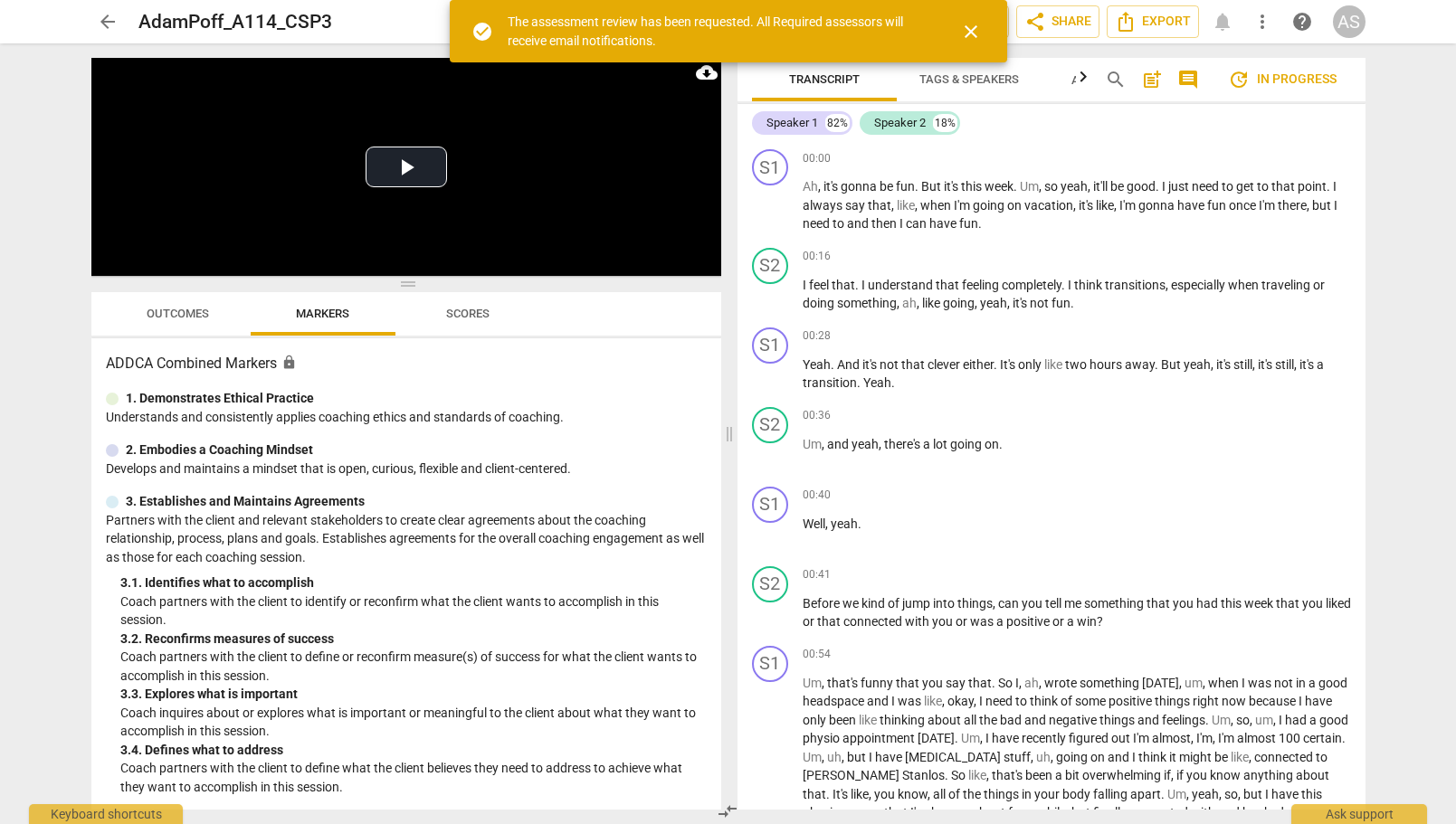
click at [109, 23] on span "arrow_back" at bounding box center [108, 22] width 22 height 22
